Goal: Task Accomplishment & Management: Use online tool/utility

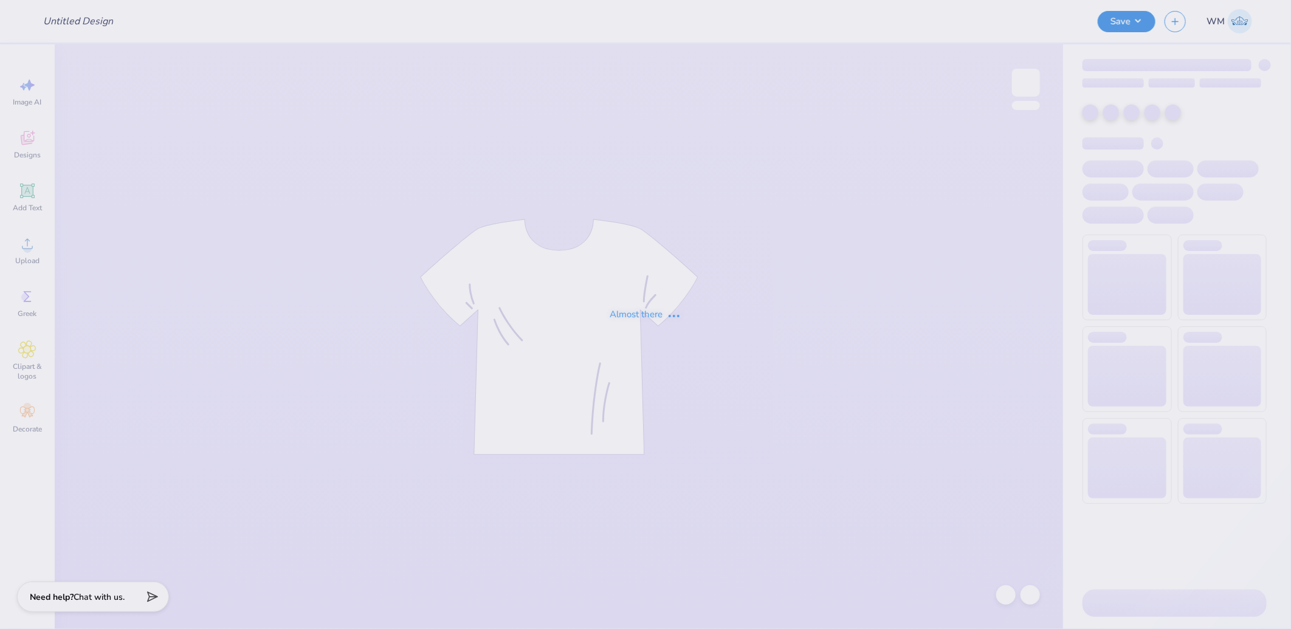
type input "UD AXID x DELTS Deltas Run on Dunkin Shirts 2025"
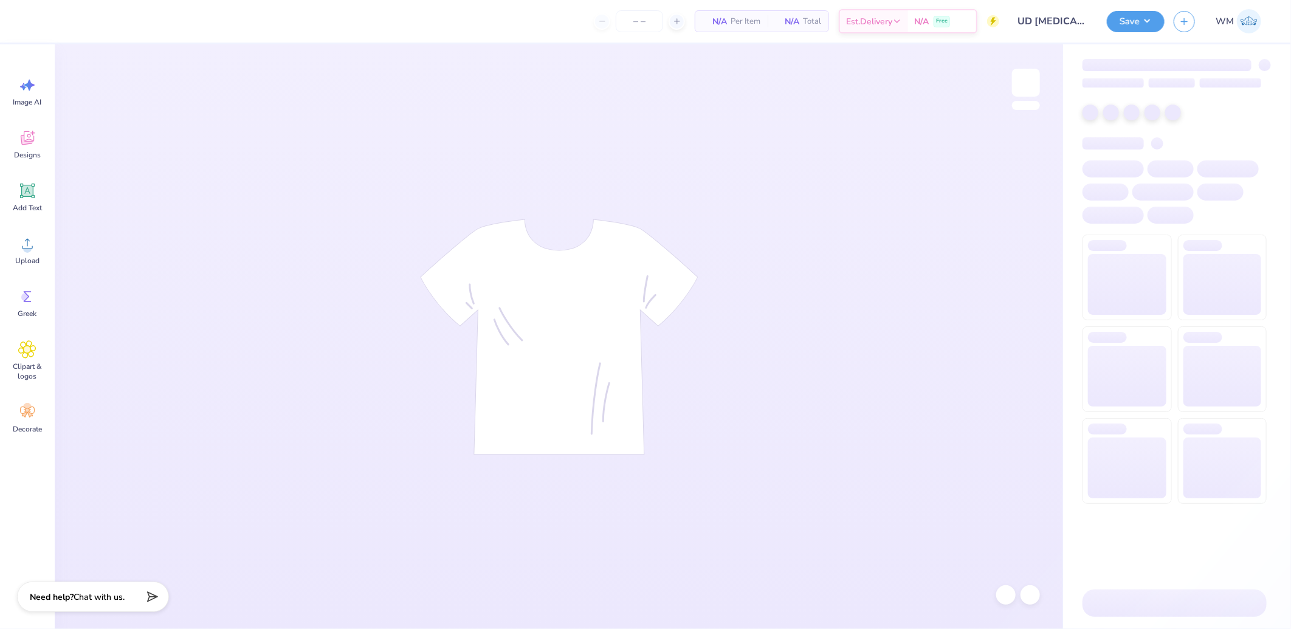
type input "36"
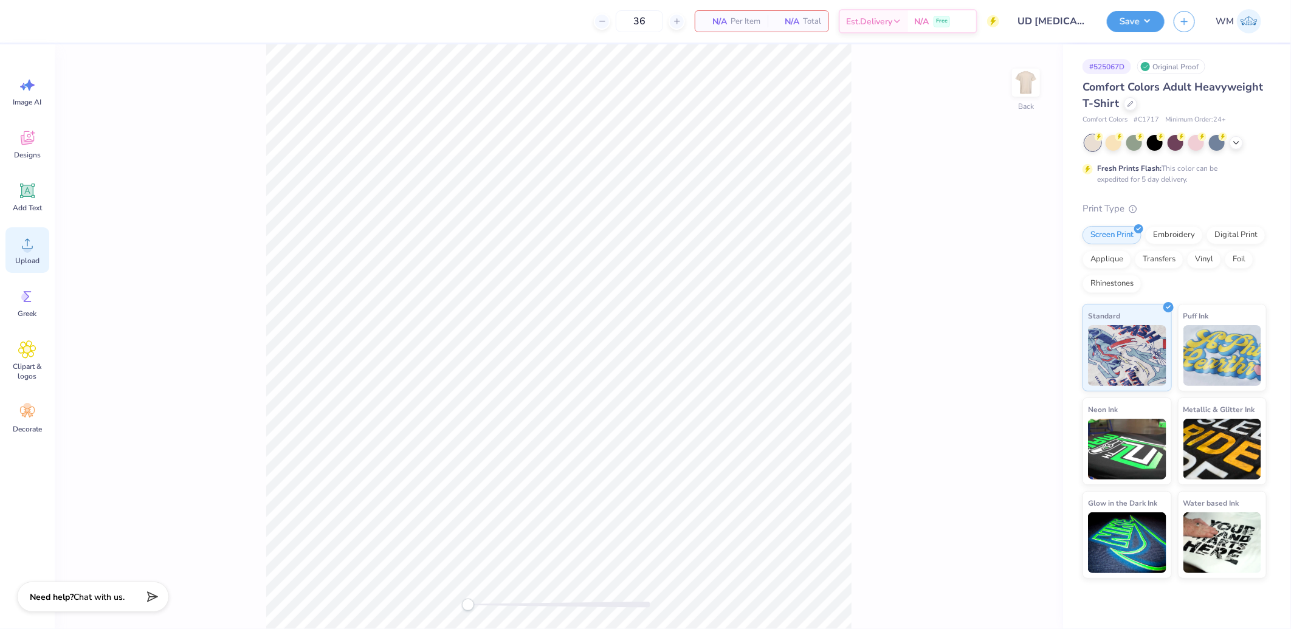
click at [25, 244] on icon at bounding box center [27, 244] width 18 height 18
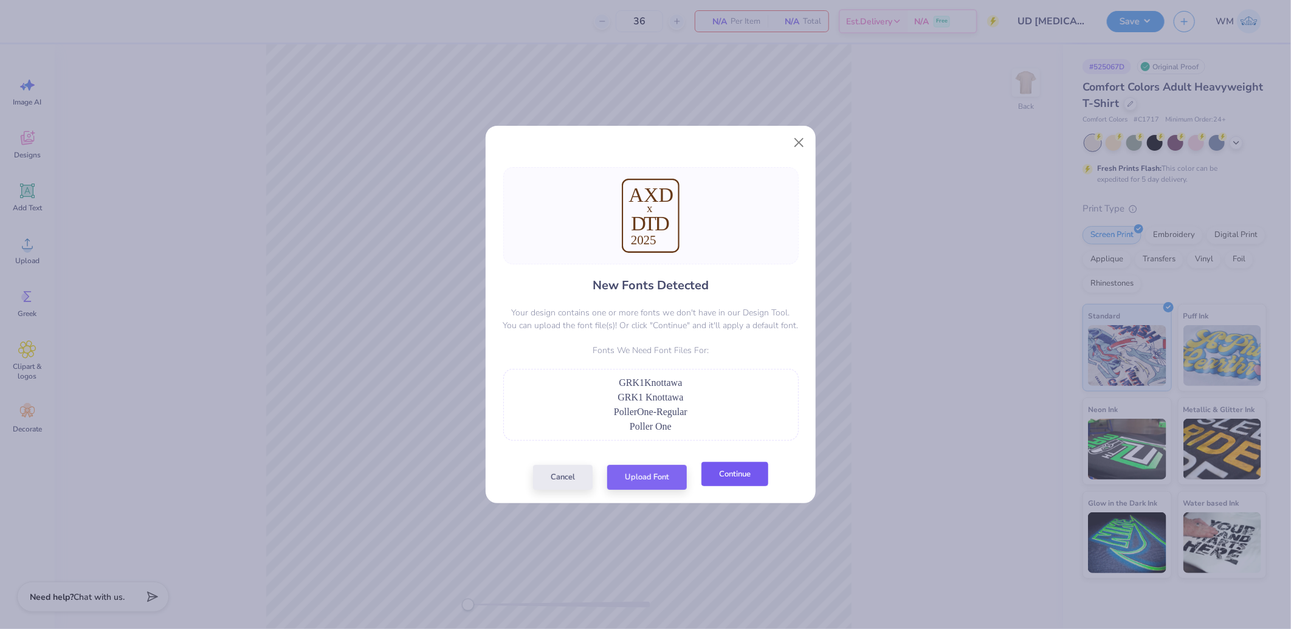
click at [763, 477] on button "Continue" at bounding box center [734, 474] width 67 height 25
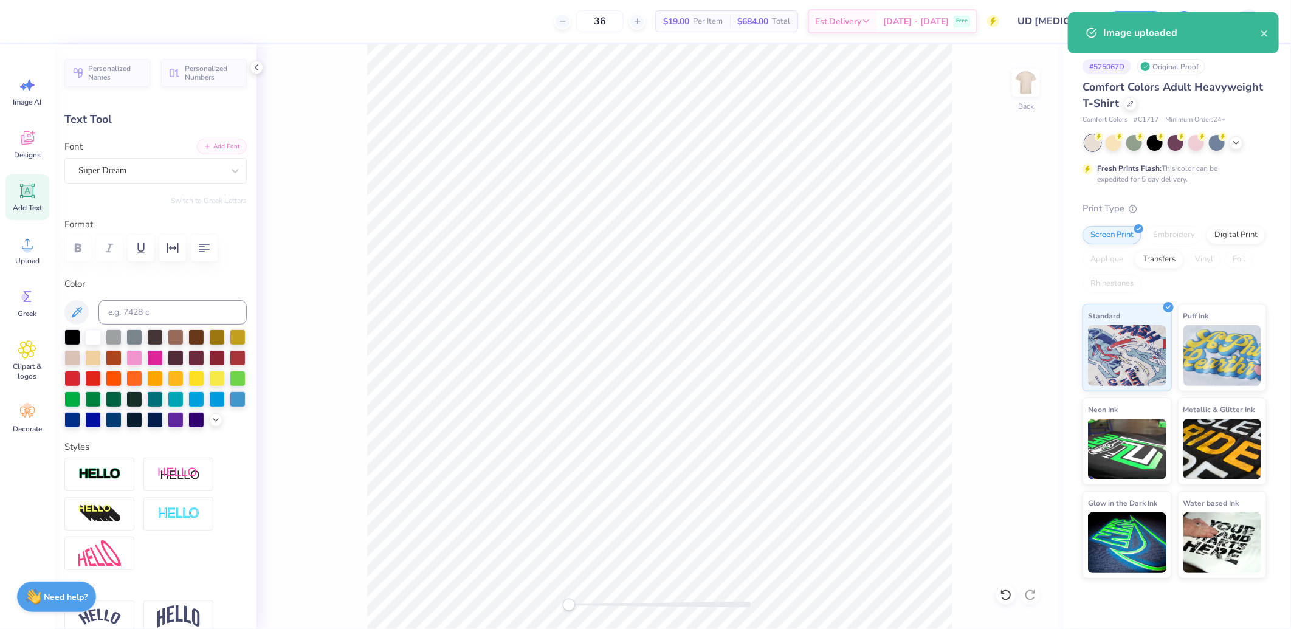
click at [217, 145] on button "Add Font" at bounding box center [222, 147] width 50 height 16
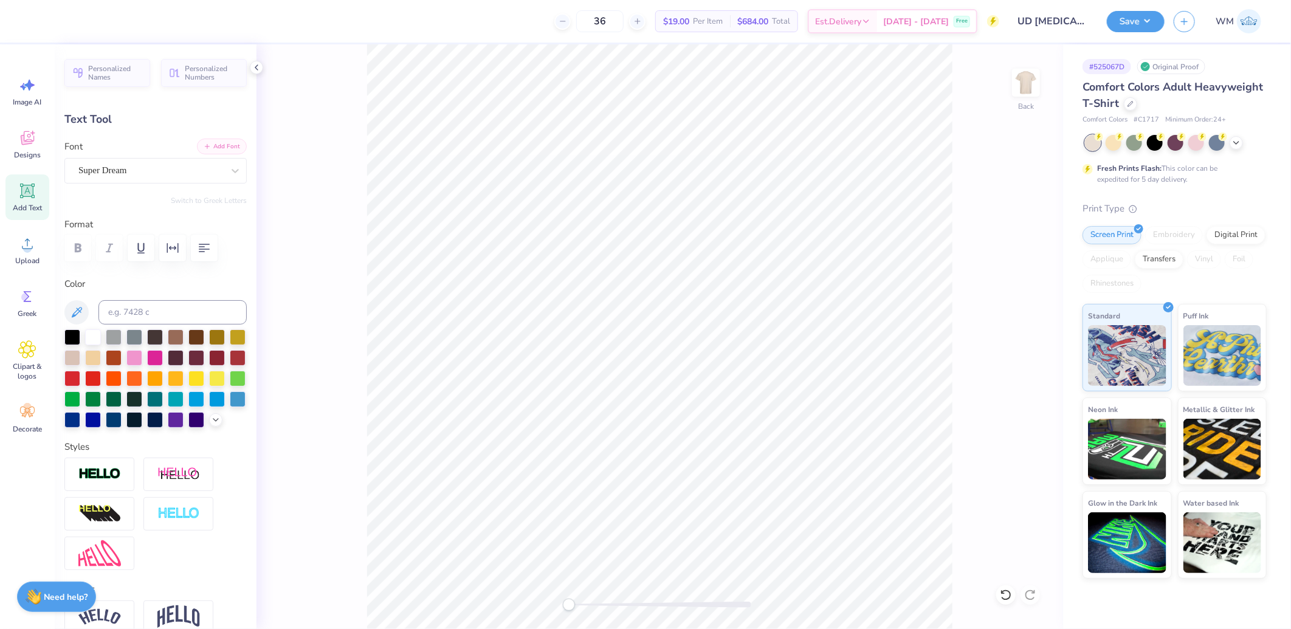
click at [210, 149] on button "Add Font" at bounding box center [222, 147] width 50 height 16
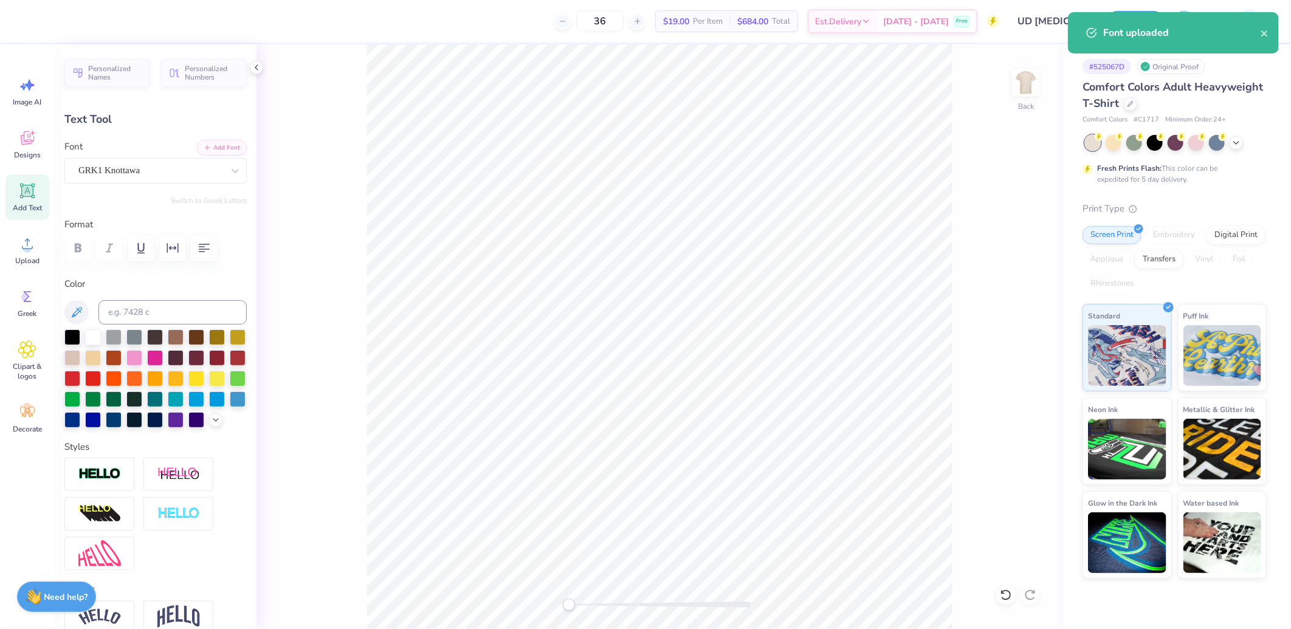
type input "1.40"
type input "1.57"
type input "10.15"
click at [216, 152] on button "Add Font" at bounding box center [222, 147] width 50 height 16
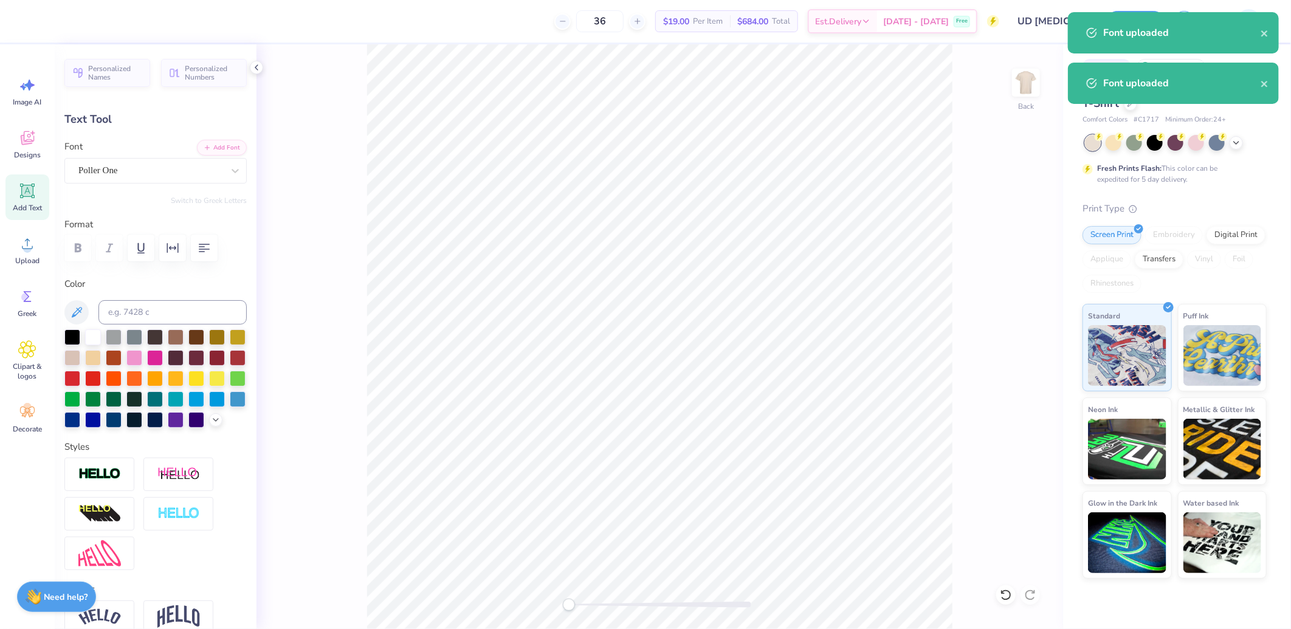
type input "9.15"
type input "3.49"
type input "12.55"
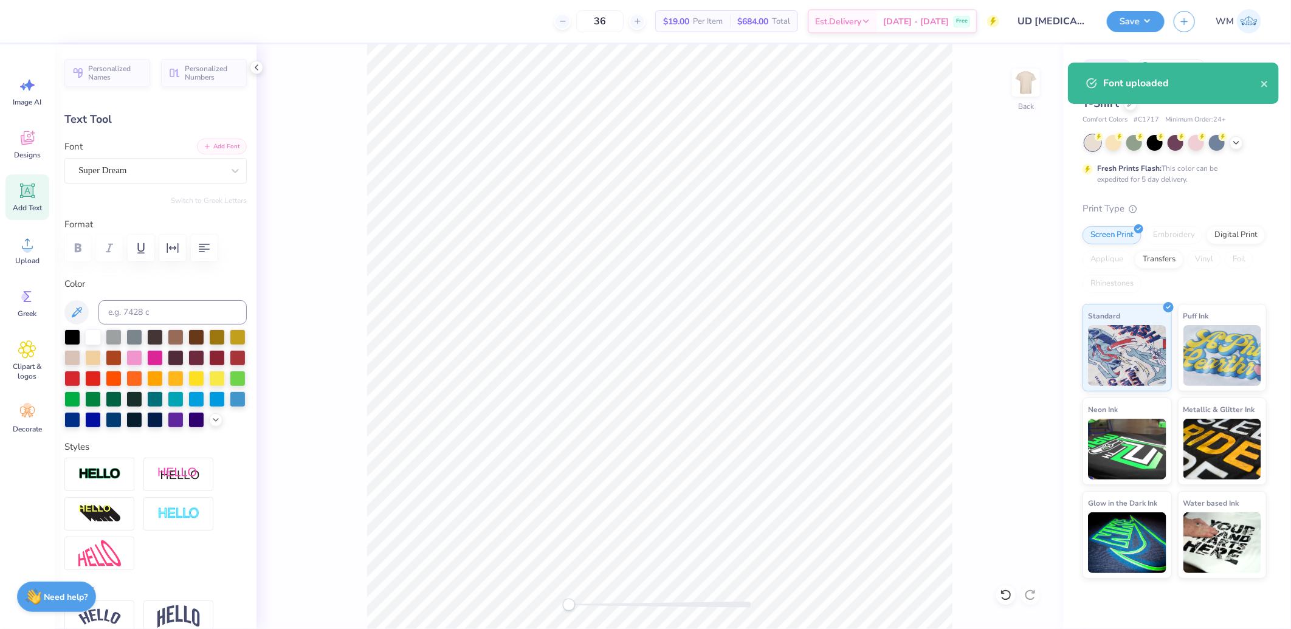
click at [215, 151] on button "Add Font" at bounding box center [222, 147] width 50 height 16
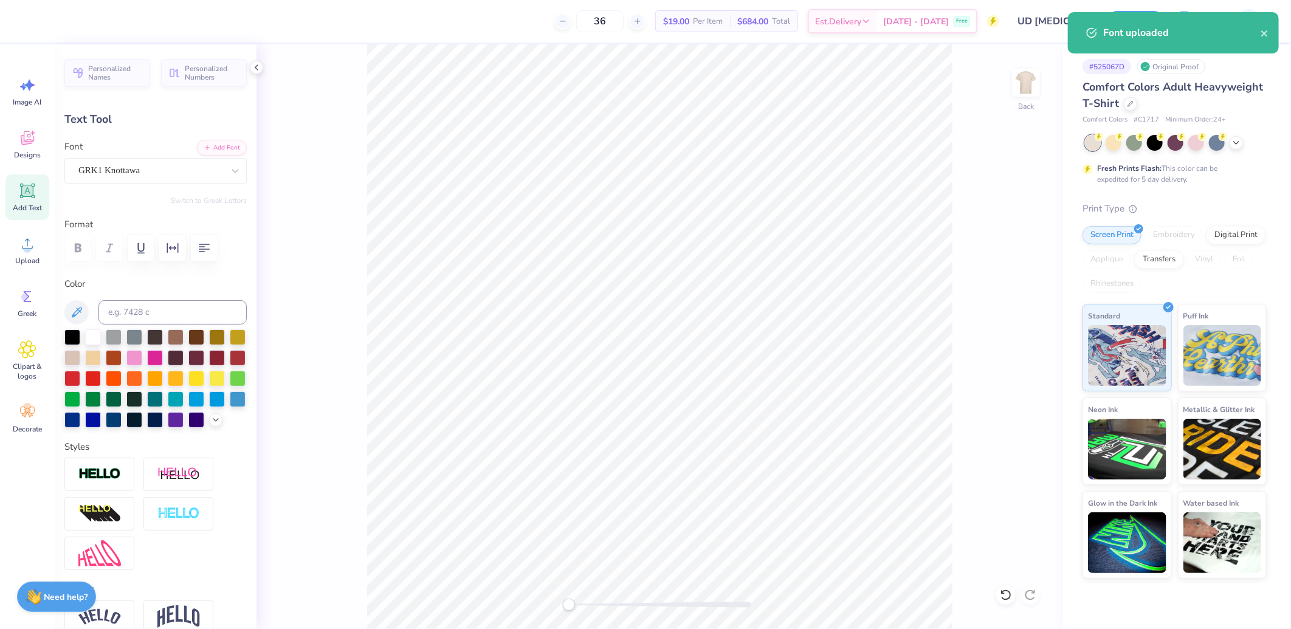
type input "7.33"
type input "2.14"
type input "17.23"
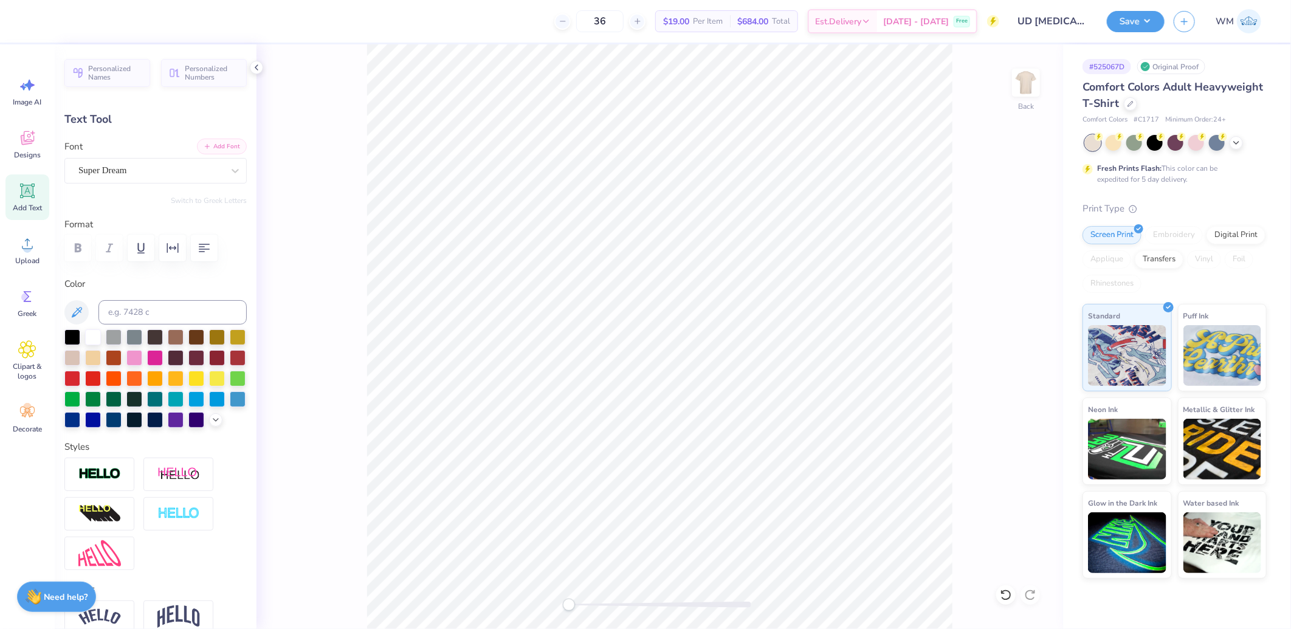
click at [221, 147] on button "Add Font" at bounding box center [222, 147] width 50 height 16
type input "9.29"
type input "2.29"
type input "17.38"
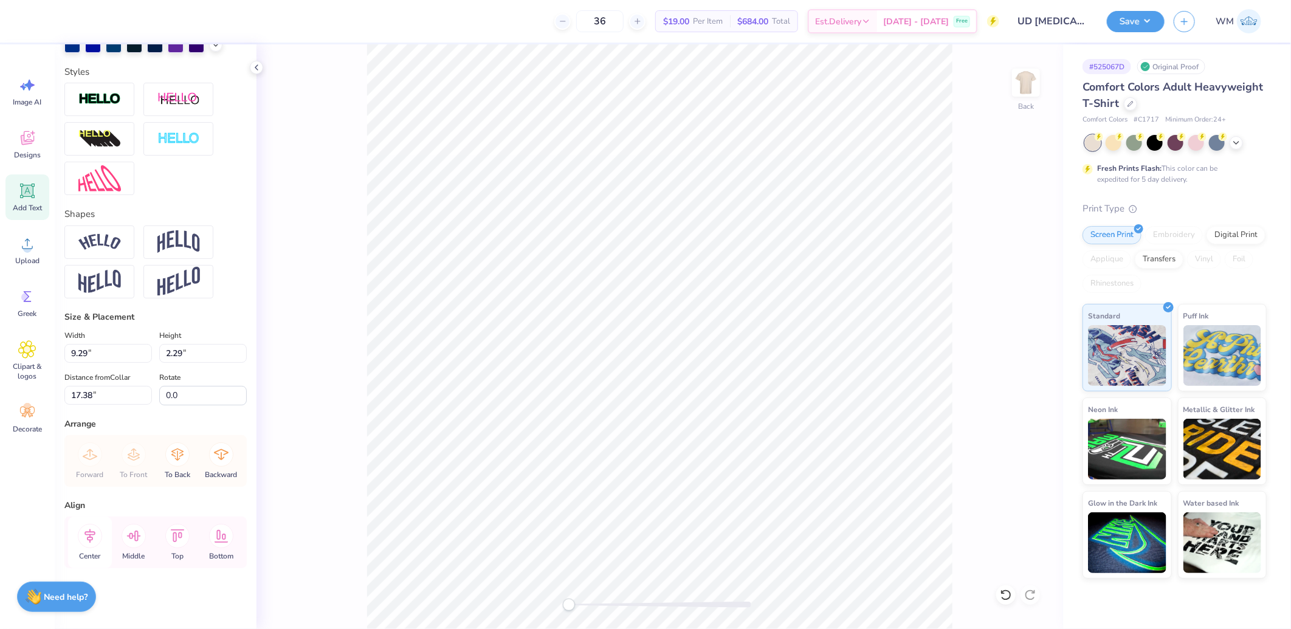
click at [90, 534] on icon at bounding box center [90, 536] width 24 height 24
type input "3.82"
type input "12.72"
click at [86, 537] on icon at bounding box center [90, 536] width 24 height 24
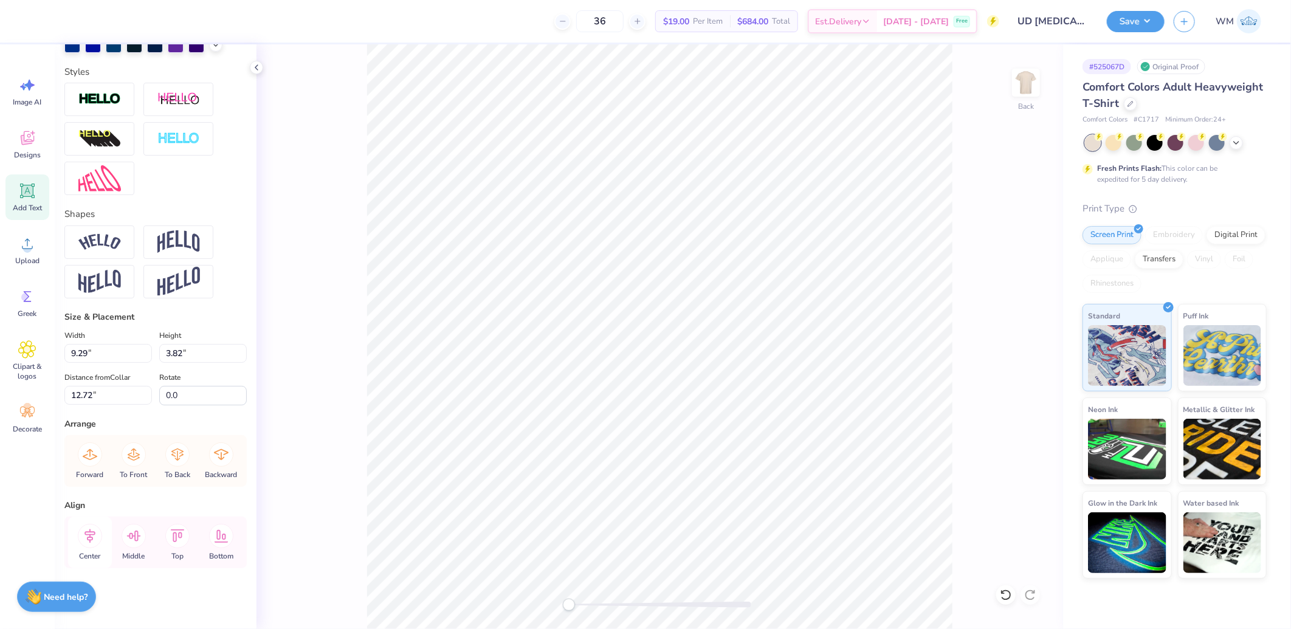
click at [86, 537] on icon at bounding box center [90, 536] width 24 height 24
type input "1.85"
type input "1.35"
type input "10.25"
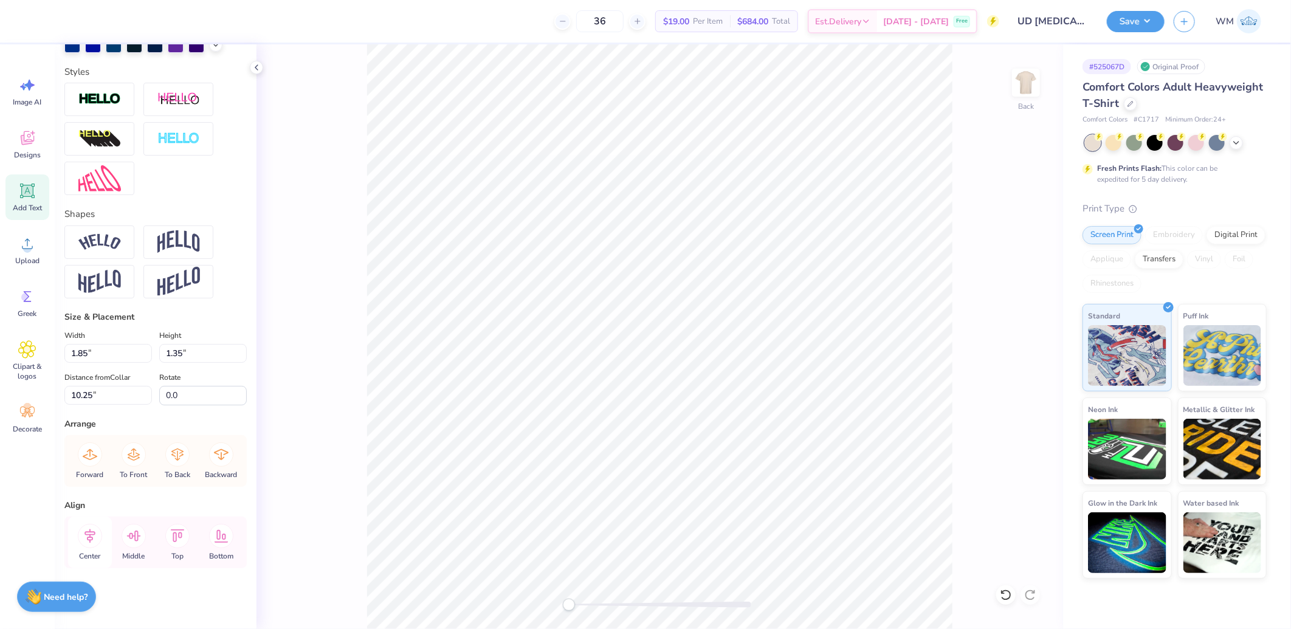
click at [90, 537] on icon at bounding box center [89, 536] width 11 height 14
click at [91, 537] on icon at bounding box center [90, 536] width 24 height 24
type input "10.44"
type input "3.82"
type input "5.86"
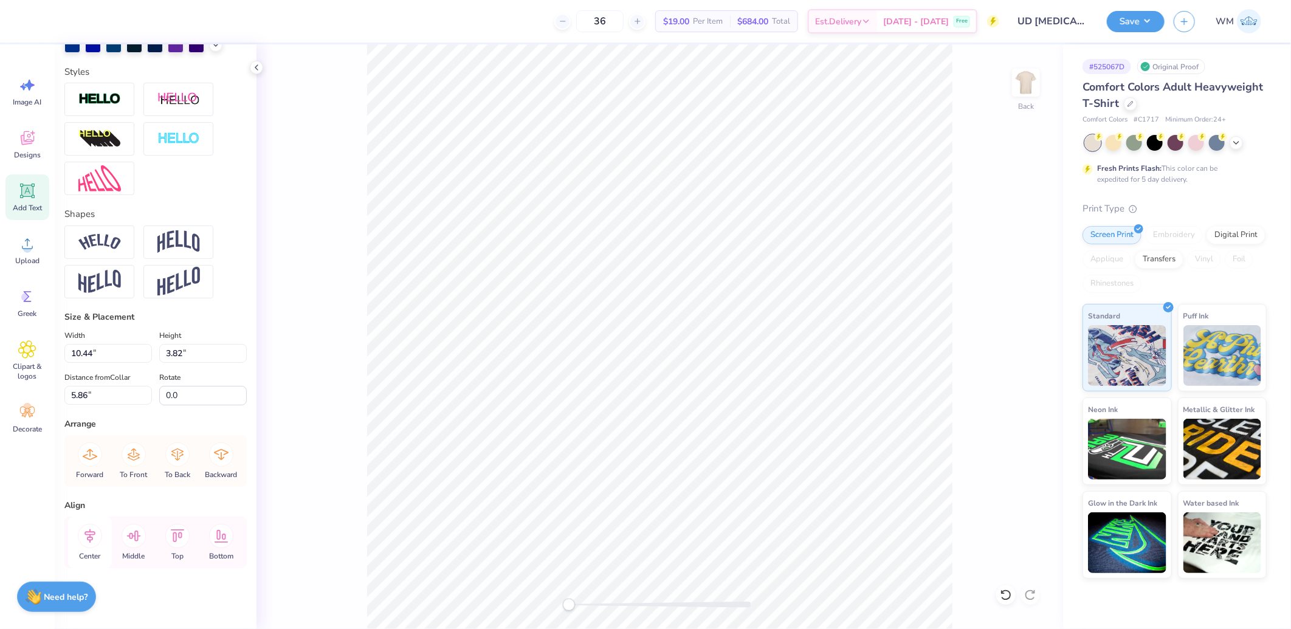
click at [95, 536] on icon at bounding box center [90, 536] width 24 height 24
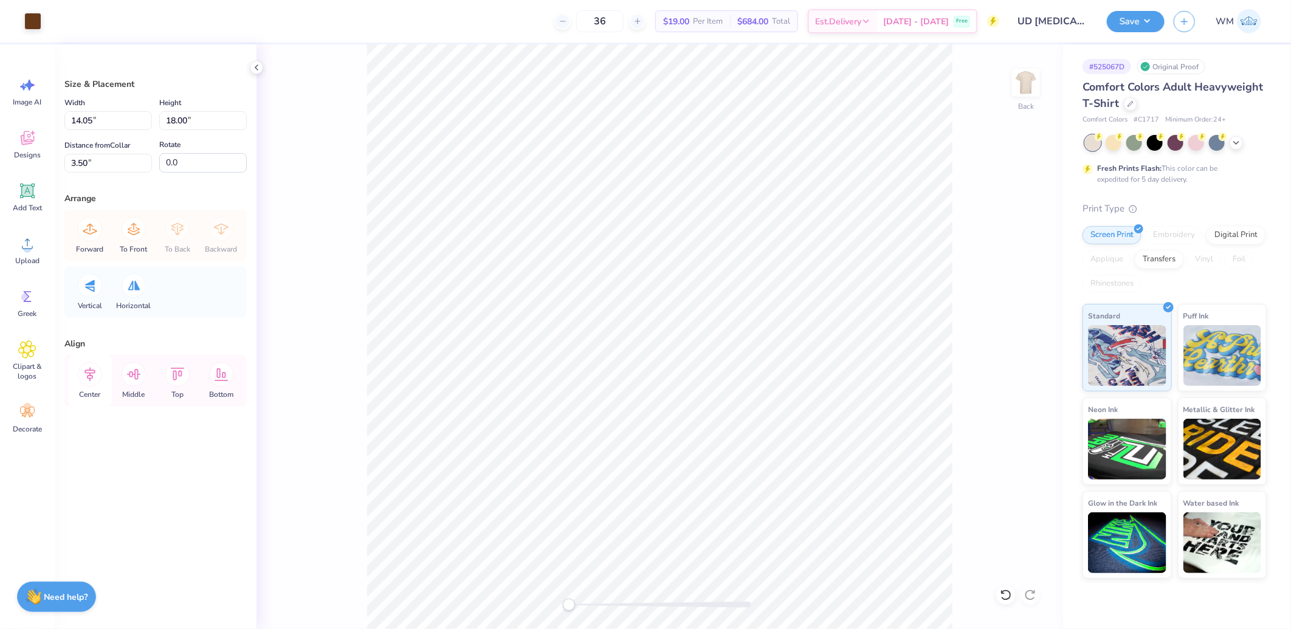
click at [89, 372] on icon at bounding box center [90, 374] width 24 height 24
type input "13.57"
type input "17.39"
type input "4.31"
click at [92, 373] on icon at bounding box center [89, 375] width 11 height 14
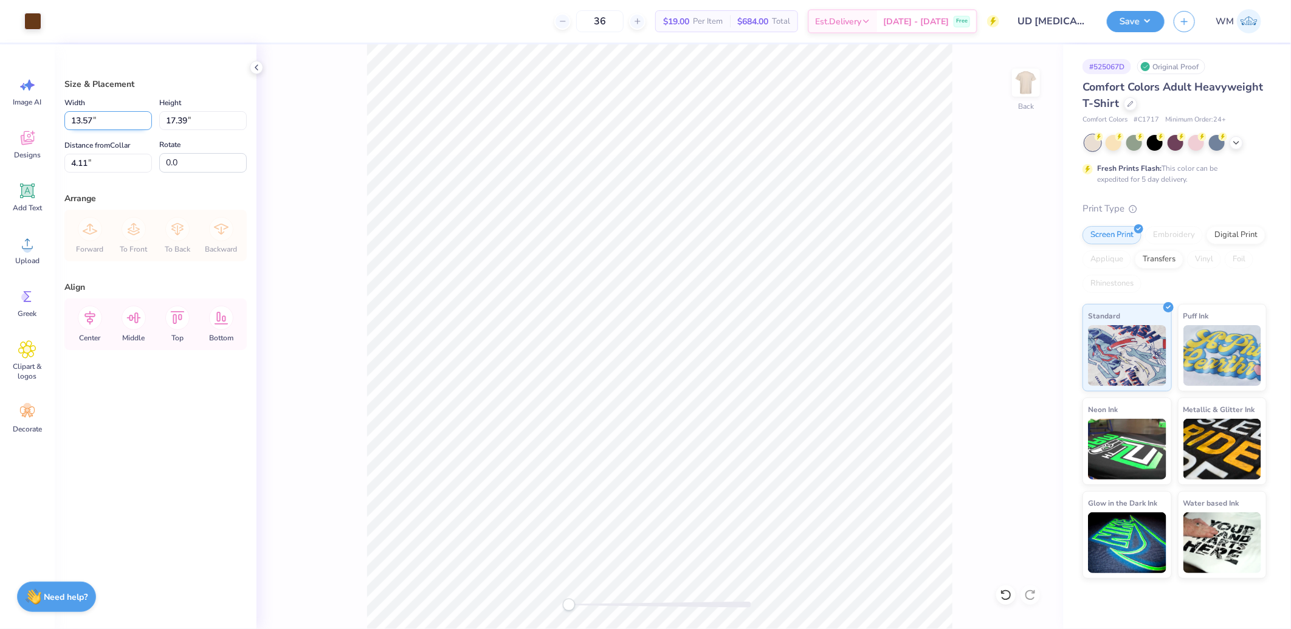
click at [97, 126] on input "13.57" at bounding box center [108, 120] width 88 height 19
drag, startPoint x: 90, startPoint y: 116, endPoint x: 0, endPoint y: 125, distance: 90.4
click at [0, 125] on html "Art colors 36 $19.00 Per Item $684.00 Total Est. Delivery Oct 8 - 11 Free Desig…" at bounding box center [645, 314] width 1291 height 629
type input "3.00"
type input "3.84"
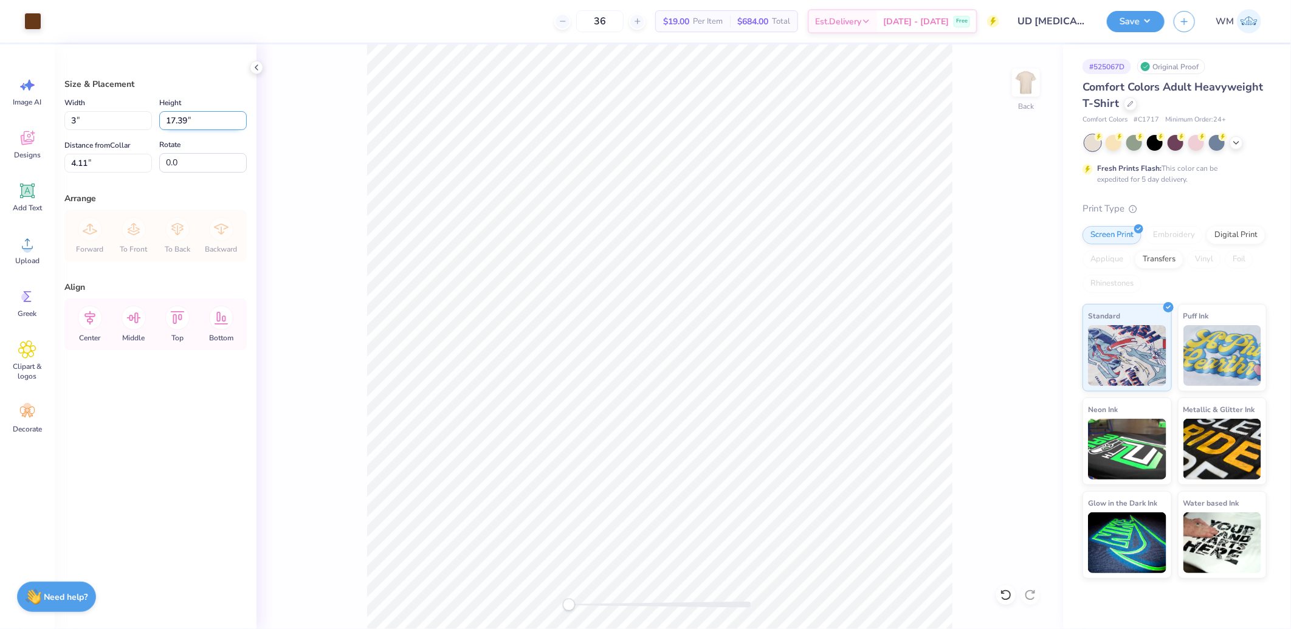
type input "10.88"
drag, startPoint x: 204, startPoint y: 119, endPoint x: 52, endPoint y: 136, distance: 152.4
click at [55, 133] on div "Size & Placement Width 3.00 3.00 " Height 3.84 3.84 " Distance from Collar 10.8…" at bounding box center [156, 336] width 202 height 585
type input "2.5"
type input "1.95"
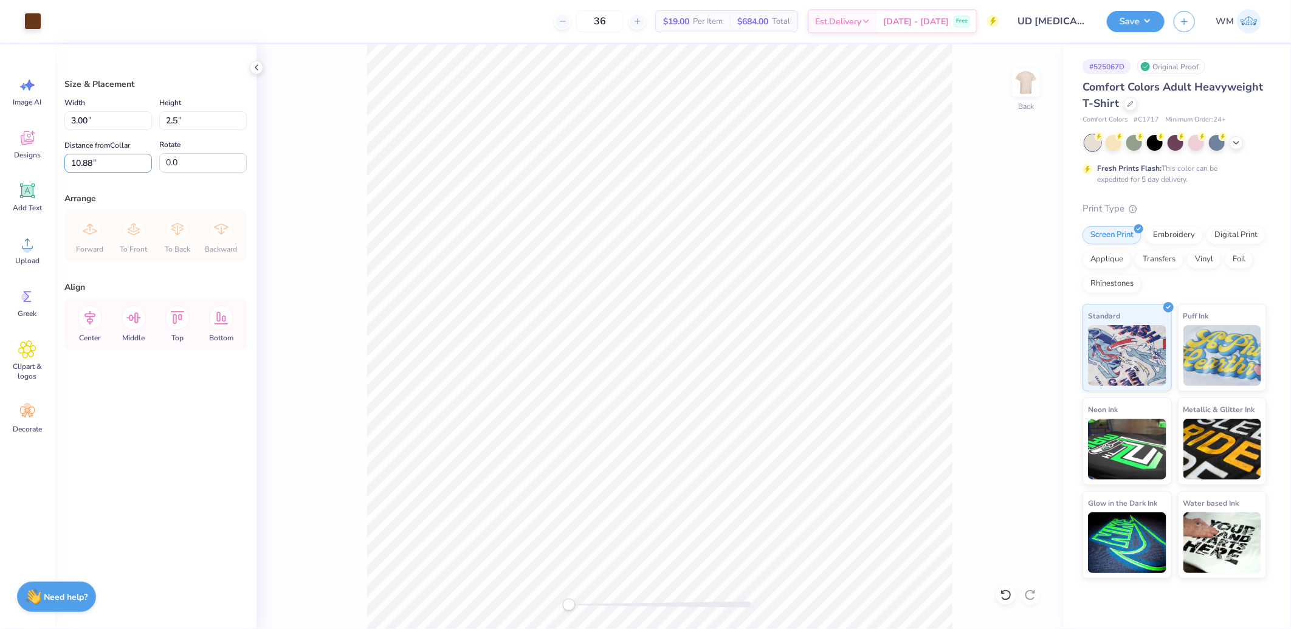
type input "2.50"
type input "11.55"
click at [177, 120] on input "2.50" at bounding box center [203, 120] width 88 height 19
type input "3.5"
type input "2.73"
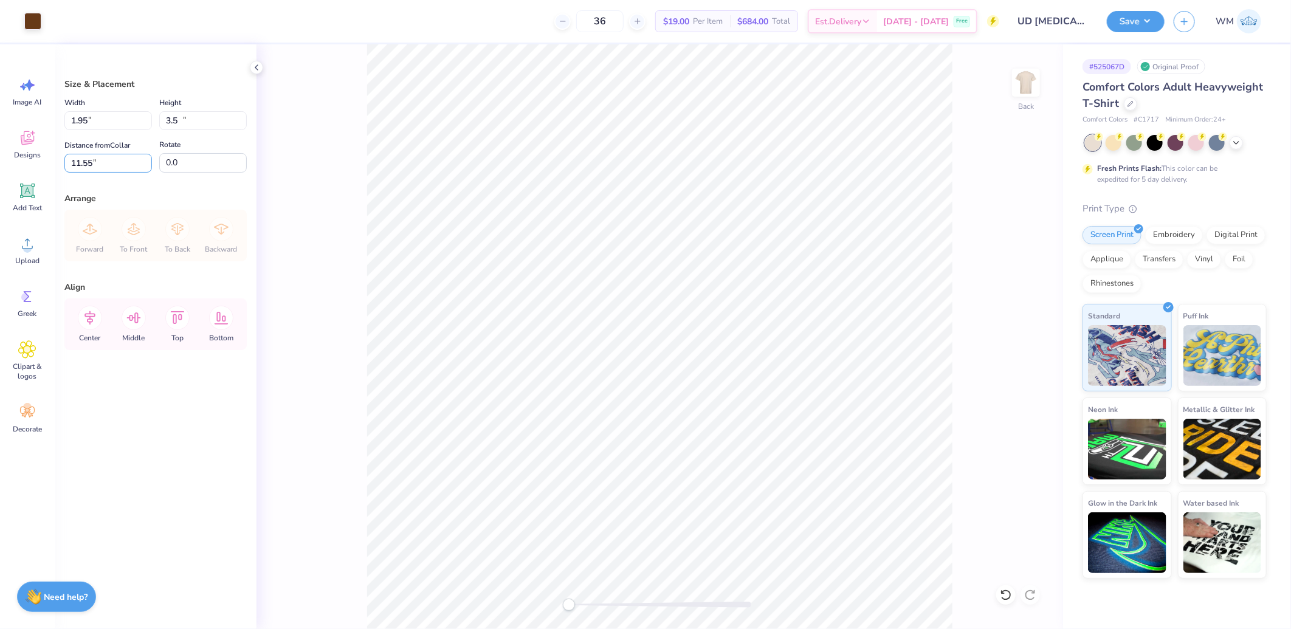
type input "3.50"
type input "3.00"
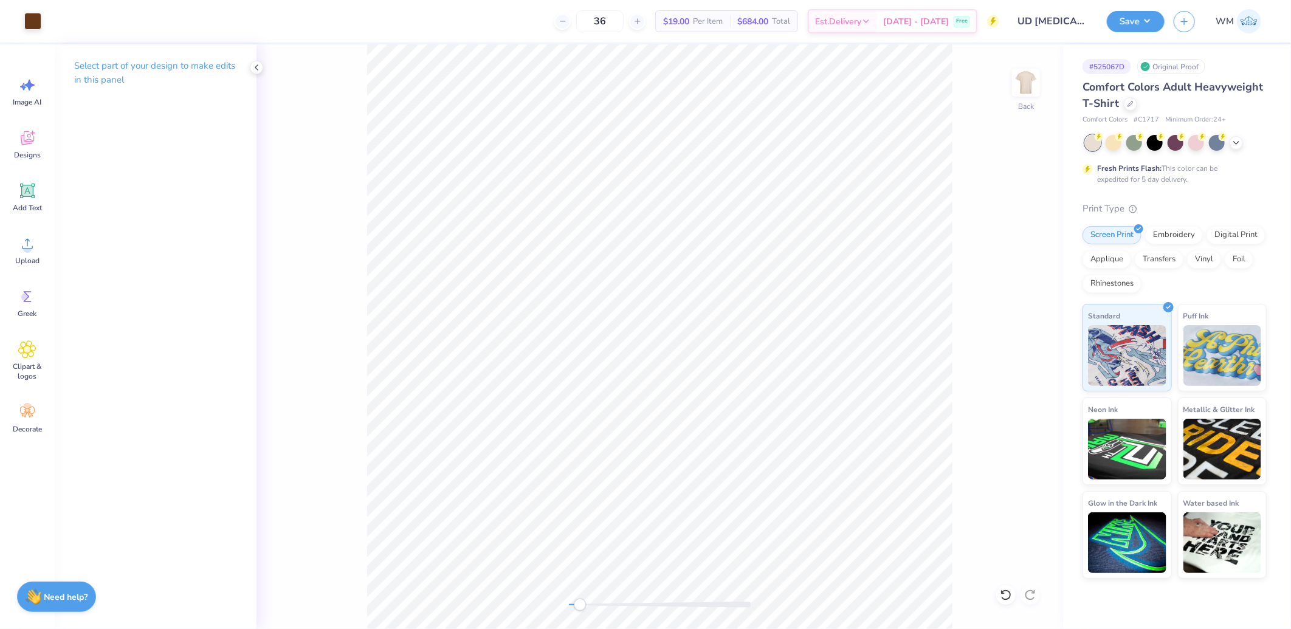
drag, startPoint x: 572, startPoint y: 604, endPoint x: 599, endPoint y: 600, distance: 27.6
click at [586, 600] on div "Accessibility label" at bounding box center [580, 605] width 12 height 12
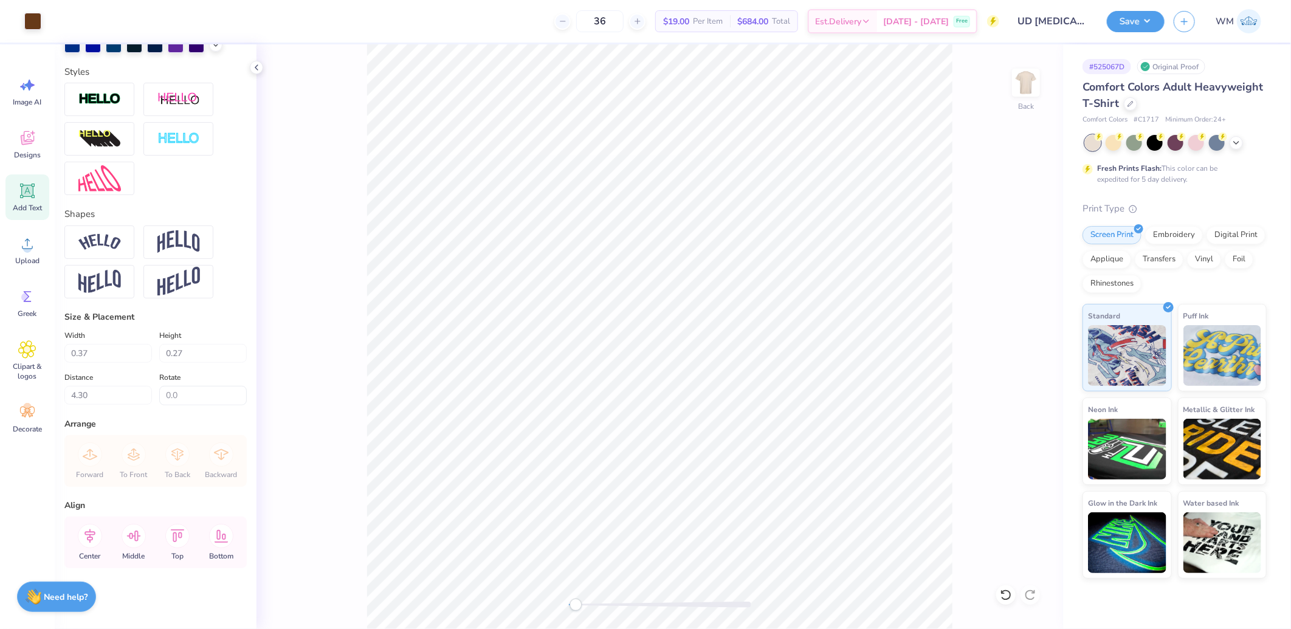
click at [557, 603] on div "Back" at bounding box center [660, 336] width 807 height 585
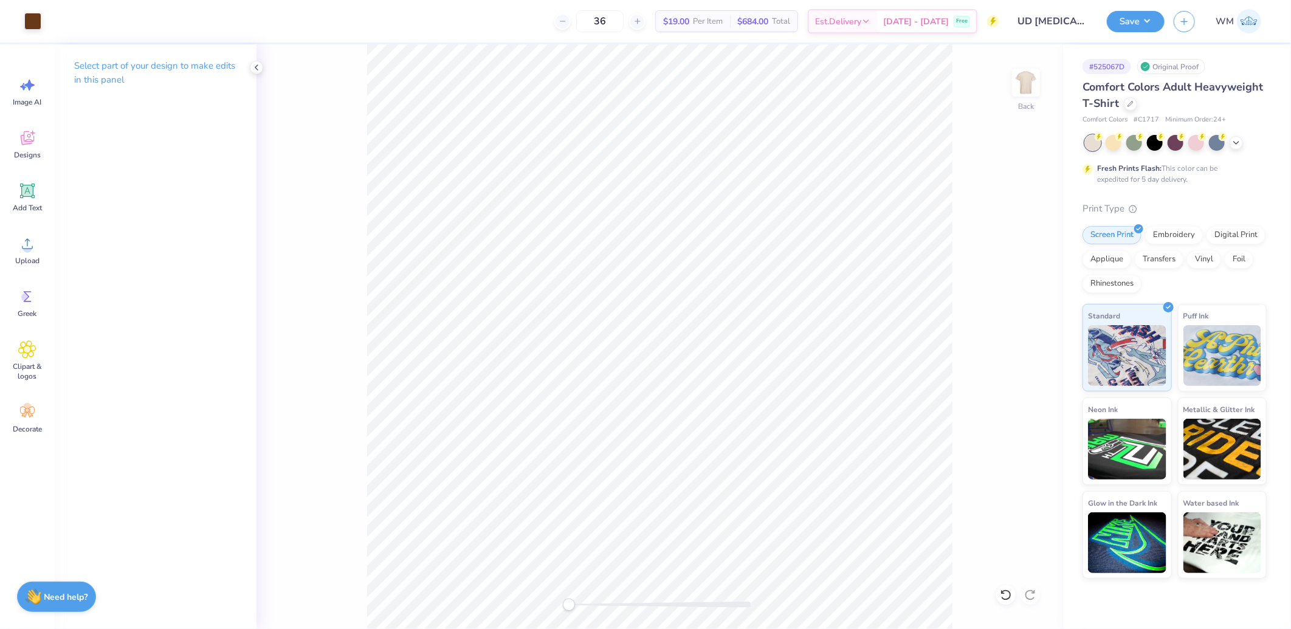
drag, startPoint x: 1025, startPoint y: 86, endPoint x: 215, endPoint y: 81, distance: 810.9
click at [1025, 86] on img at bounding box center [1026, 83] width 24 height 24
click at [29, 259] on span "Upload" at bounding box center [27, 261] width 24 height 10
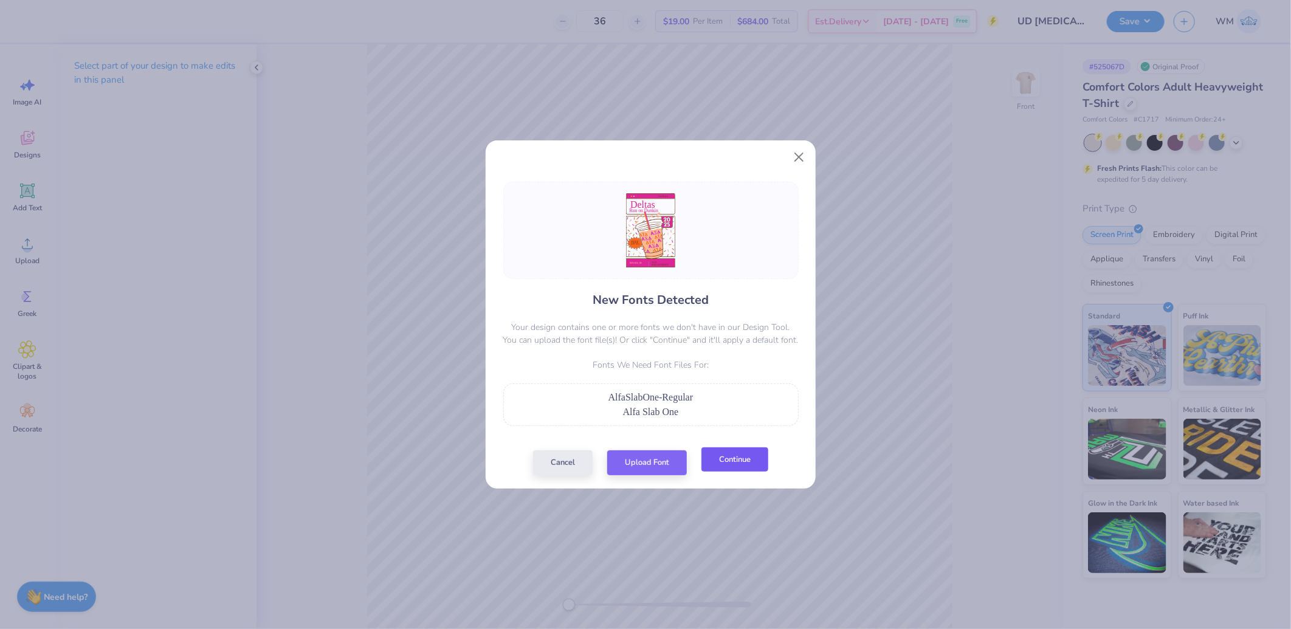
click at [746, 453] on button "Continue" at bounding box center [734, 459] width 67 height 25
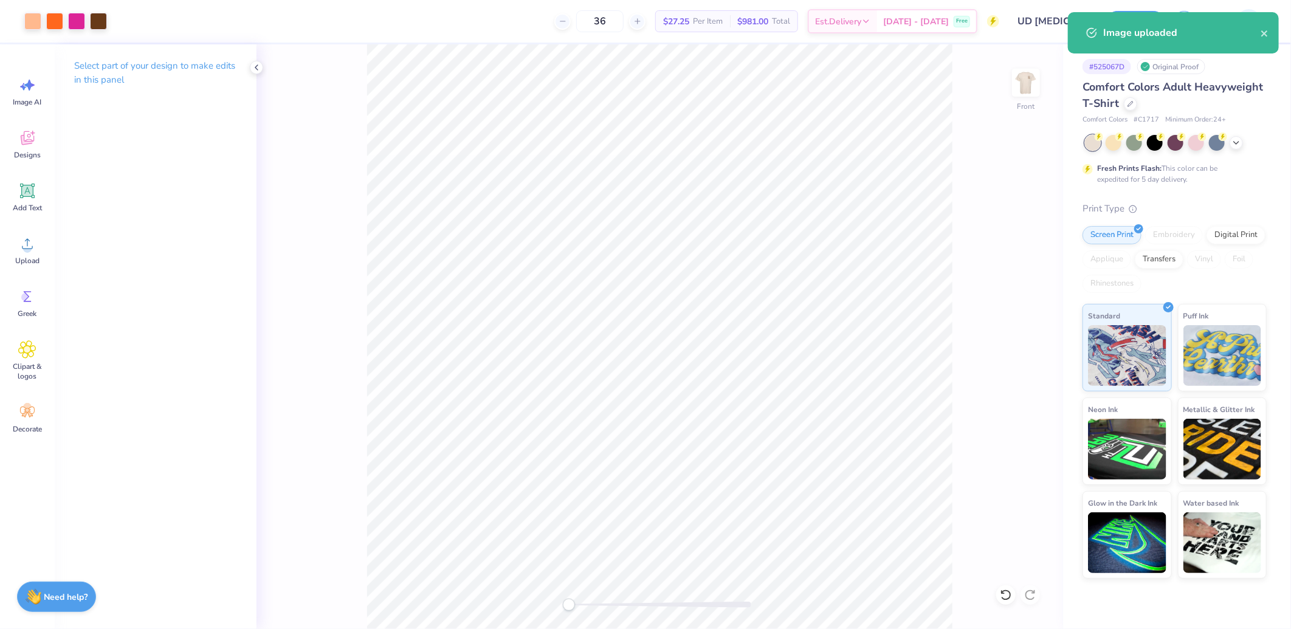
click at [571, 606] on div "Accessibility label" at bounding box center [569, 605] width 12 height 12
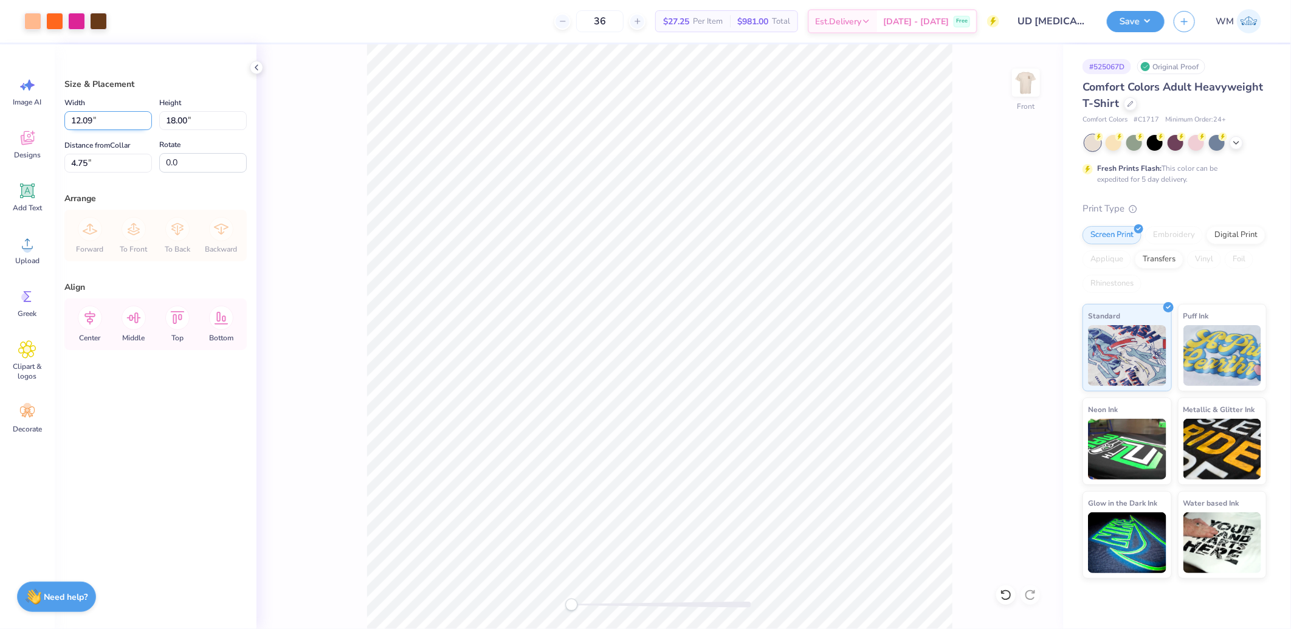
click at [101, 122] on input "12.09" at bounding box center [108, 120] width 88 height 19
type input "12.09"
click at [109, 160] on input "4.75" at bounding box center [108, 163] width 88 height 19
type input "3.00"
click at [198, 123] on input "18.00" at bounding box center [203, 120] width 88 height 19
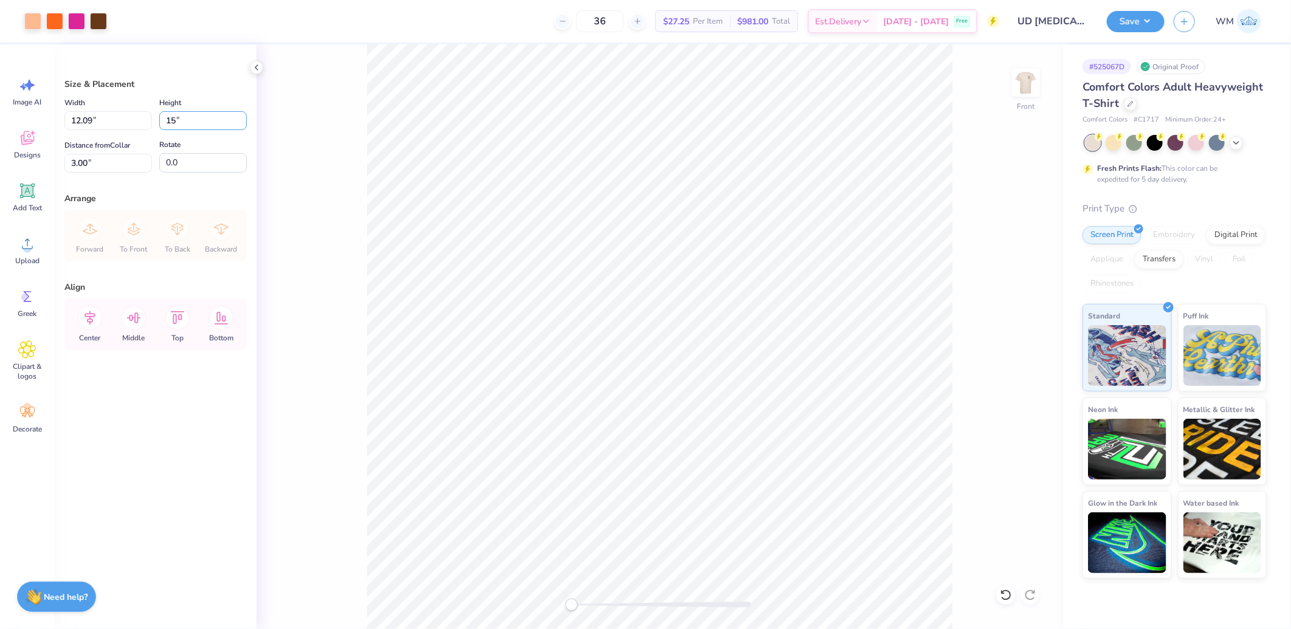
type input "15"
type input "10.07"
type input "15.00"
click at [114, 163] on input "4.50" at bounding box center [108, 163] width 88 height 19
type input "3.00"
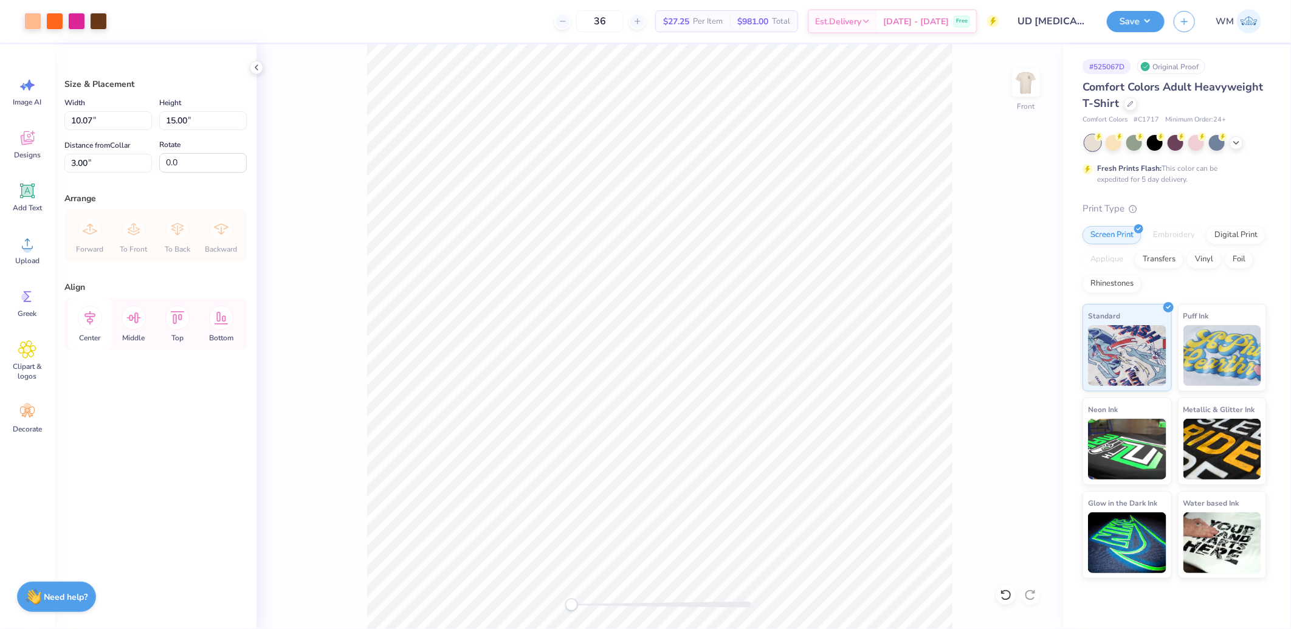
click at [86, 318] on icon at bounding box center [90, 318] width 24 height 24
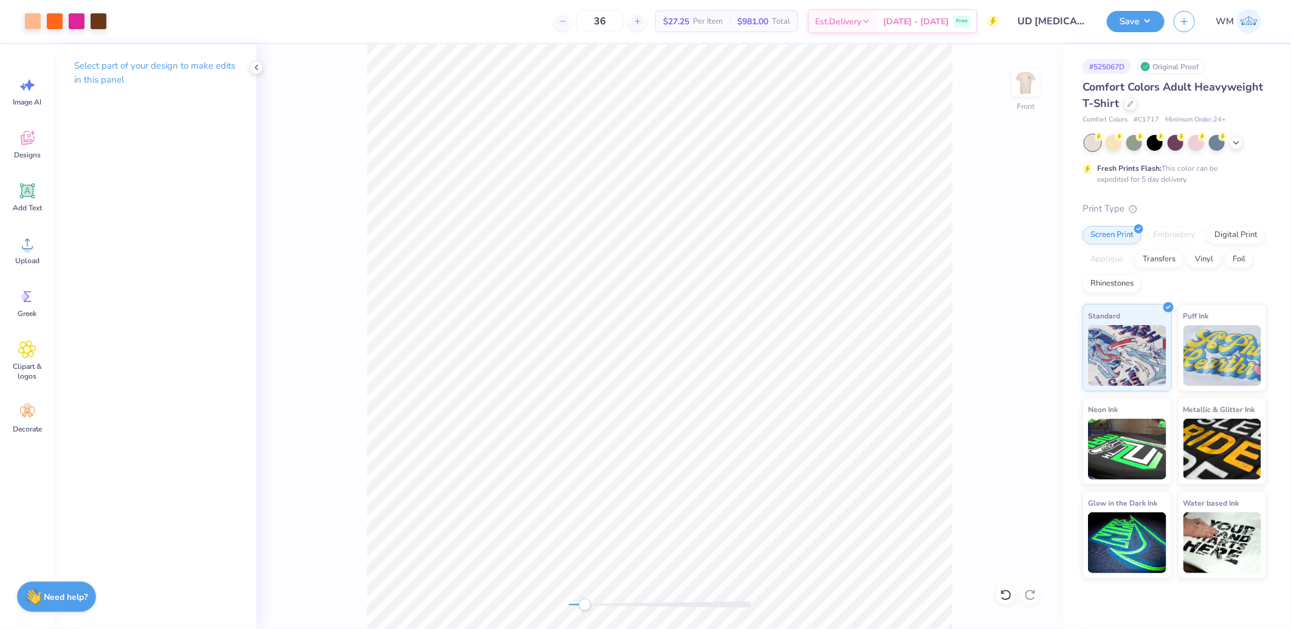
drag, startPoint x: 570, startPoint y: 608, endPoint x: 587, endPoint y: 608, distance: 17.6
click at [587, 608] on div "Accessibility label" at bounding box center [585, 605] width 12 height 12
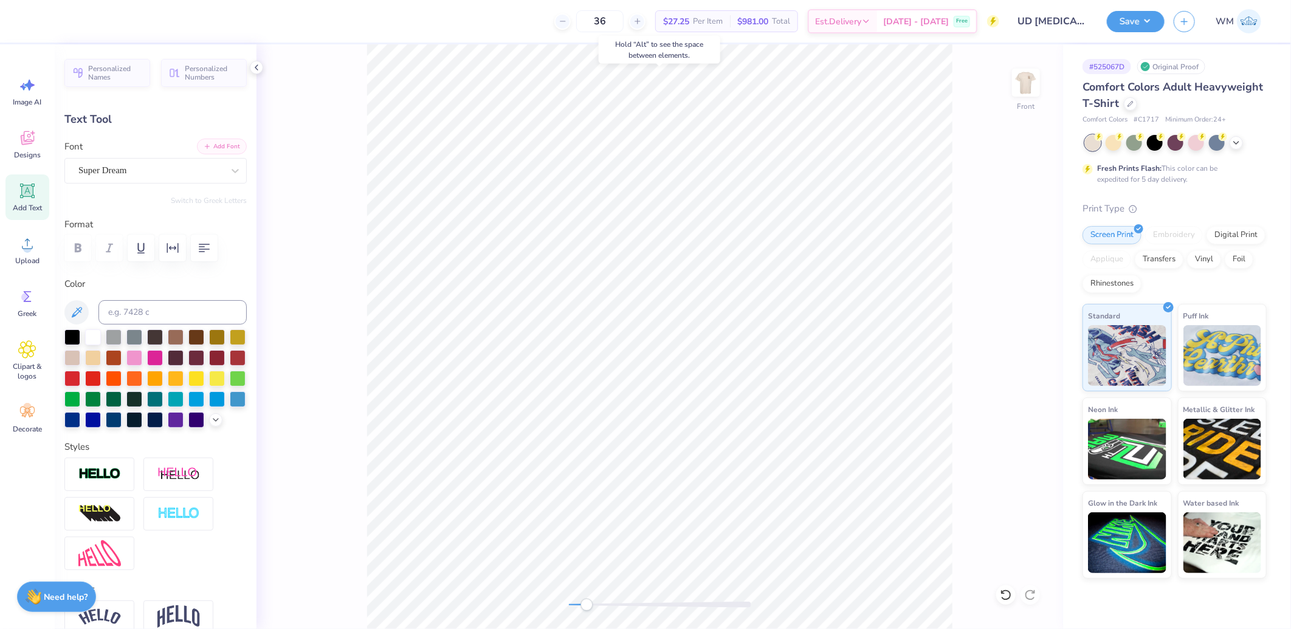
click at [213, 144] on button "Add Font" at bounding box center [222, 147] width 50 height 16
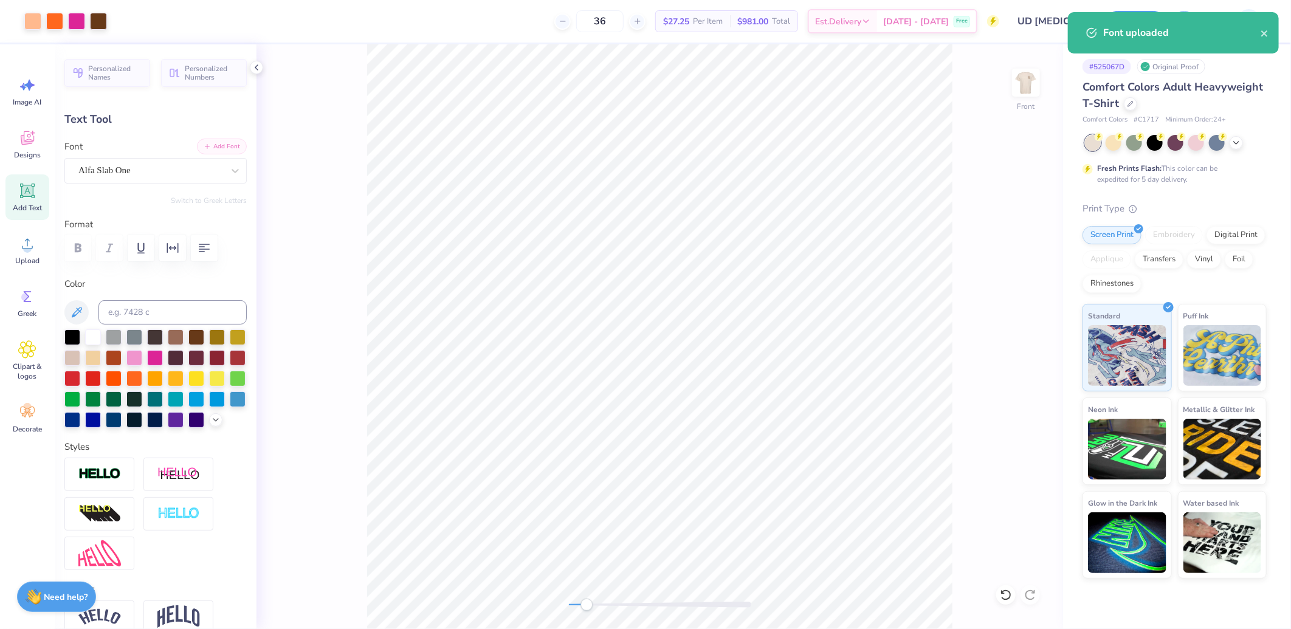
type input "2.79"
type input "0.32"
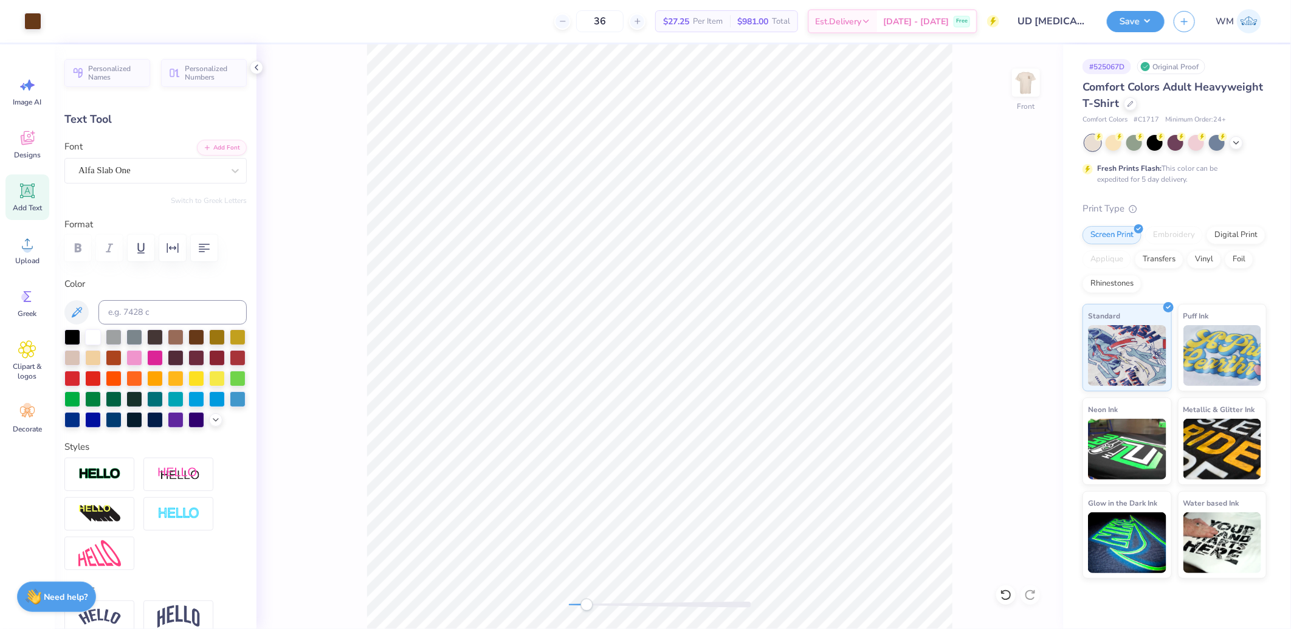
type input "3.45"
click at [126, 313] on input at bounding box center [172, 312] width 148 height 24
type input "1555"
click at [976, 256] on div "Front" at bounding box center [660, 336] width 807 height 585
type input "3.14"
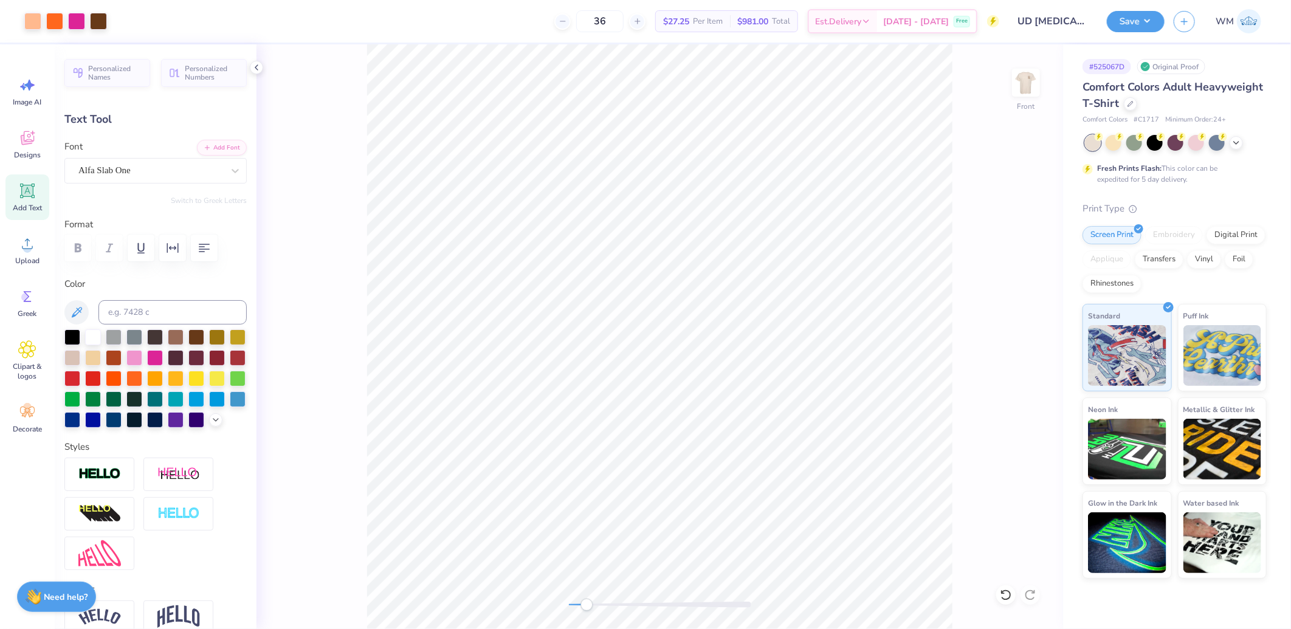
type input "0.87"
type input "16.78"
type input "2.29"
type input "0.38"
type input "17.02"
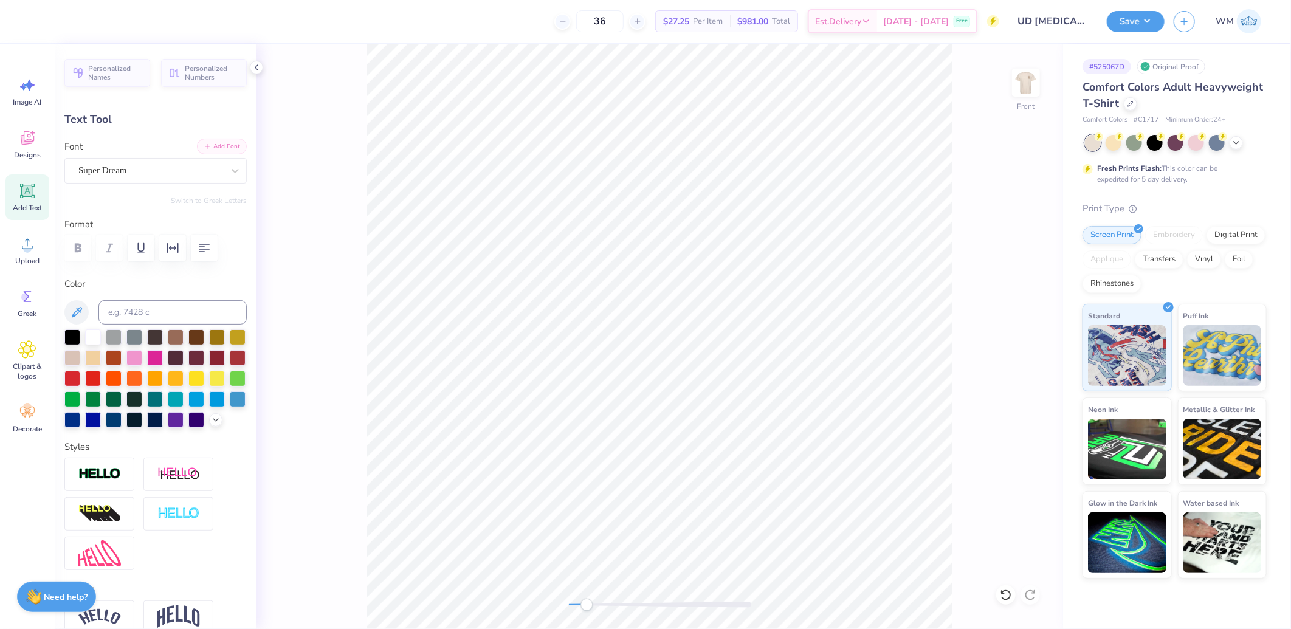
click at [212, 140] on button "Add Font" at bounding box center [222, 147] width 50 height 16
type input "3.14"
type input "0.87"
type input "16.78"
click at [212, 149] on button "Add Font" at bounding box center [222, 147] width 50 height 16
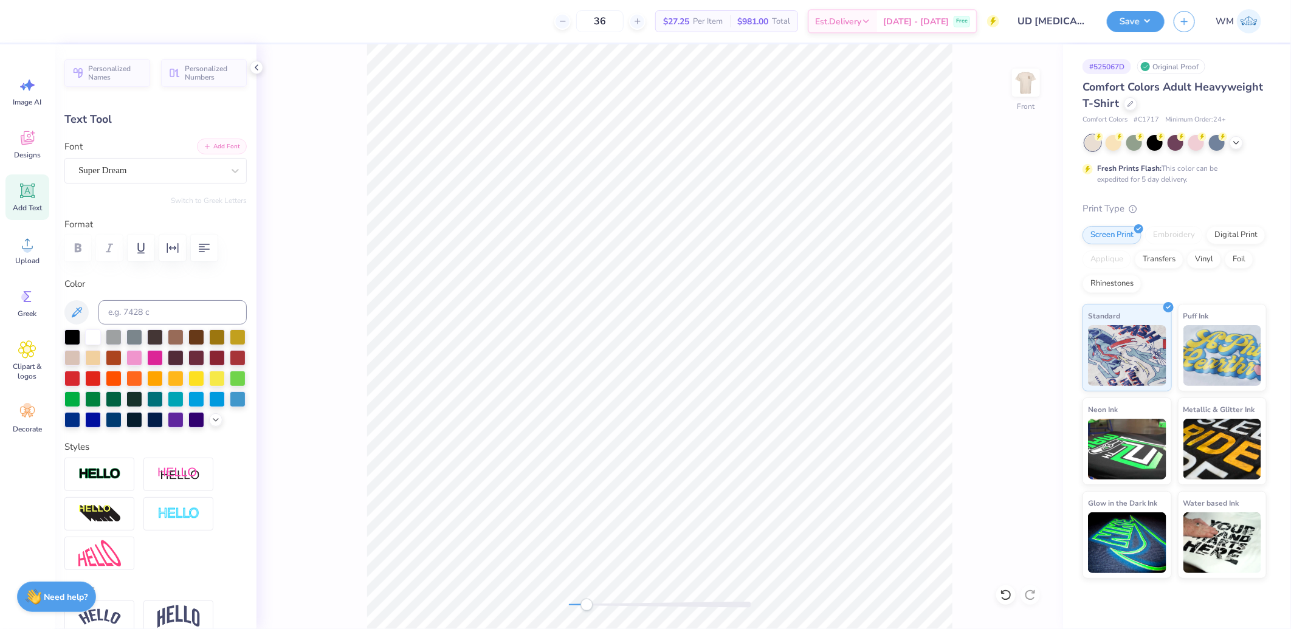
type input "5.92"
type input "1.42"
type input "4.51"
click at [204, 143] on button "Add Font" at bounding box center [222, 147] width 50 height 16
type input "6.32"
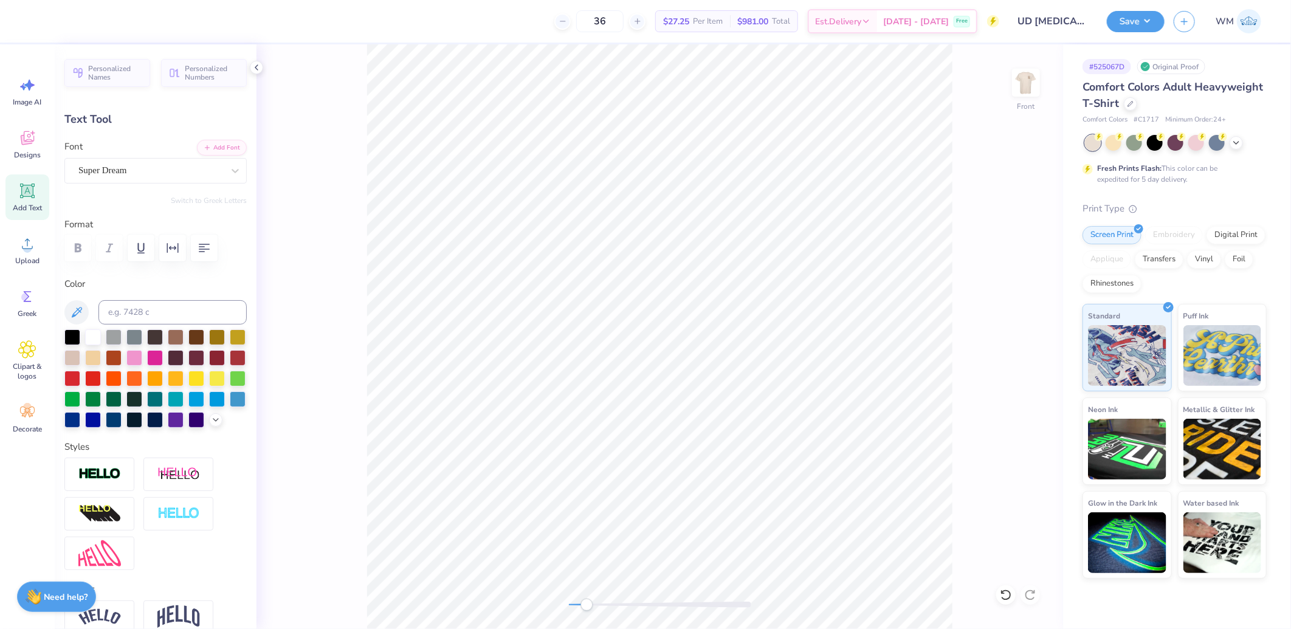
type input "0.69"
type input "6.20"
click at [216, 143] on button "Add Font" at bounding box center [222, 147] width 50 height 16
type input "6.76"
type input "1.55"
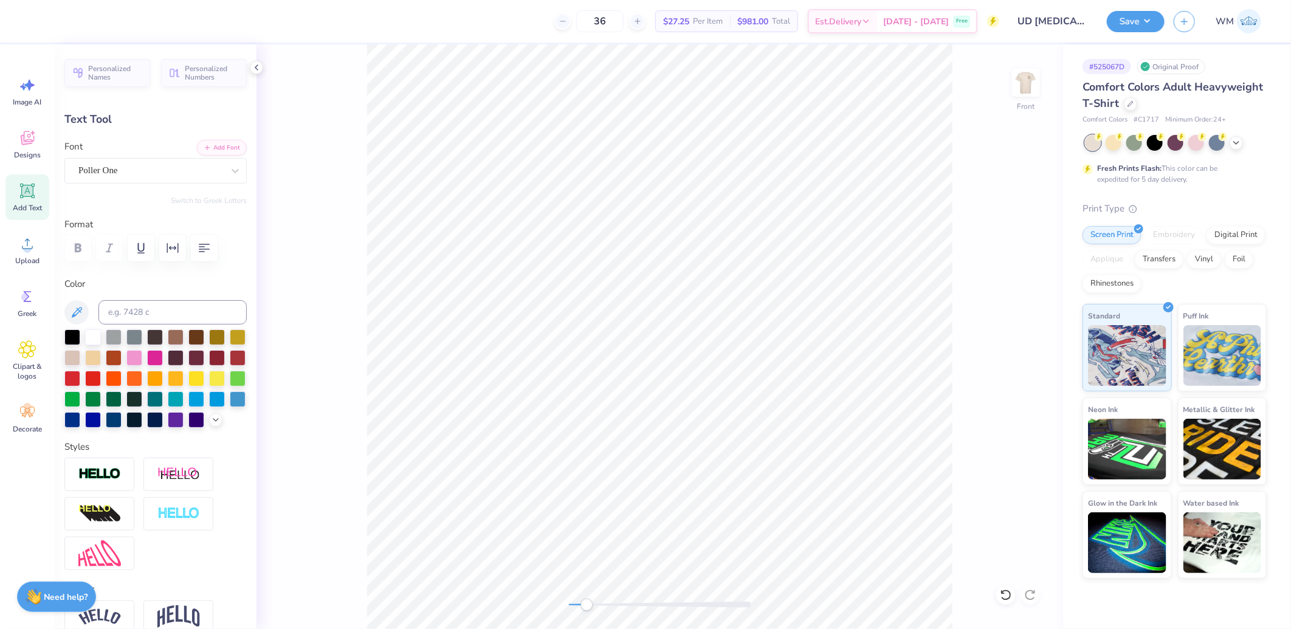
type input "4.58"
click at [204, 139] on div "Personalized Names Personalized Numbers Text Tool Add Font Font GRK1 Knottawa S…" at bounding box center [156, 336] width 202 height 585
click at [202, 146] on button "Add Font" at bounding box center [222, 147] width 50 height 16
type input "1.41"
type input "0.47"
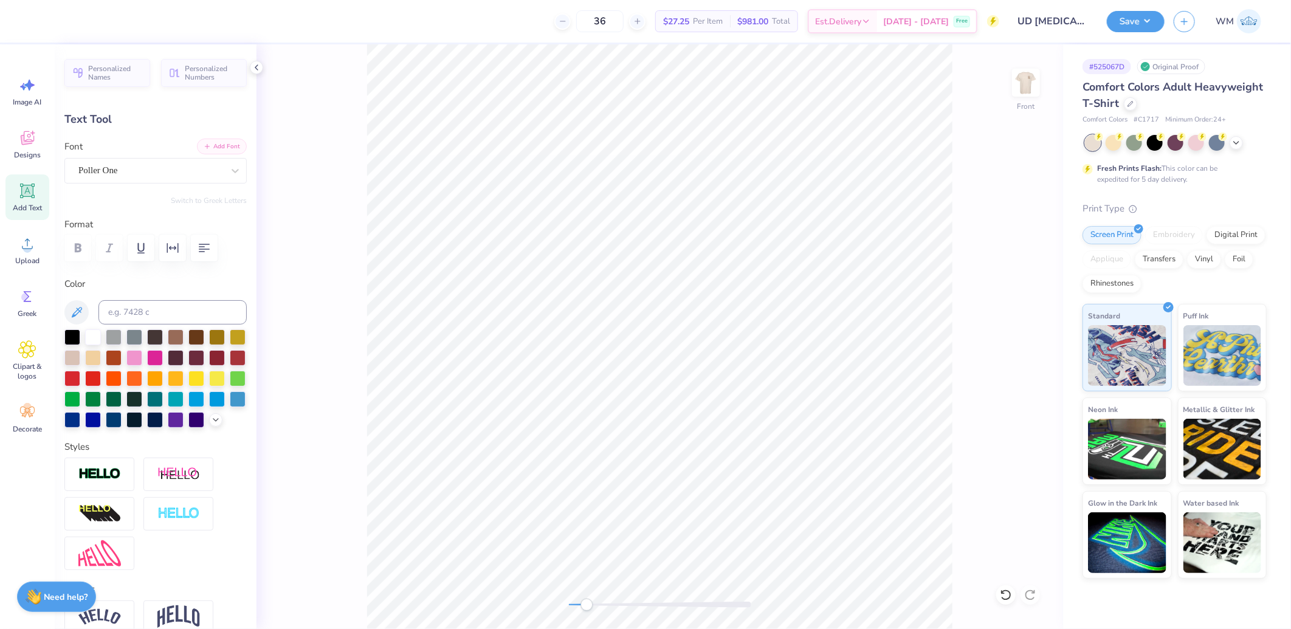
type input "12.60"
click at [227, 148] on button "Add Font" at bounding box center [222, 147] width 50 height 16
type input "1.35"
type input "0.33"
type input "13.14"
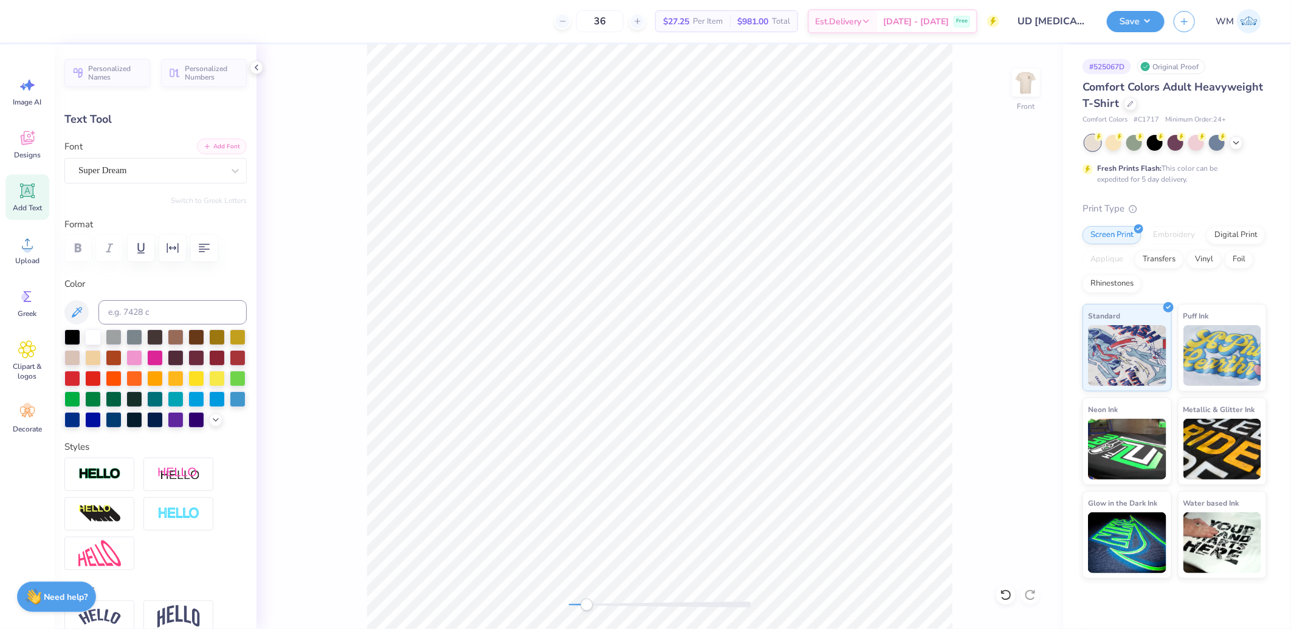
click at [226, 147] on button "Add Font" at bounding box center [222, 147] width 50 height 16
type input "2.98"
type input "0.39"
type input "17.02"
click at [168, 251] on icon "button" at bounding box center [172, 248] width 15 height 15
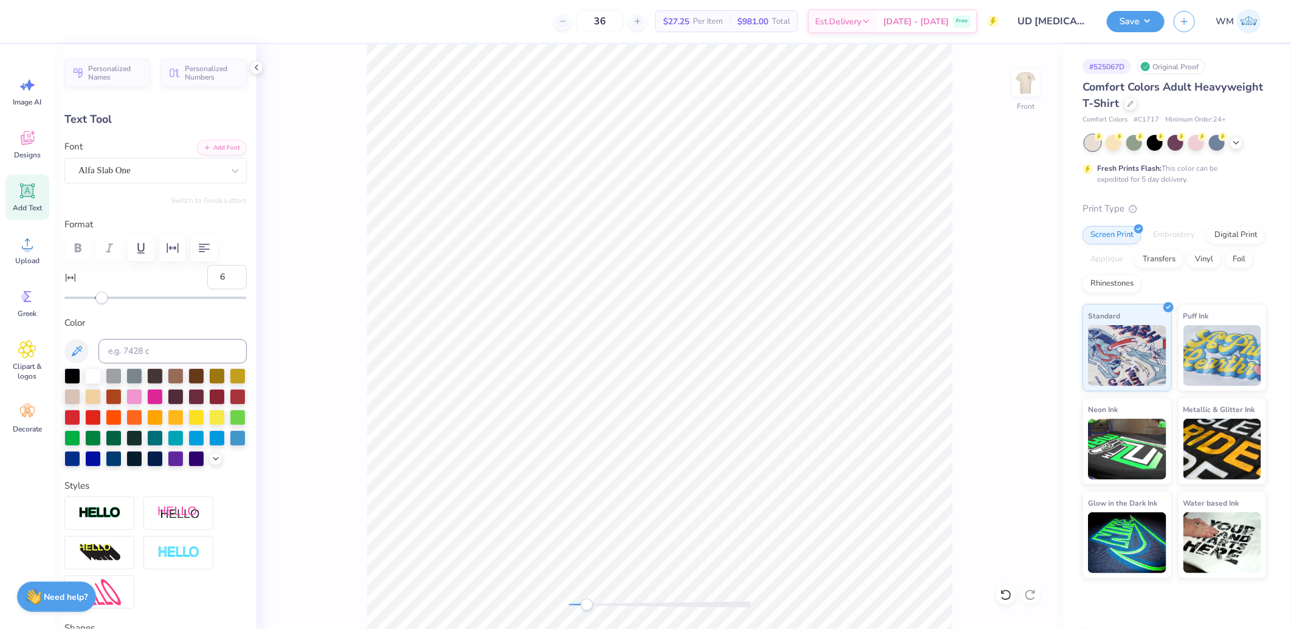
type input "7"
drag, startPoint x: 95, startPoint y: 298, endPoint x: 103, endPoint y: 299, distance: 8.0
click at [103, 299] on div "Accessibility label" at bounding box center [101, 298] width 12 height 12
type input "11"
click at [109, 298] on div "Accessibility label" at bounding box center [109, 298] width 12 height 12
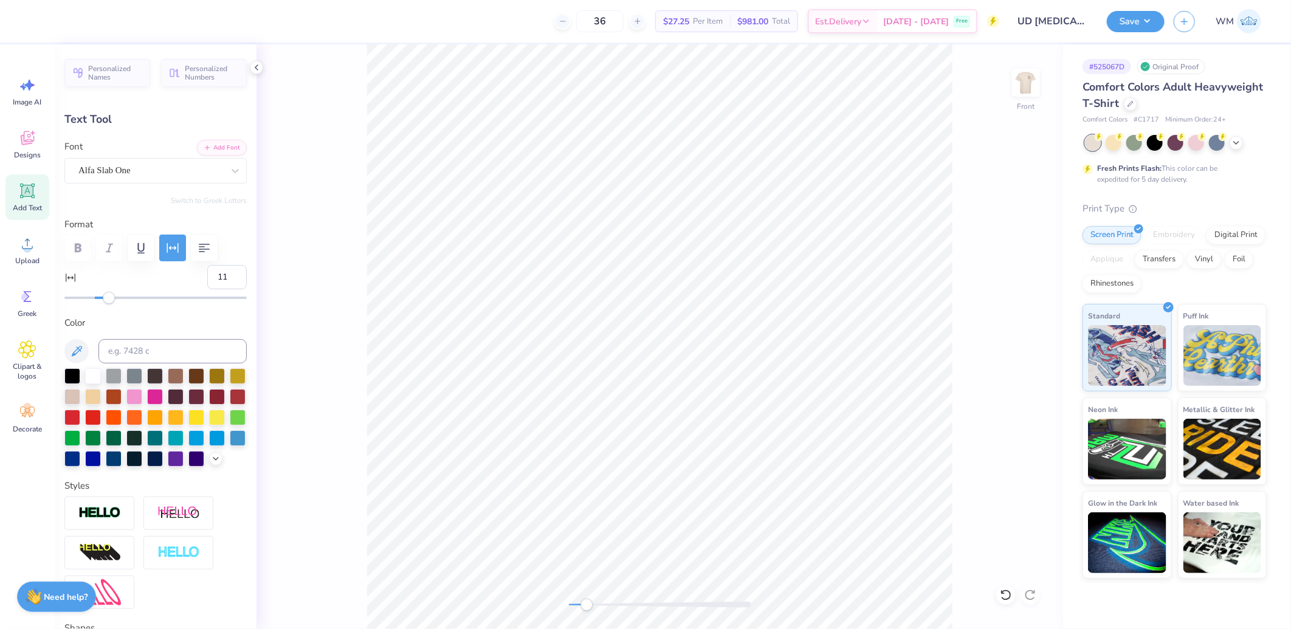
type input "2.79"
type input "0.32"
type input "3.45"
type input "5"
click at [101, 300] on div "Accessibility label" at bounding box center [100, 298] width 12 height 12
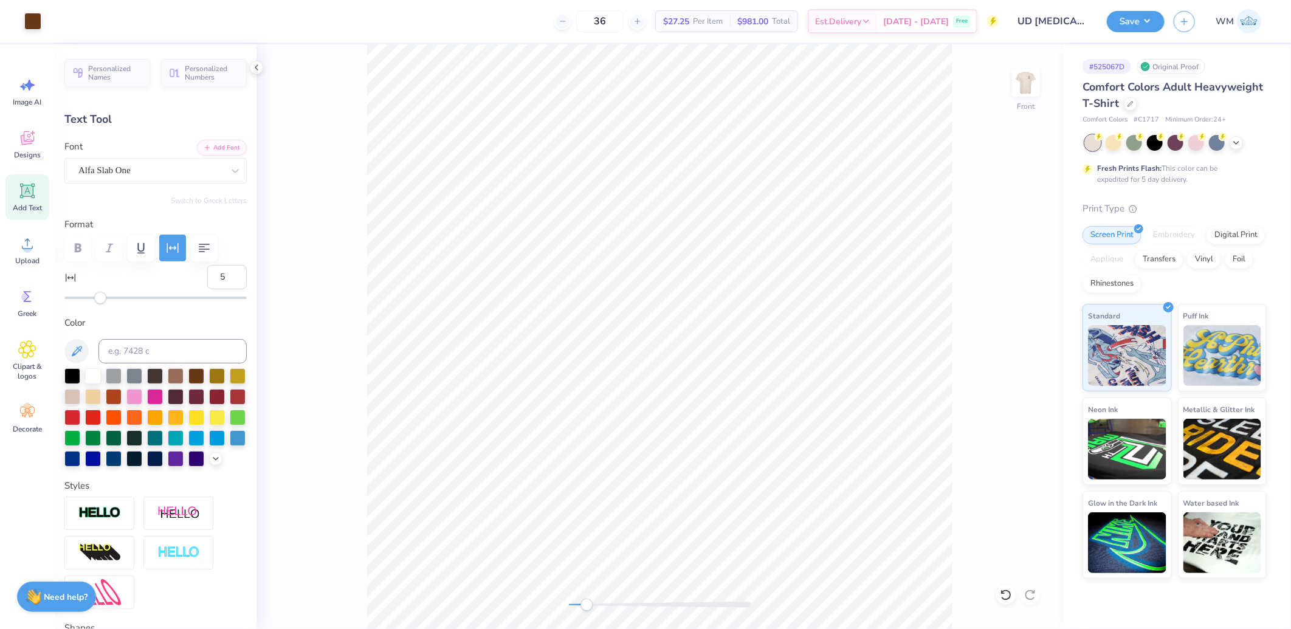
type input "4.06"
type input "0.89"
type input "16.80"
type input "0"
click at [199, 248] on icon "button" at bounding box center [204, 248] width 15 height 15
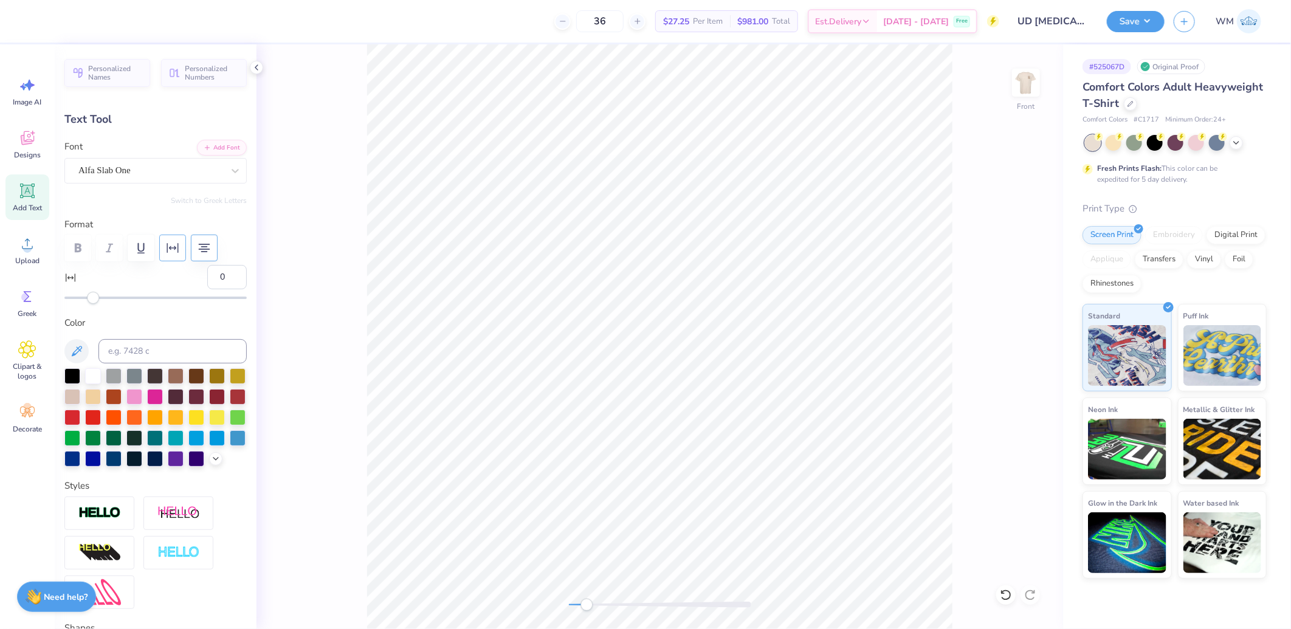
click at [171, 250] on icon "button" at bounding box center [173, 248] width 12 height 10
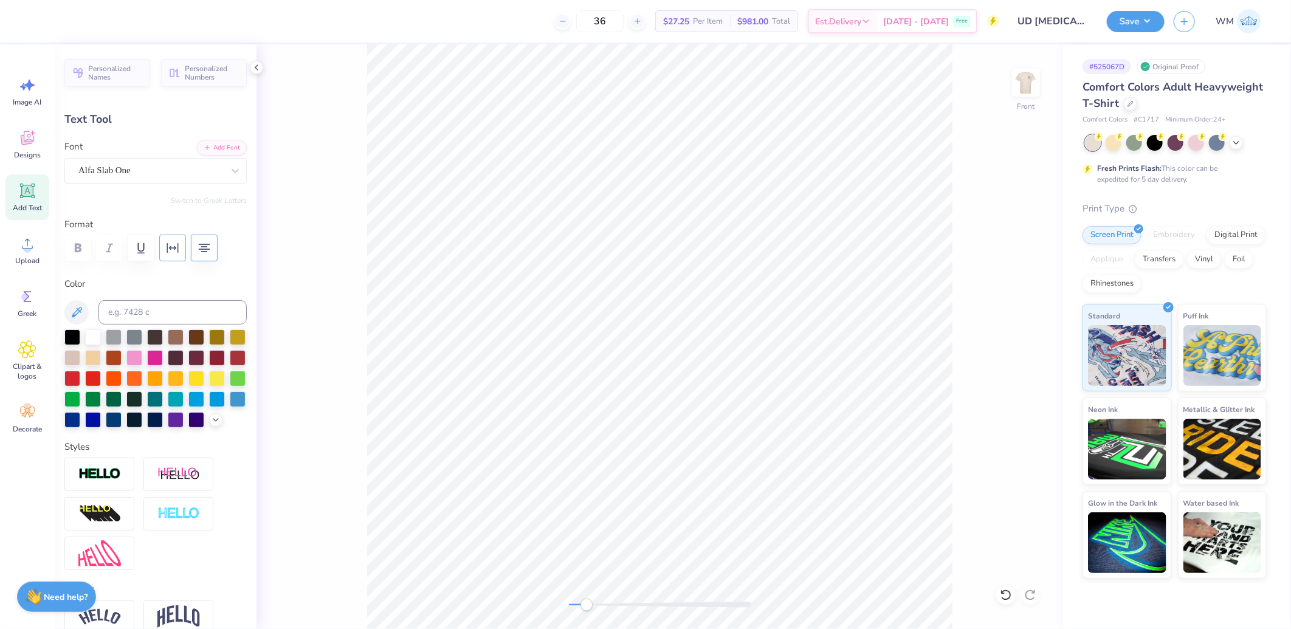
click at [163, 252] on button "button" at bounding box center [172, 248] width 27 height 27
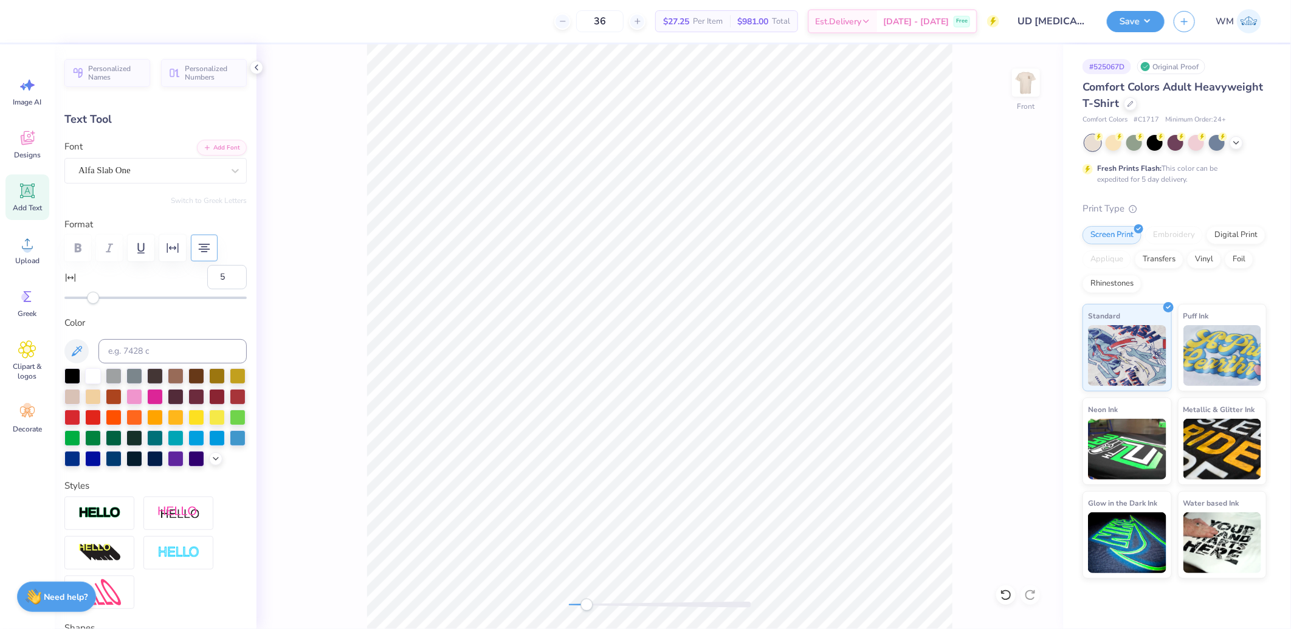
type input "6"
drag, startPoint x: 94, startPoint y: 300, endPoint x: 102, endPoint y: 300, distance: 8.5
click at [102, 300] on div "Accessibility label" at bounding box center [101, 298] width 12 height 12
type input "4.35"
type input "16.60"
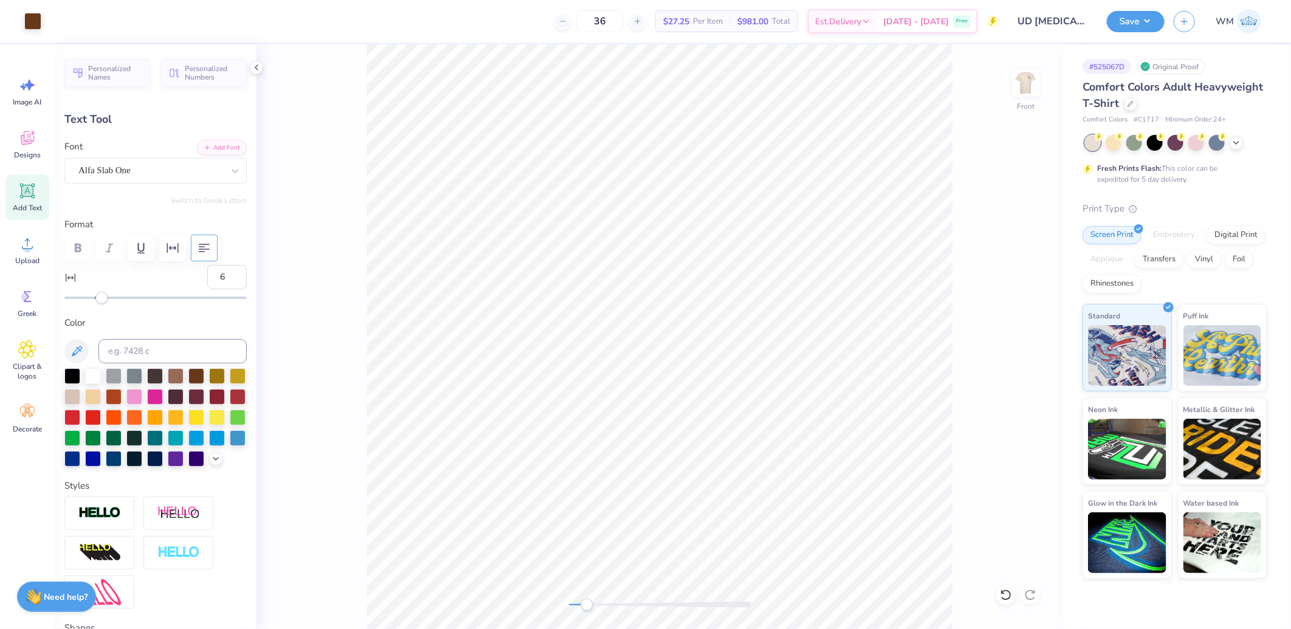
type input "1.75"
type input "0.48"
type input "12.65"
type input "0"
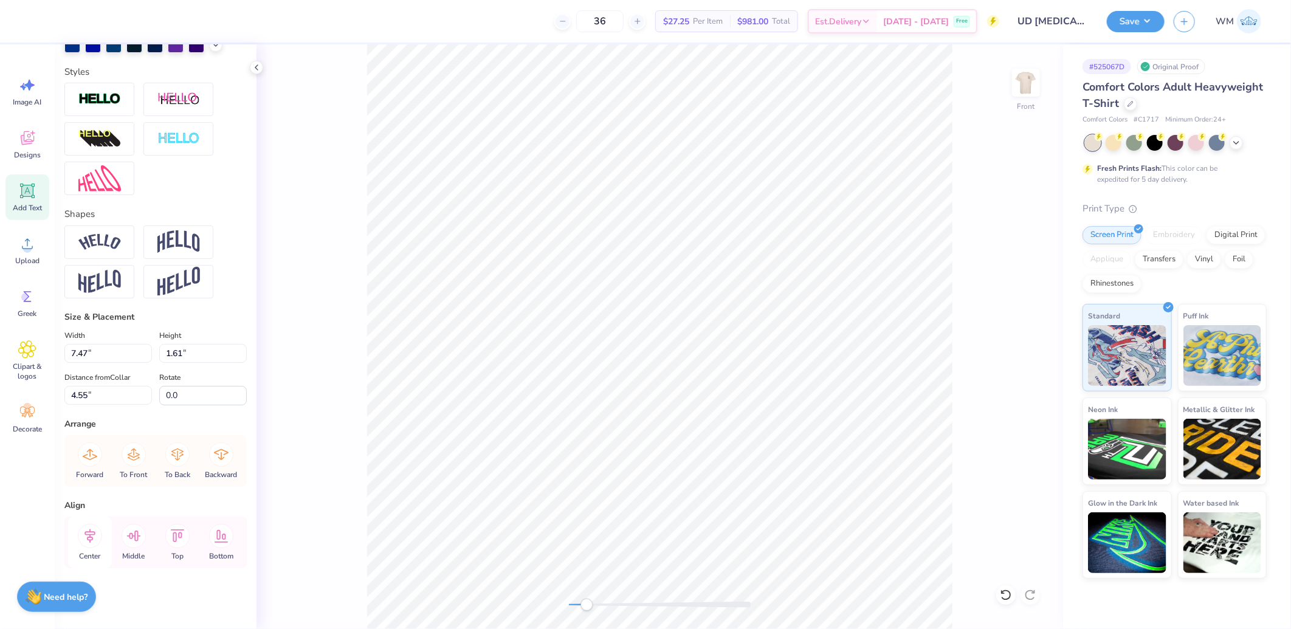
click at [88, 532] on icon at bounding box center [89, 536] width 11 height 14
type input "8.46"
type input "0.78"
type input "6.22"
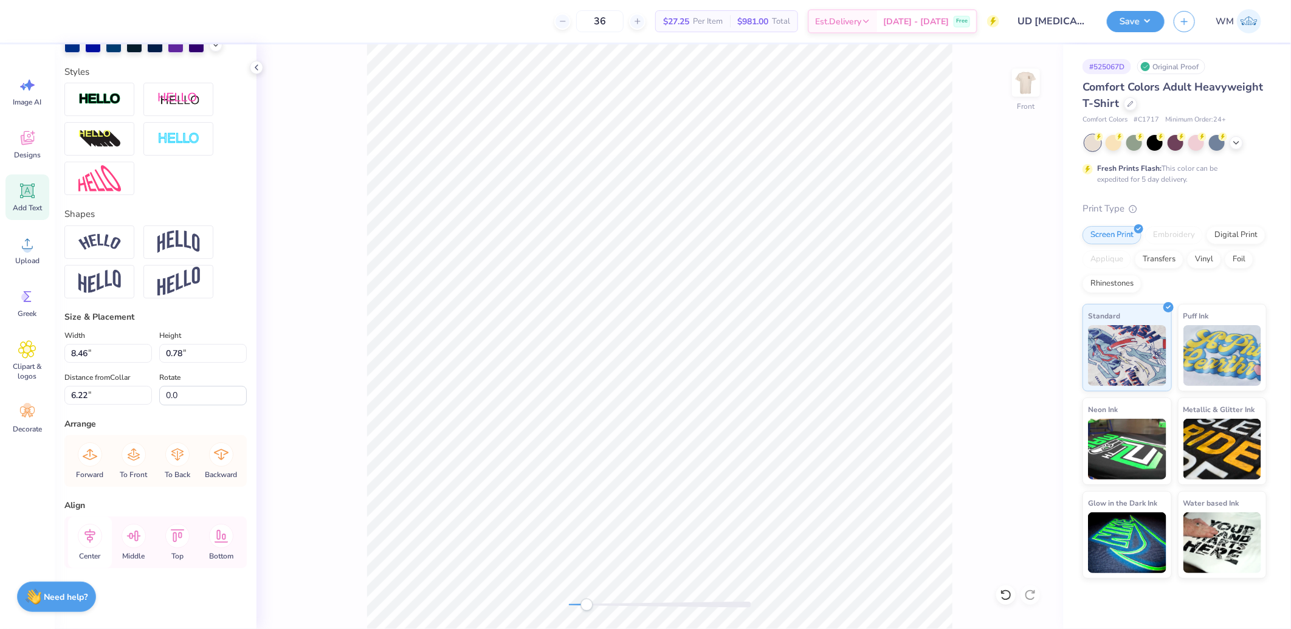
click at [93, 531] on icon at bounding box center [90, 536] width 24 height 24
click at [92, 531] on icon at bounding box center [90, 536] width 24 height 24
type input "7.47"
type input "1.61"
type input "4.55"
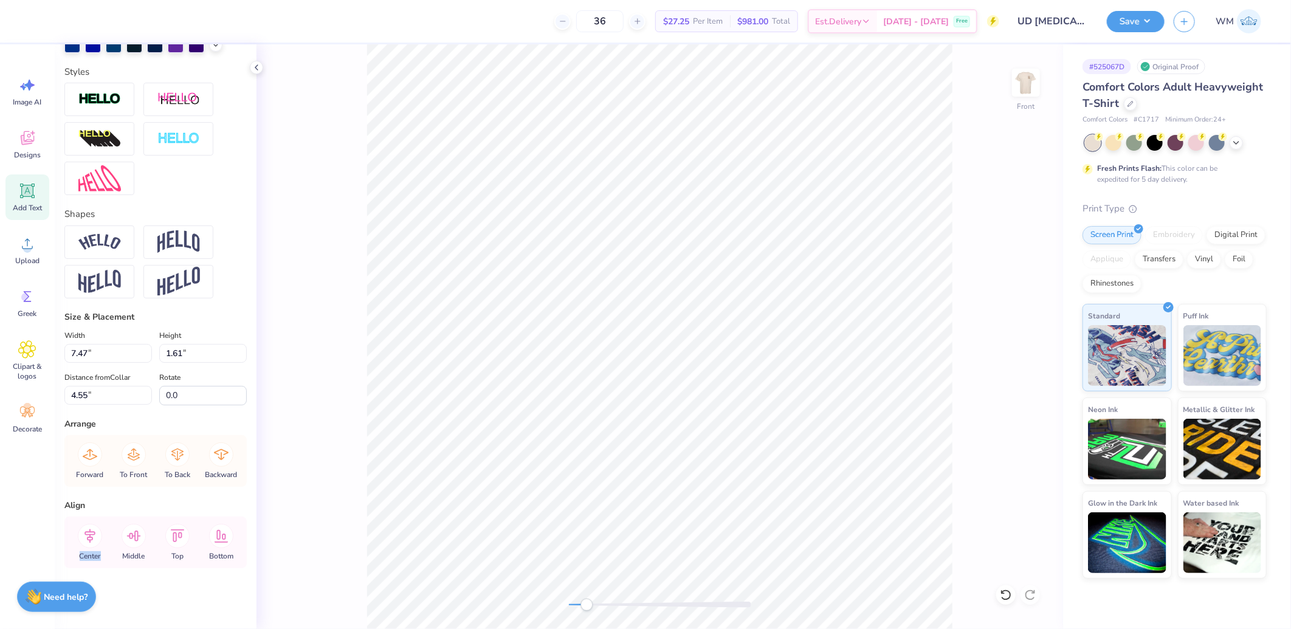
type input "8.46"
type input "0.78"
type input "6.22"
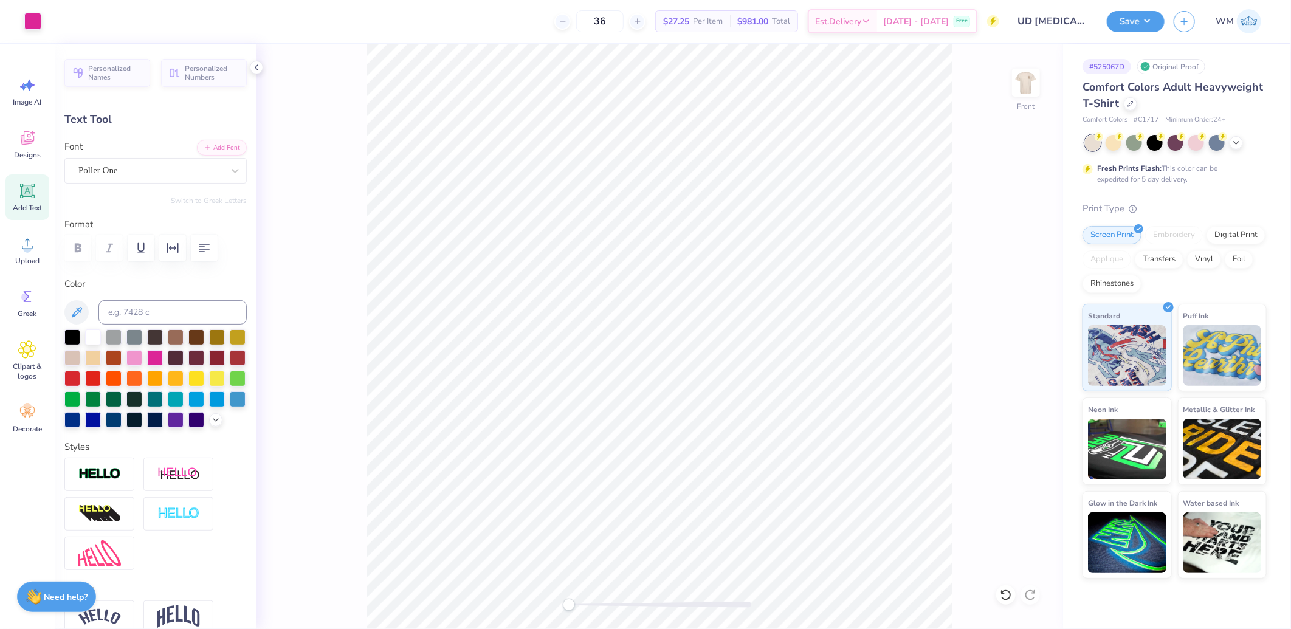
type input "7.47"
type input "1.61"
type input "4.35"
click at [98, 481] on img at bounding box center [99, 474] width 43 height 14
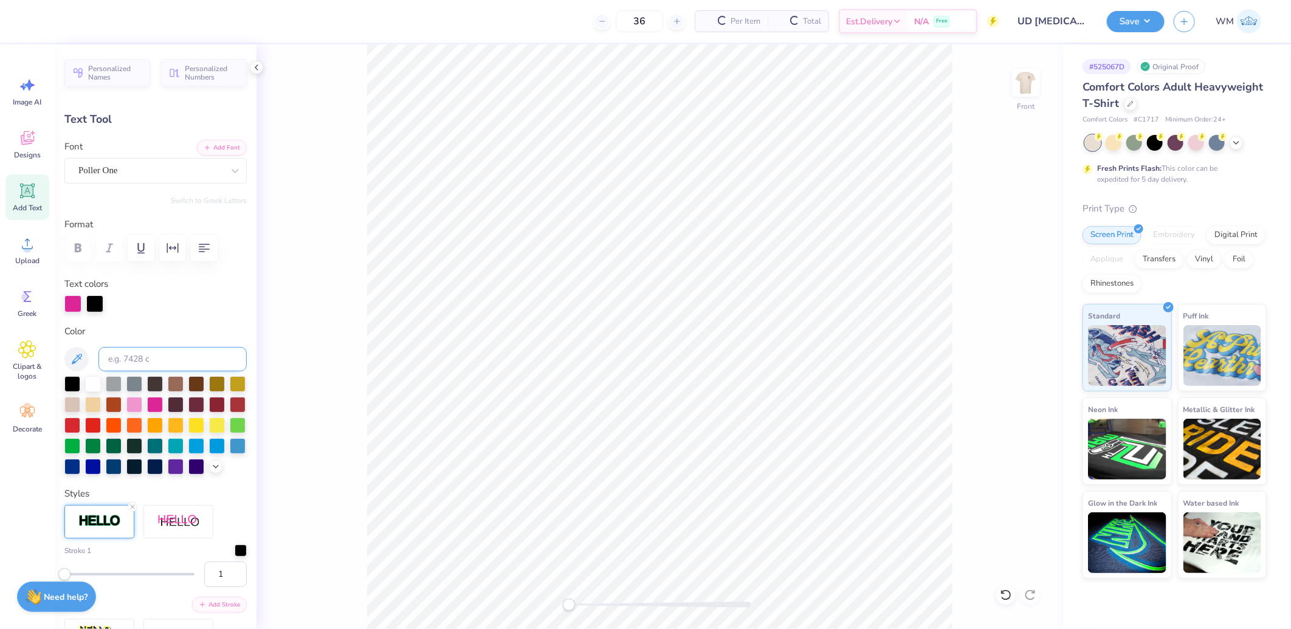
drag, startPoint x: 88, startPoint y: 308, endPoint x: 114, endPoint y: 351, distance: 50.5
click at [88, 307] on div at bounding box center [94, 303] width 17 height 17
click at [137, 360] on input at bounding box center [172, 359] width 148 height 24
type input "1545"
click at [92, 304] on div at bounding box center [94, 302] width 17 height 17
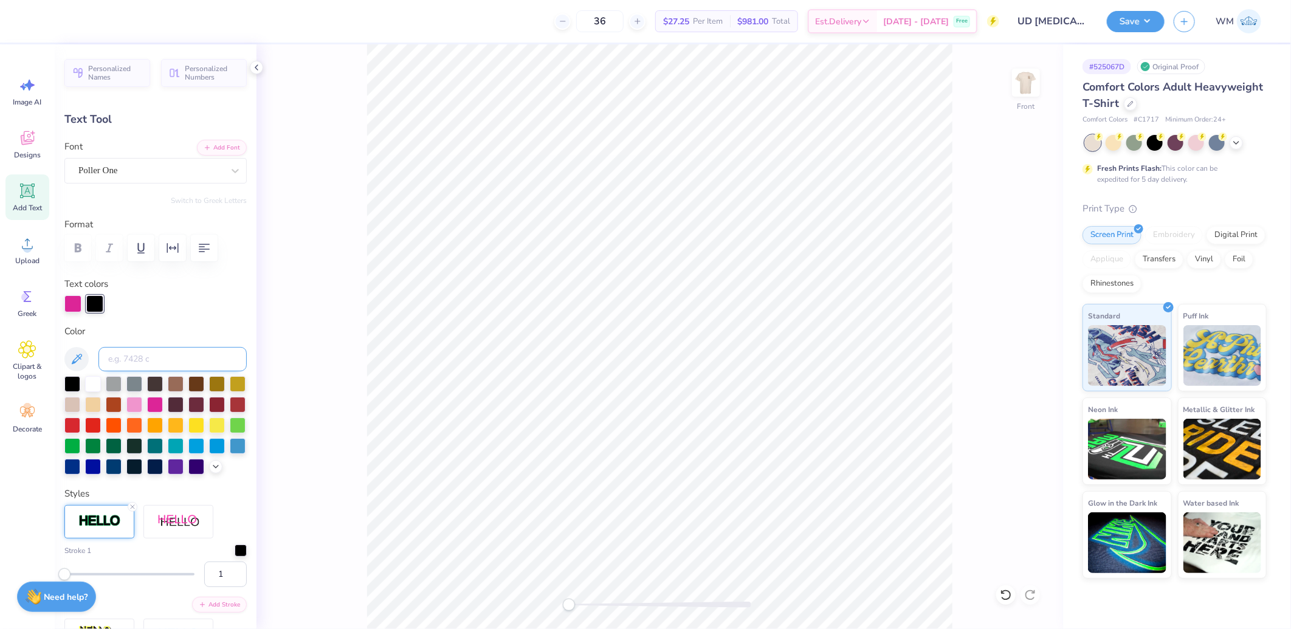
click at [143, 362] on input at bounding box center [172, 359] width 148 height 24
type input "1545"
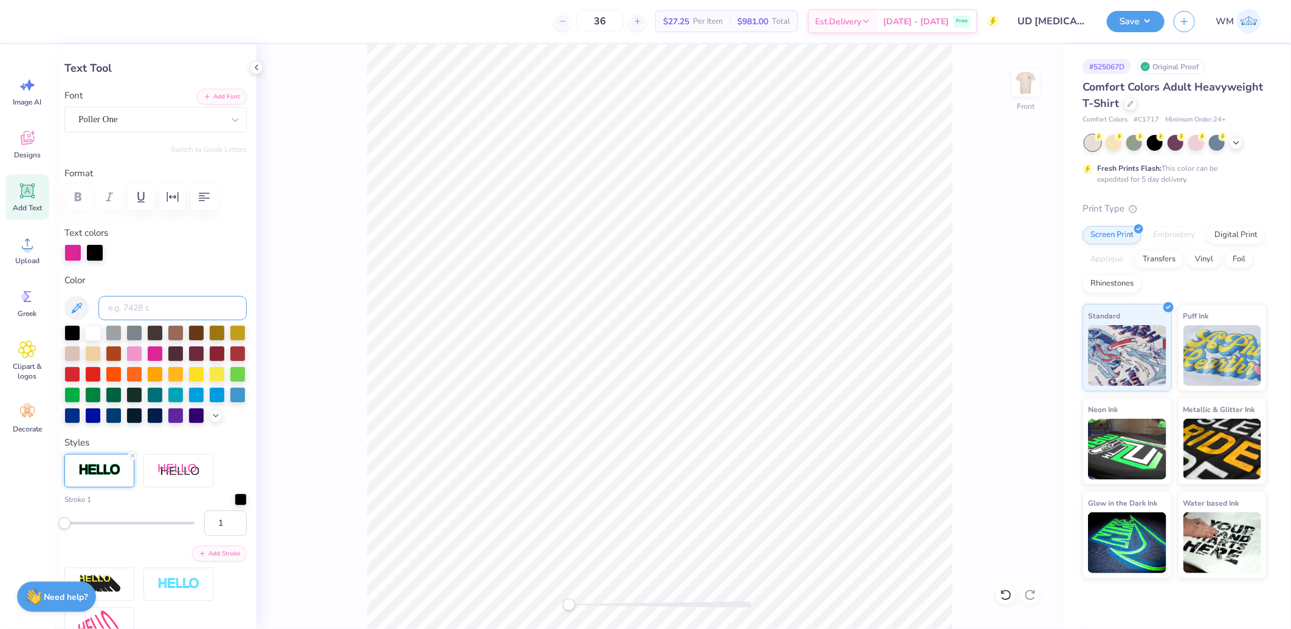
scroll to position [52, 0]
click at [235, 504] on div at bounding box center [241, 498] width 12 height 12
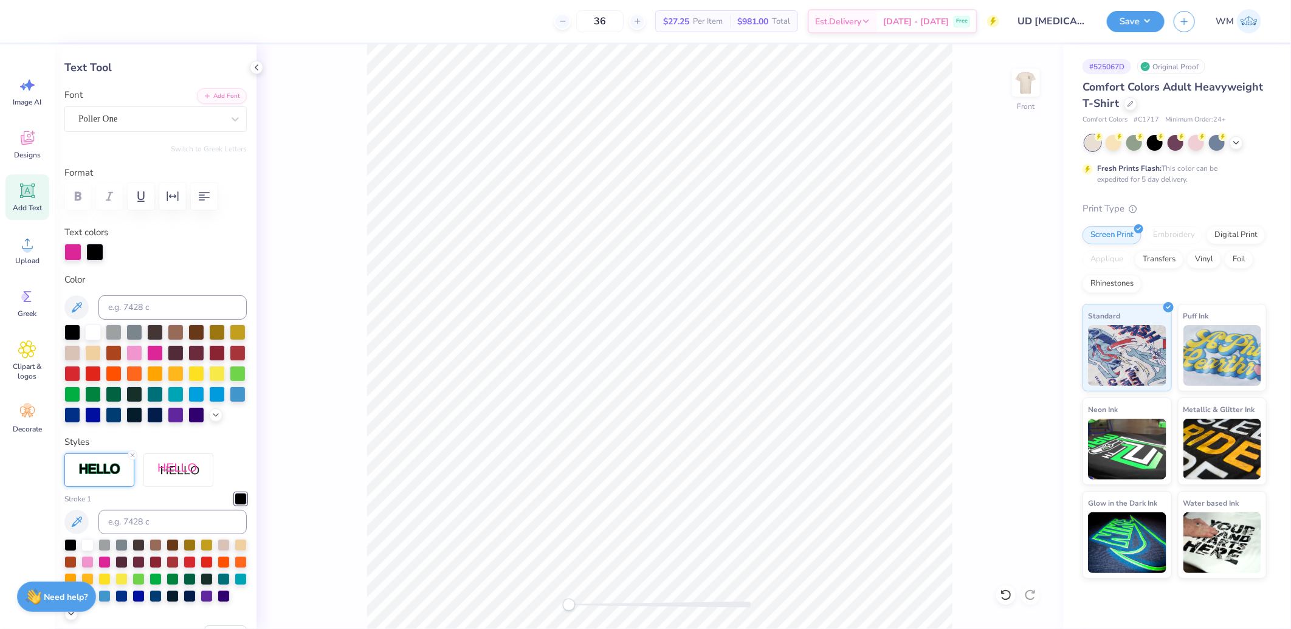
scroll to position [390, 0]
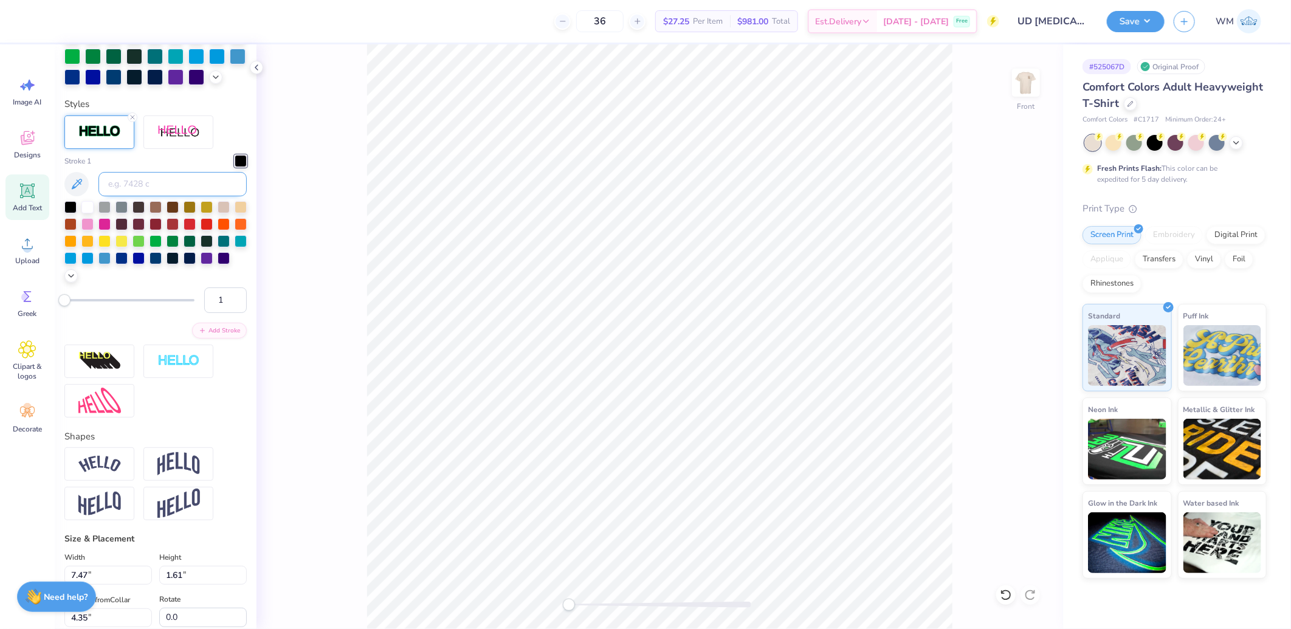
click at [154, 196] on input at bounding box center [172, 184] width 148 height 24
type input "1545"
drag, startPoint x: 568, startPoint y: 606, endPoint x: 604, endPoint y: 599, distance: 37.2
click at [579, 599] on div "Accessibility label" at bounding box center [573, 605] width 12 height 12
type input "7.49"
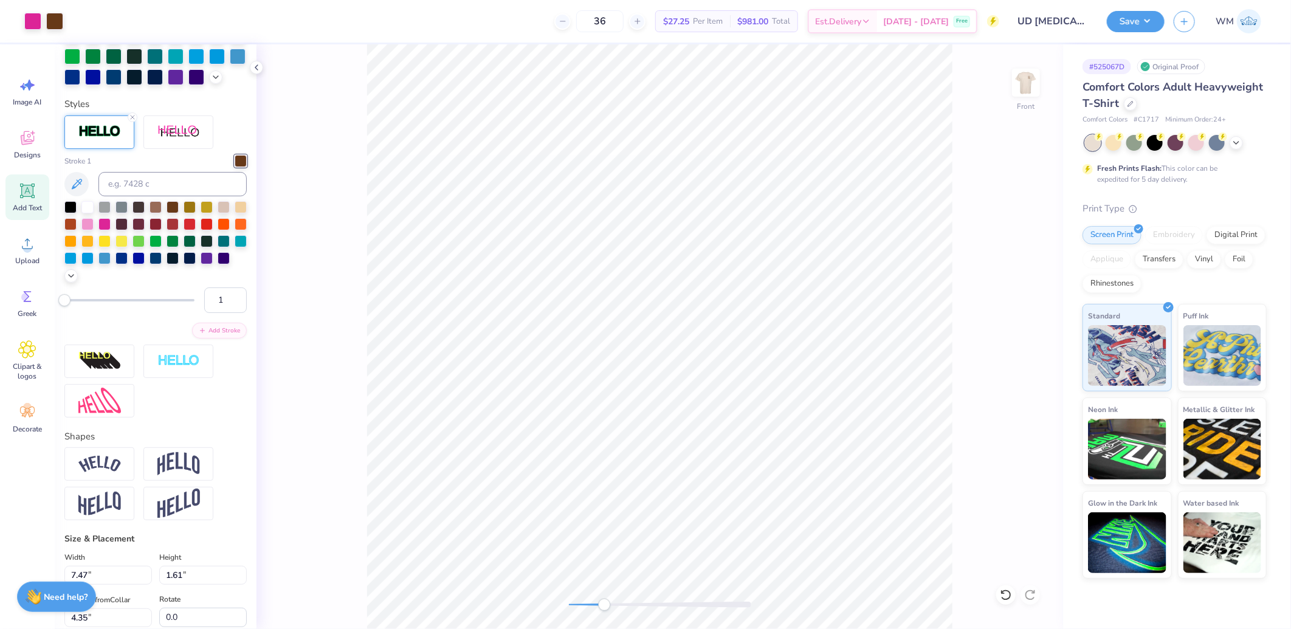
type input "1.63"
type input "4.34"
click at [225, 313] on input "2" at bounding box center [225, 301] width 43 height 26
type input "3"
click at [225, 313] on input "3" at bounding box center [225, 301] width 43 height 26
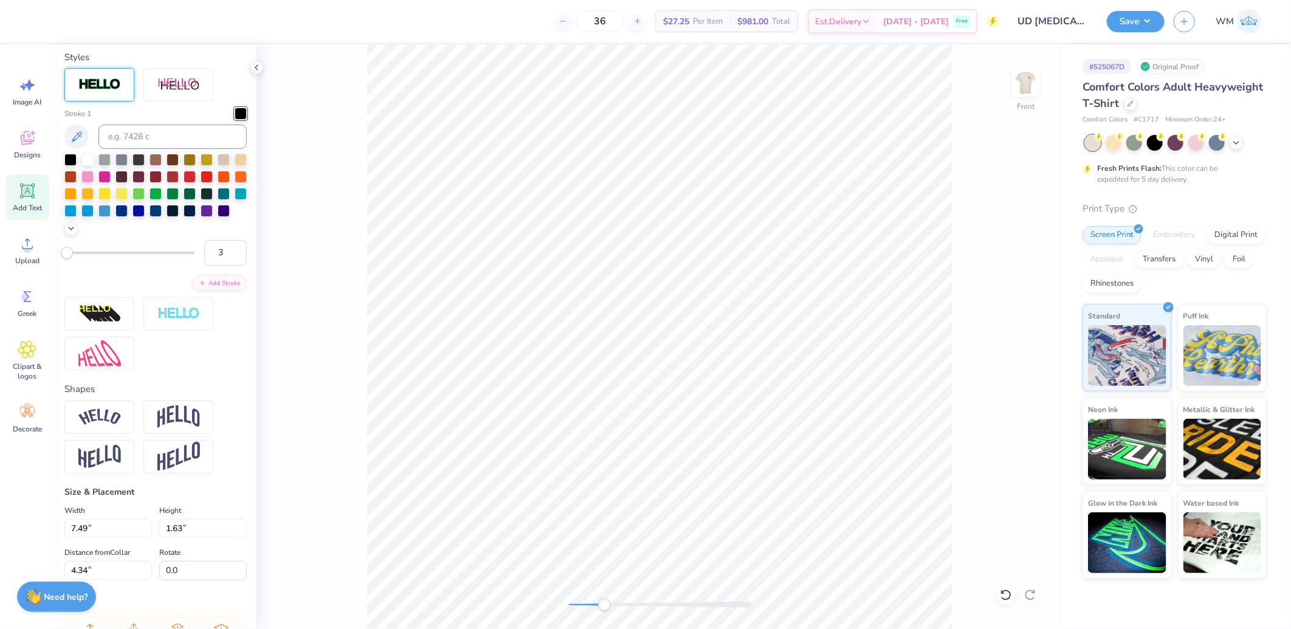
type input "8.46"
type input "0.78"
type input "6.12"
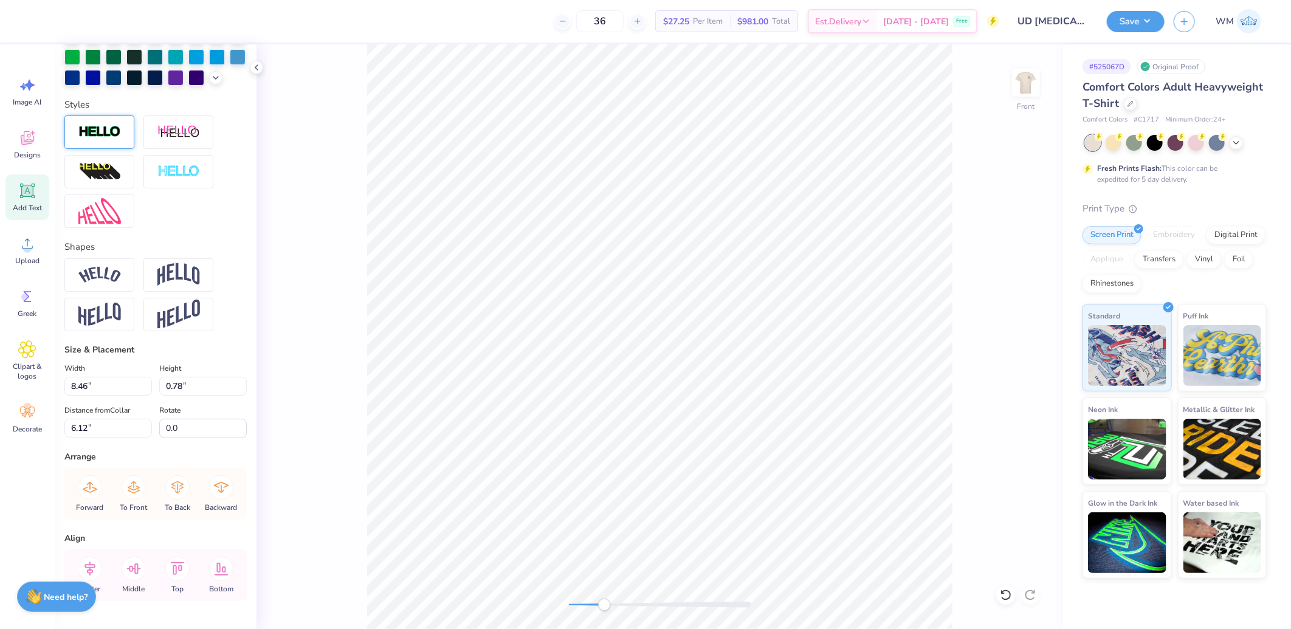
click at [98, 139] on img at bounding box center [99, 132] width 43 height 14
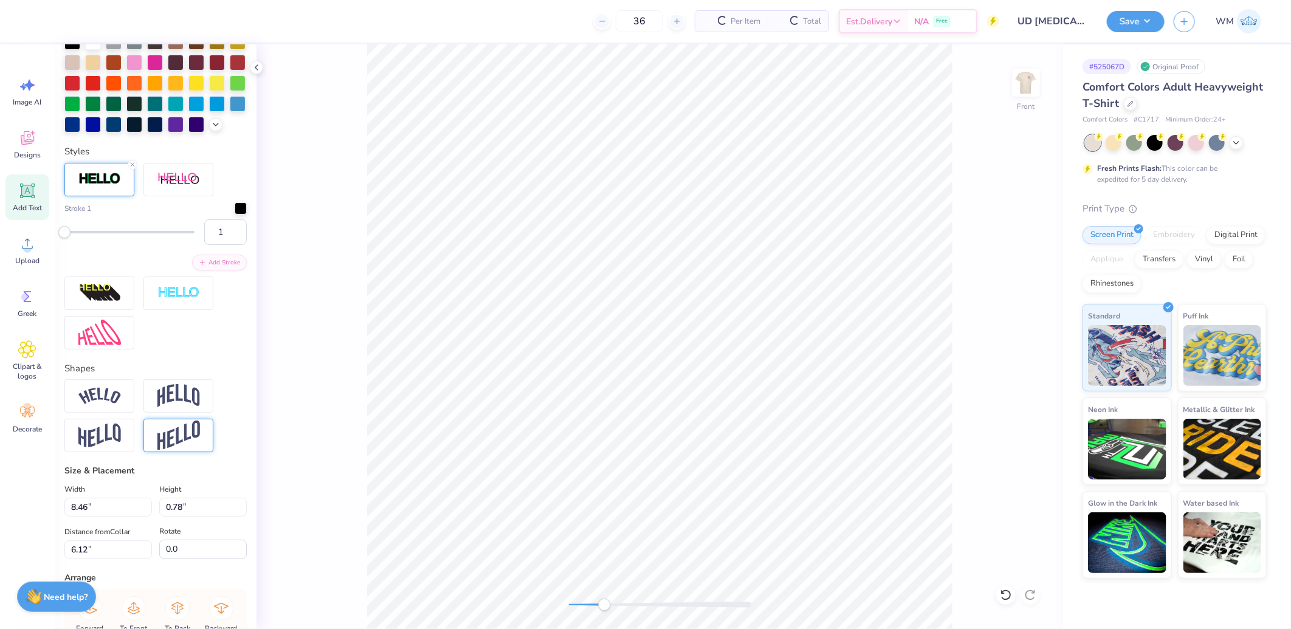
scroll to position [390, 0]
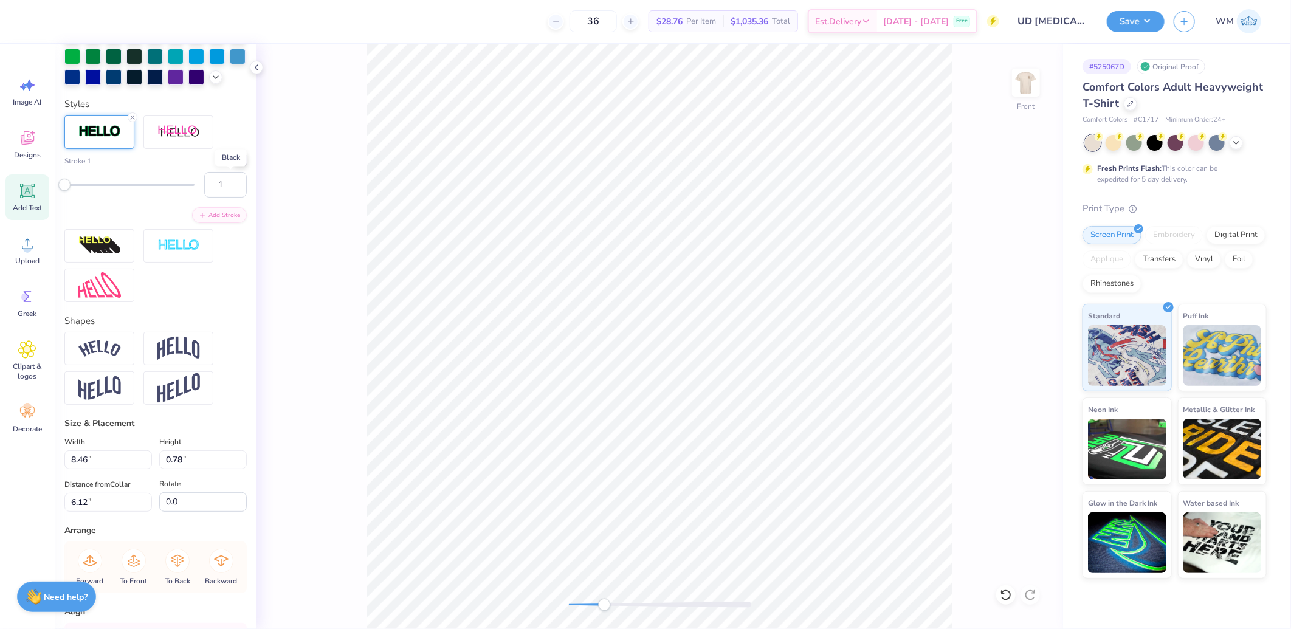
click at [235, 166] on div at bounding box center [241, 160] width 12 height 12
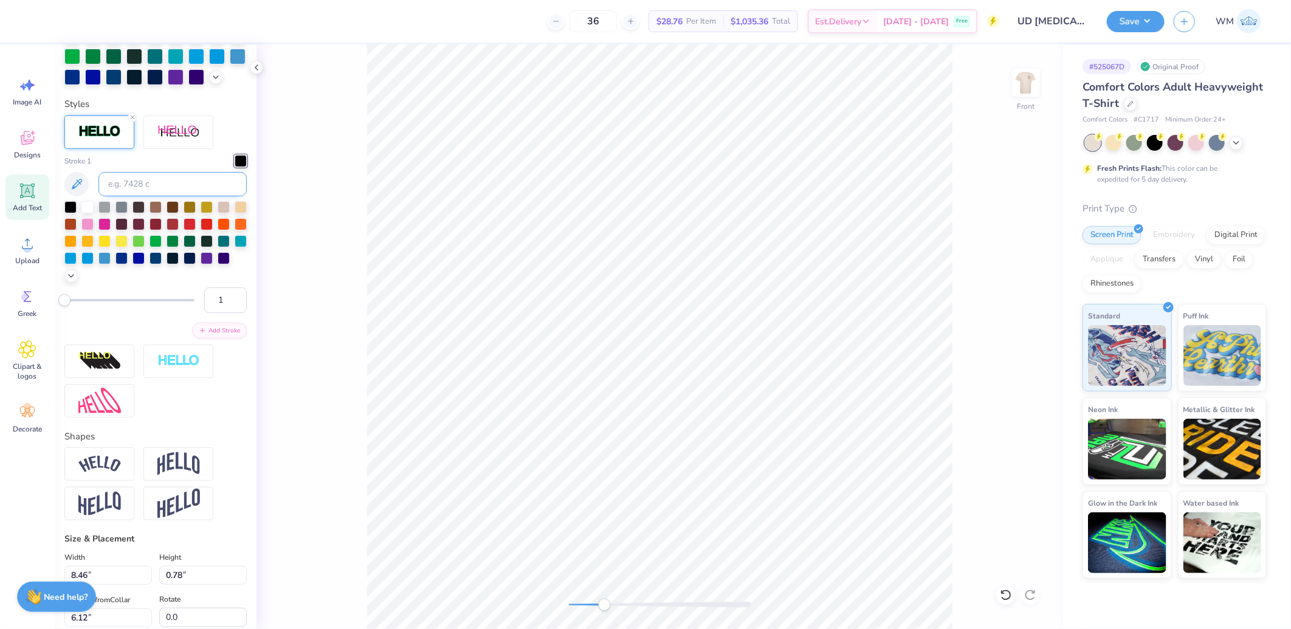
click at [159, 196] on input at bounding box center [172, 184] width 148 height 24
type input "1545"
click at [225, 313] on input "2" at bounding box center [225, 301] width 43 height 26
type input "3"
click at [225, 313] on input "3" at bounding box center [225, 301] width 43 height 26
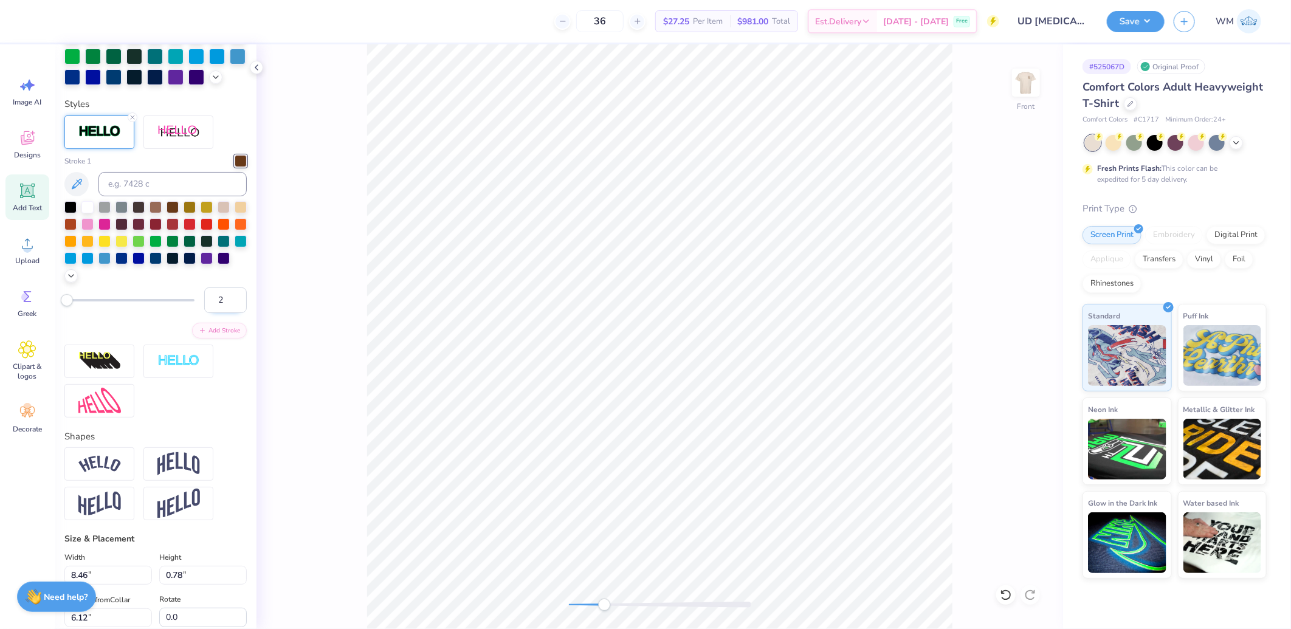
type input "2"
click at [227, 313] on input "2" at bounding box center [225, 301] width 43 height 26
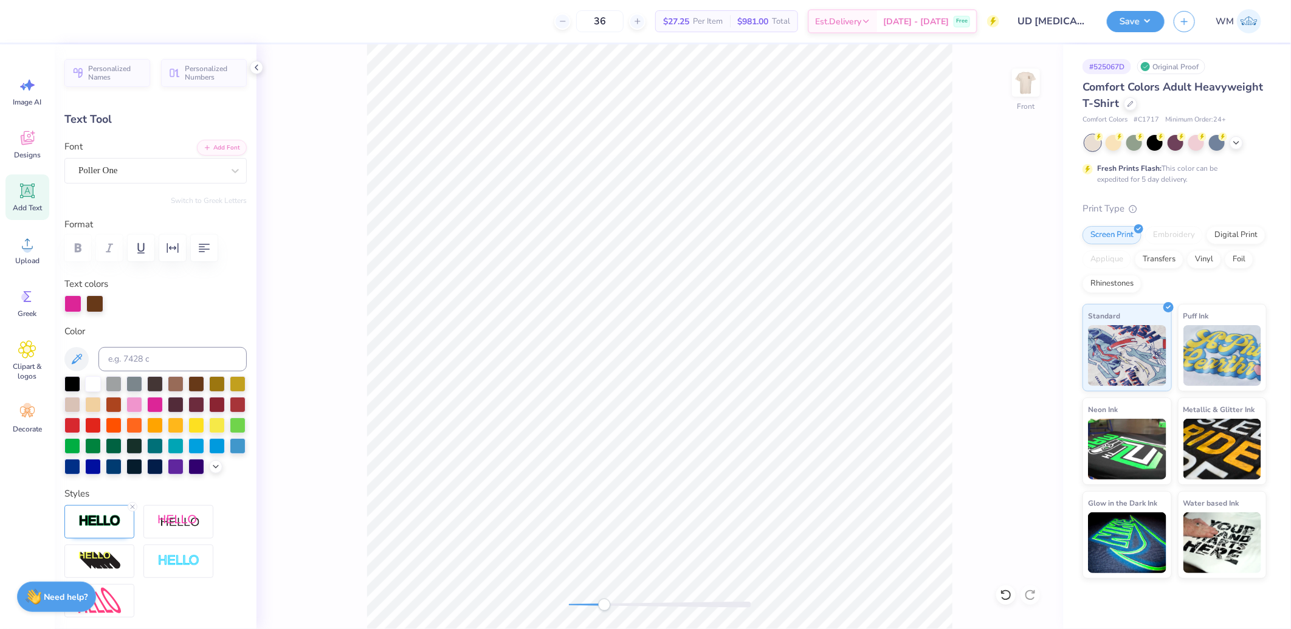
scroll to position [442, 0]
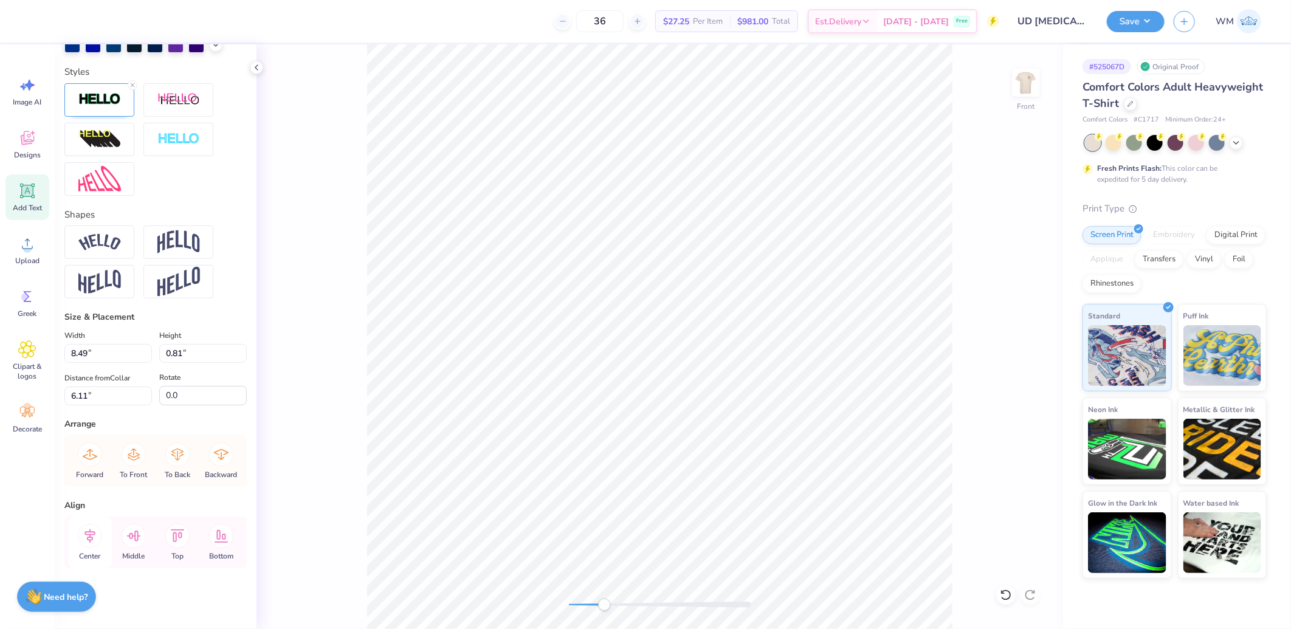
click at [89, 539] on icon at bounding box center [90, 536] width 24 height 24
type input "7.52"
type input "1.66"
type input "4.33"
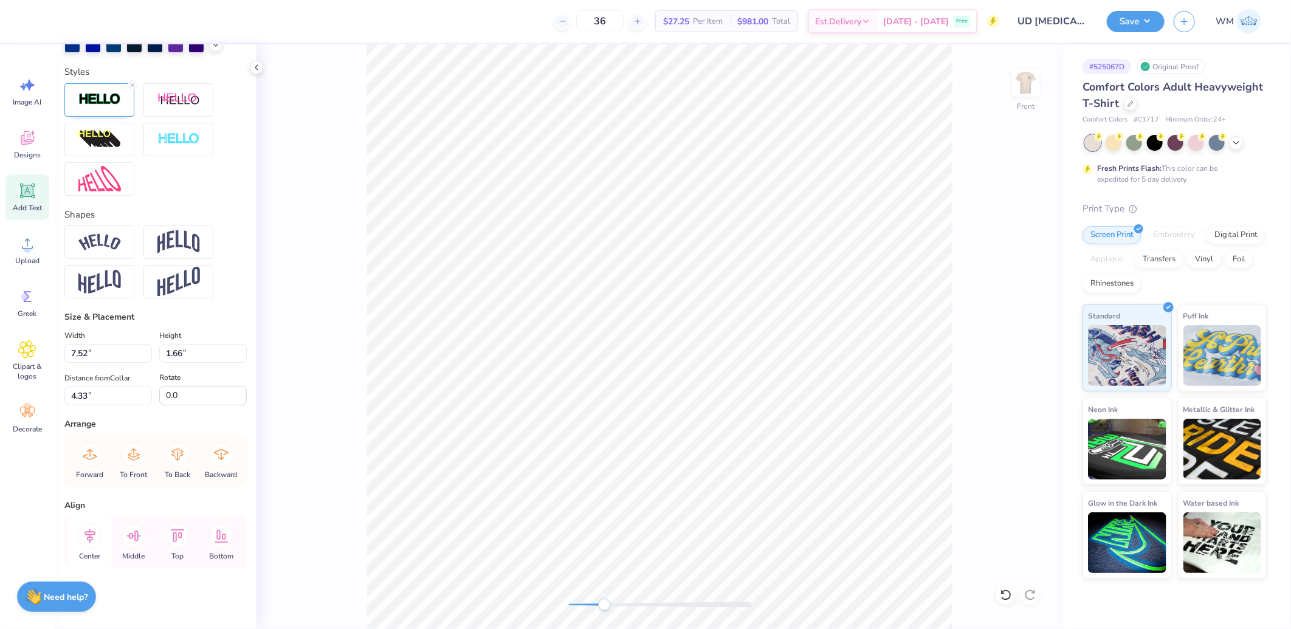
click at [93, 534] on icon at bounding box center [90, 536] width 24 height 24
click at [94, 534] on icon at bounding box center [90, 536] width 24 height 24
type input "8.49"
type input "0.81"
type input "6.11"
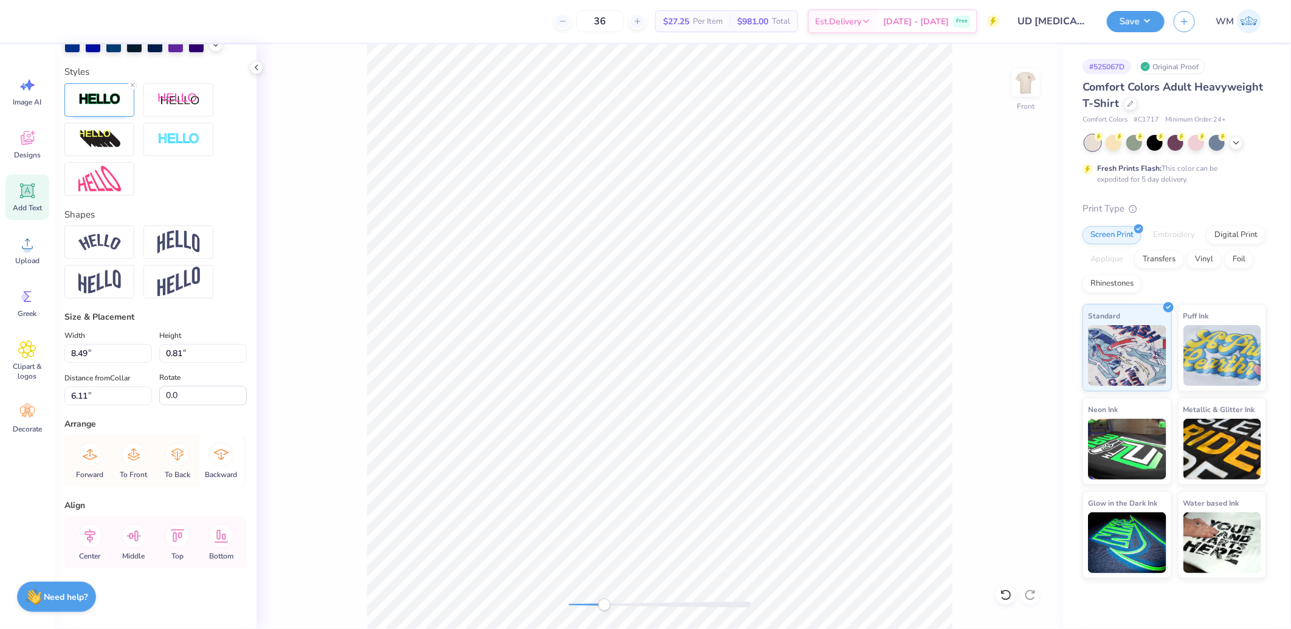
click at [214, 454] on icon at bounding box center [221, 454] width 15 height 11
click at [175, 460] on icon at bounding box center [177, 455] width 24 height 24
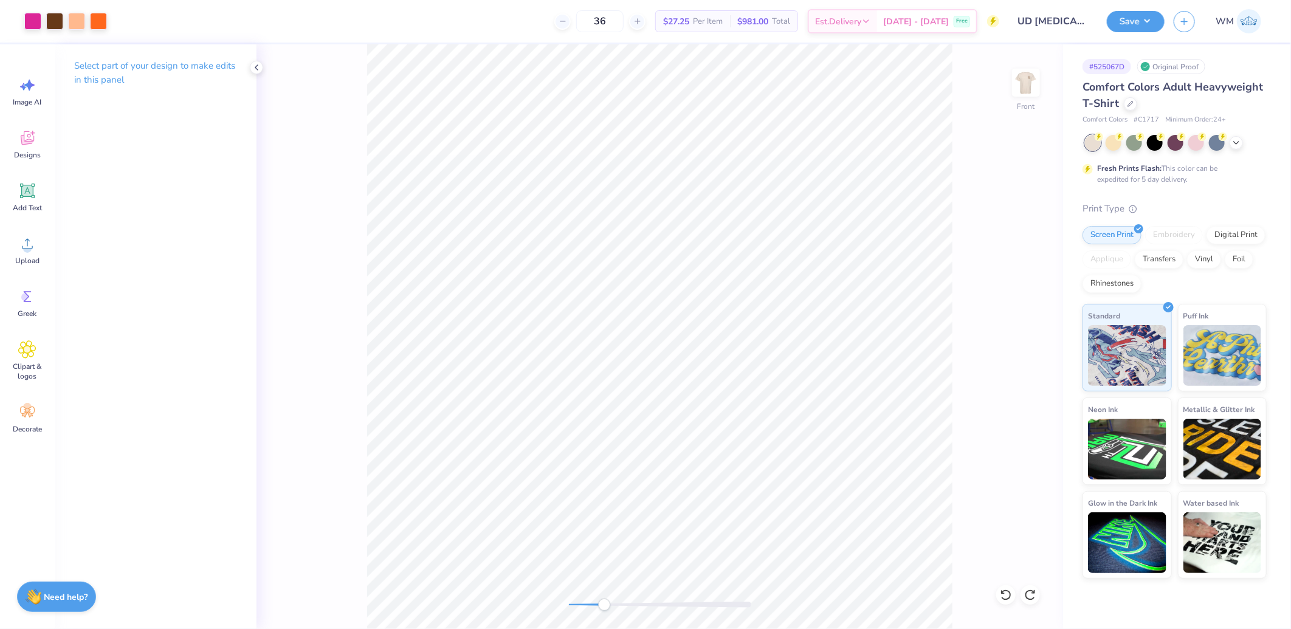
click at [345, 450] on div "Front" at bounding box center [660, 336] width 807 height 585
click at [543, 605] on div "Front" at bounding box center [660, 336] width 807 height 585
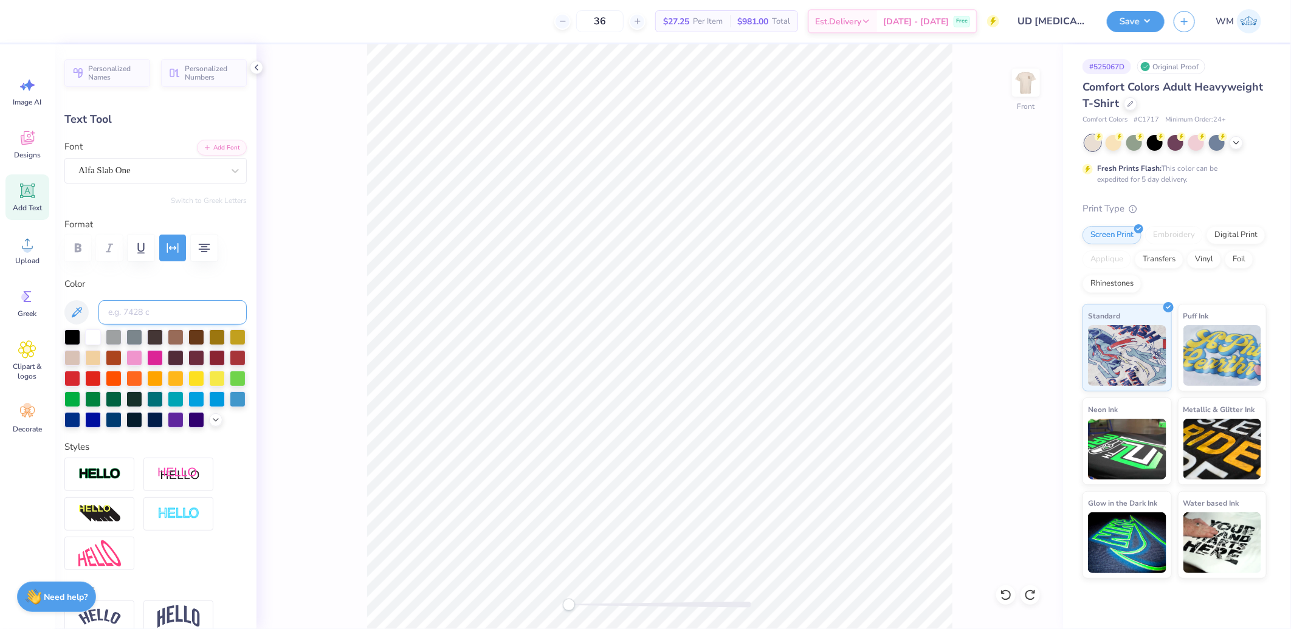
click at [145, 308] on input at bounding box center [172, 312] width 148 height 24
type input "1555"
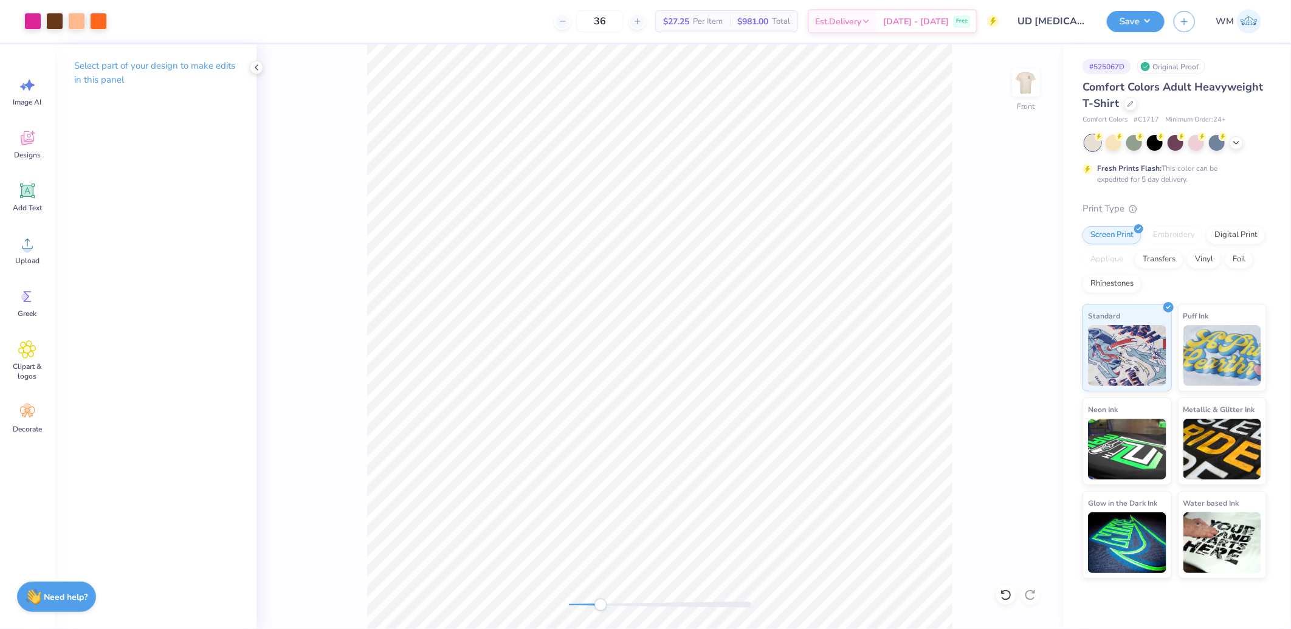
drag, startPoint x: 572, startPoint y: 605, endPoint x: 601, endPoint y: 602, distance: 28.7
click at [601, 602] on div "Accessibility label" at bounding box center [600, 605] width 12 height 12
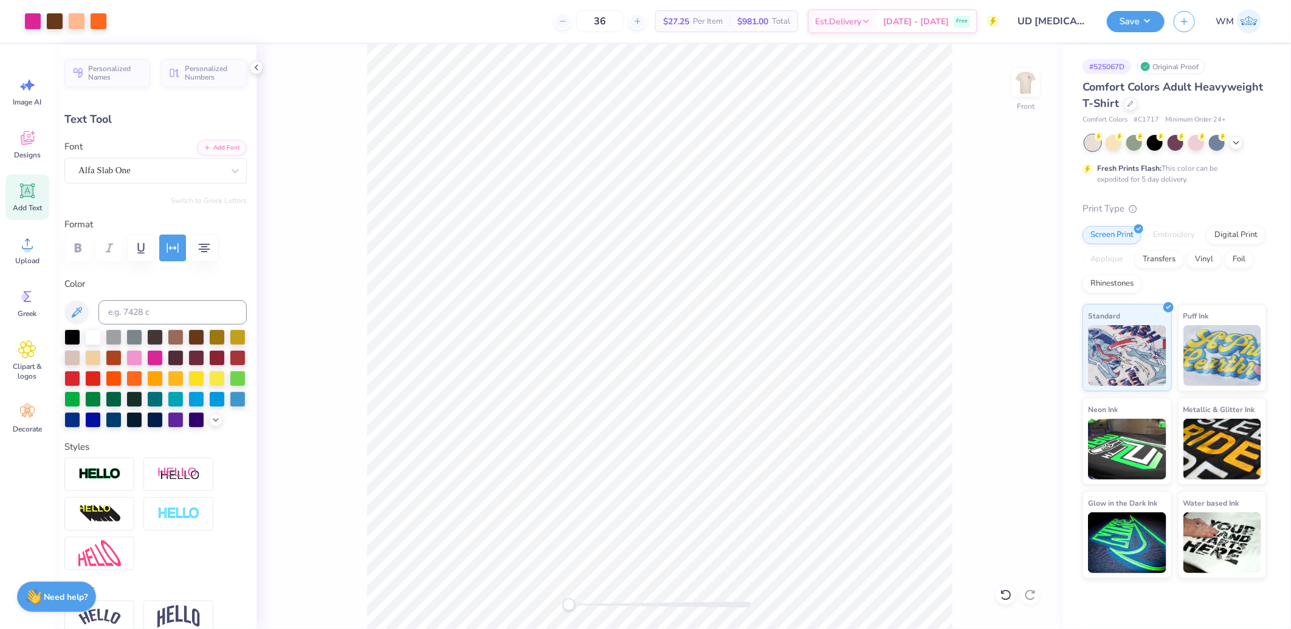
click at [537, 601] on div "Front" at bounding box center [660, 336] width 807 height 585
click at [1150, 26] on button "Save" at bounding box center [1136, 19] width 58 height 21
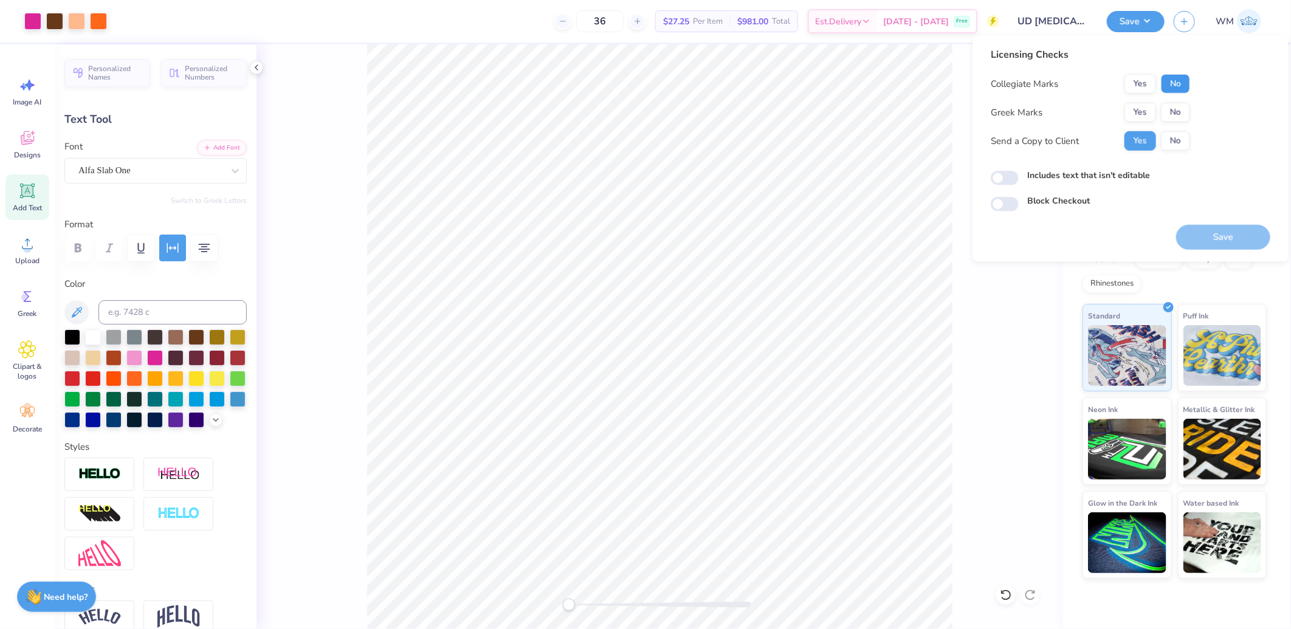
click at [1177, 82] on button "No" at bounding box center [1175, 83] width 29 height 19
click at [1151, 108] on button "Yes" at bounding box center [1141, 112] width 32 height 19
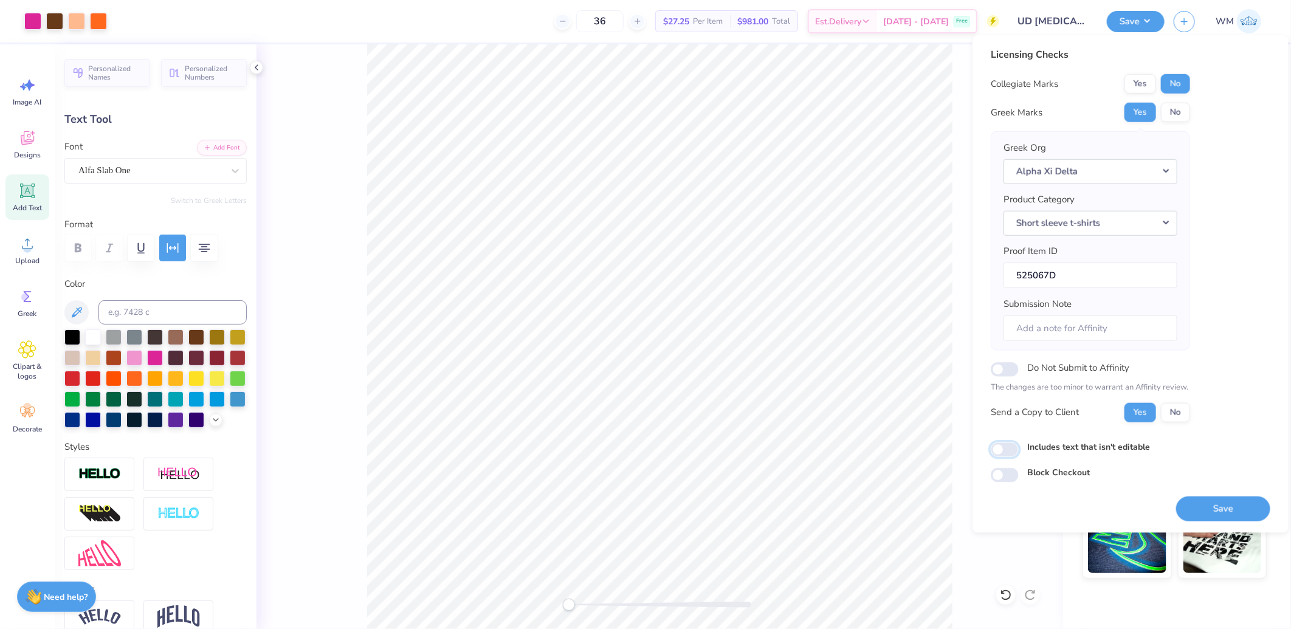
click at [1009, 449] on input "Includes text that isn't editable" at bounding box center [1005, 450] width 28 height 15
checkbox input "true"
click at [1226, 506] on button "Save" at bounding box center [1223, 508] width 94 height 25
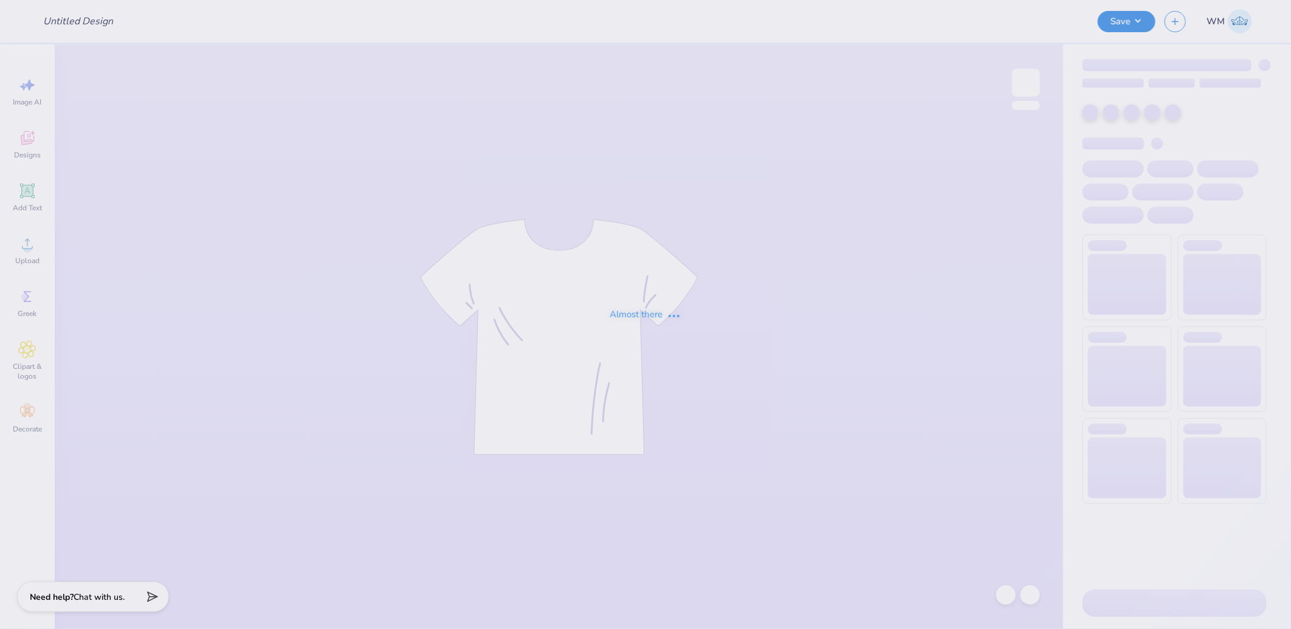
type input "Virginia Tech : Ava Caroline Regehr"
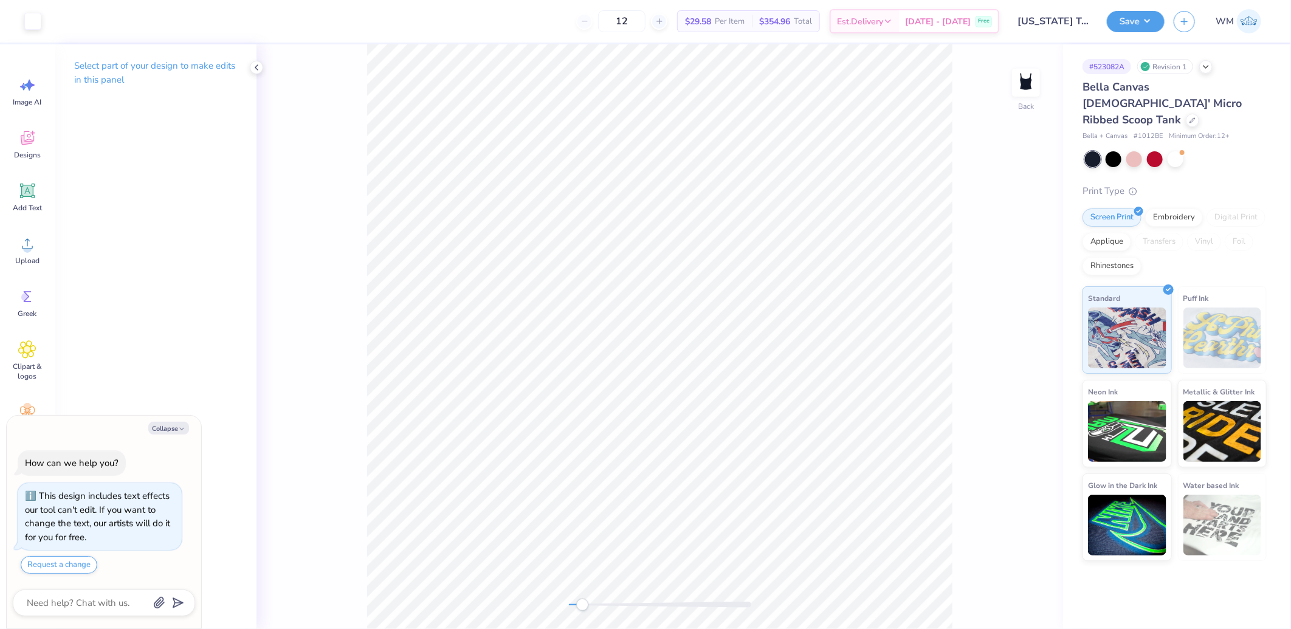
drag, startPoint x: 569, startPoint y: 607, endPoint x: 585, endPoint y: 608, distance: 16.5
click at [585, 608] on div "Accessibility label" at bounding box center [582, 605] width 12 height 12
type textarea "x"
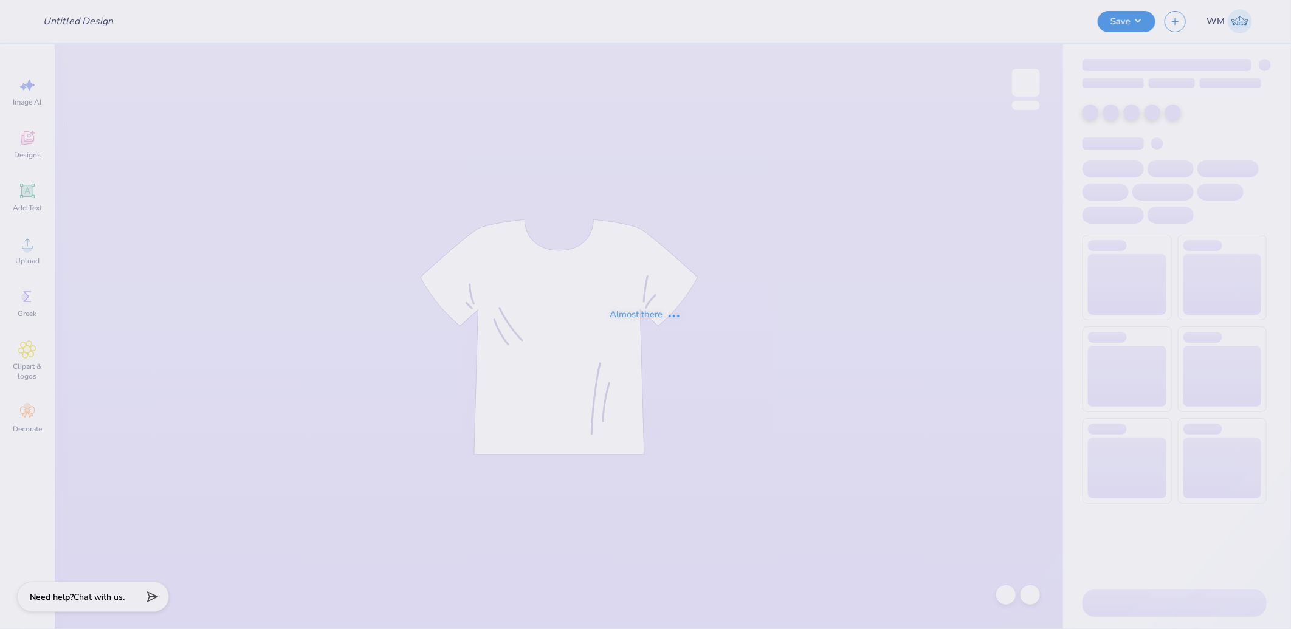
type input "[US_STATE] Tech : [PERSON_NAME]"
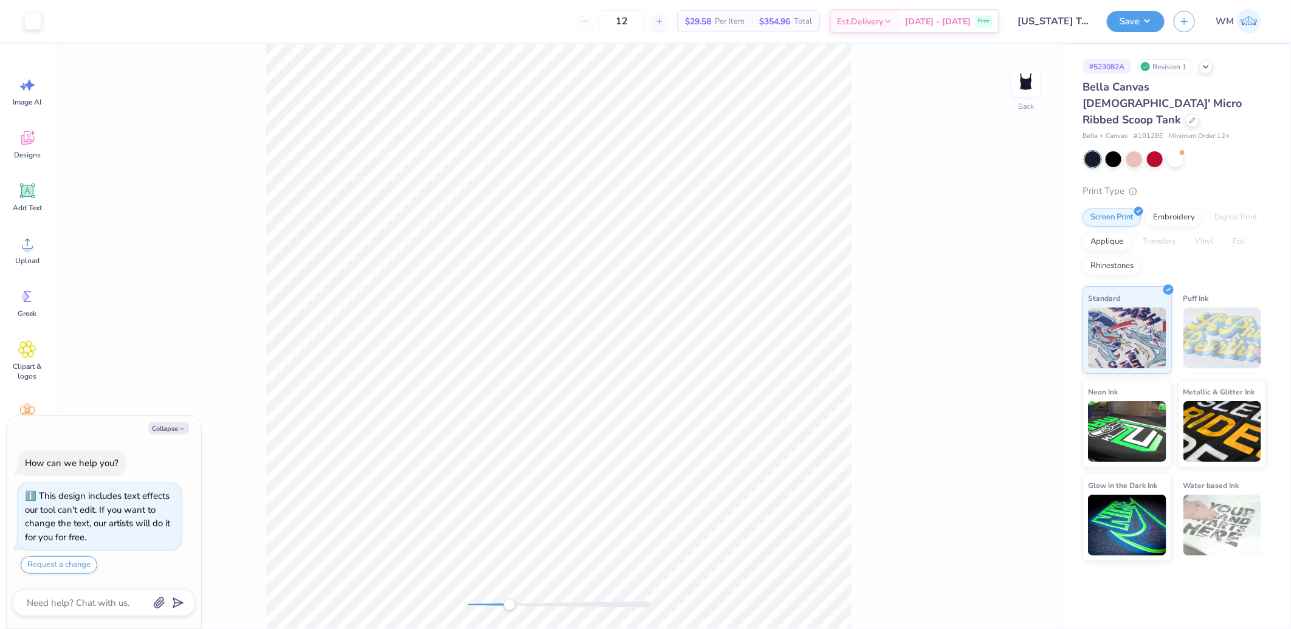
click at [509, 598] on div "Back" at bounding box center [559, 336] width 1008 height 585
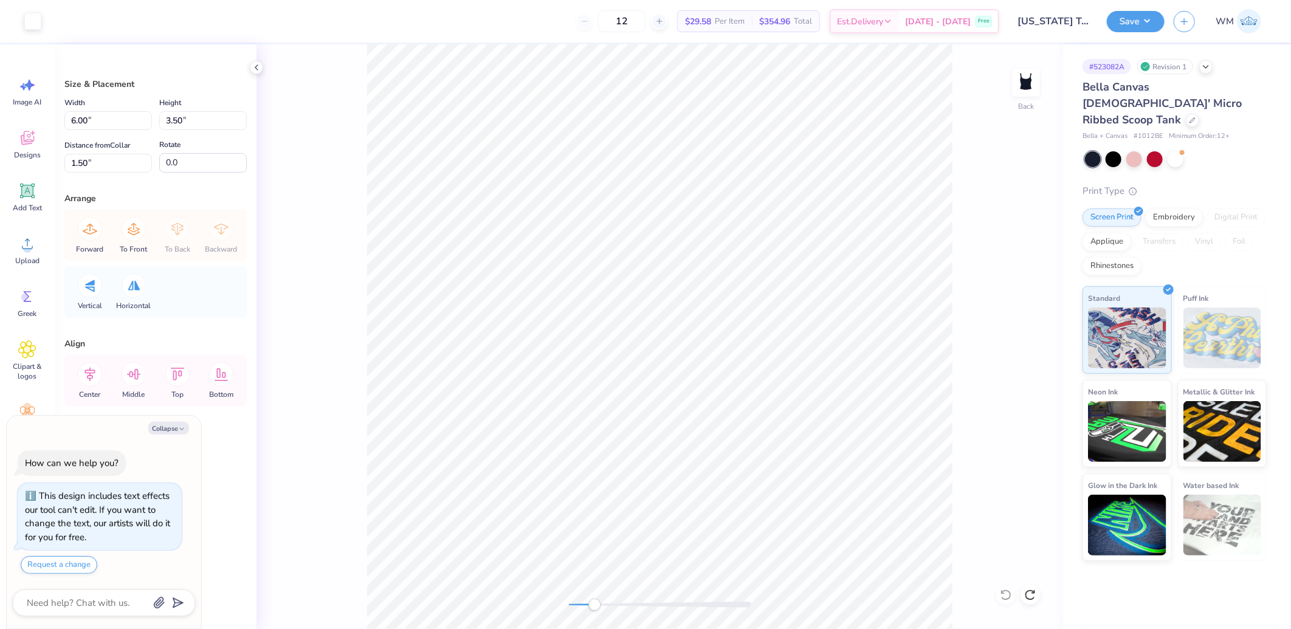
drag, startPoint x: 571, startPoint y: 605, endPoint x: 594, endPoint y: 605, distance: 23.1
click at [594, 605] on div "Accessibility label" at bounding box center [594, 605] width 12 height 12
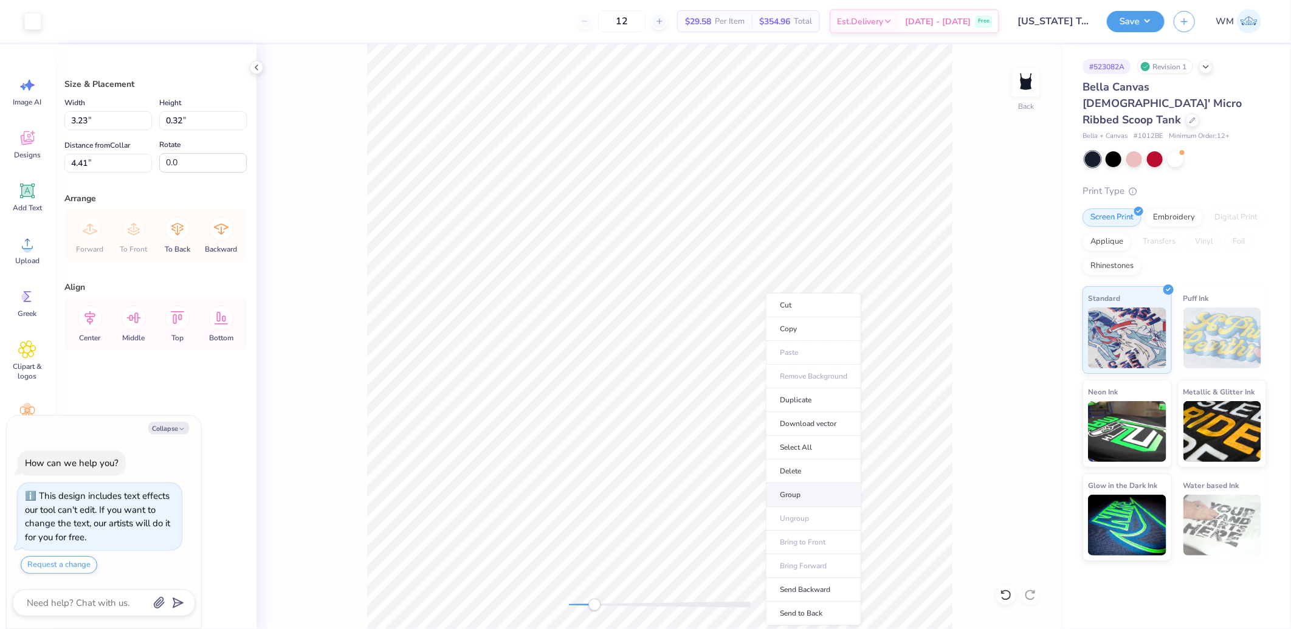
click at [804, 494] on li "Group" at bounding box center [813, 495] width 95 height 24
drag, startPoint x: 601, startPoint y: 604, endPoint x: 593, endPoint y: 599, distance: 8.8
click at [593, 599] on div "Accessibility label" at bounding box center [593, 605] width 12 height 12
click at [546, 604] on div "Back" at bounding box center [660, 336] width 807 height 585
type textarea "x"
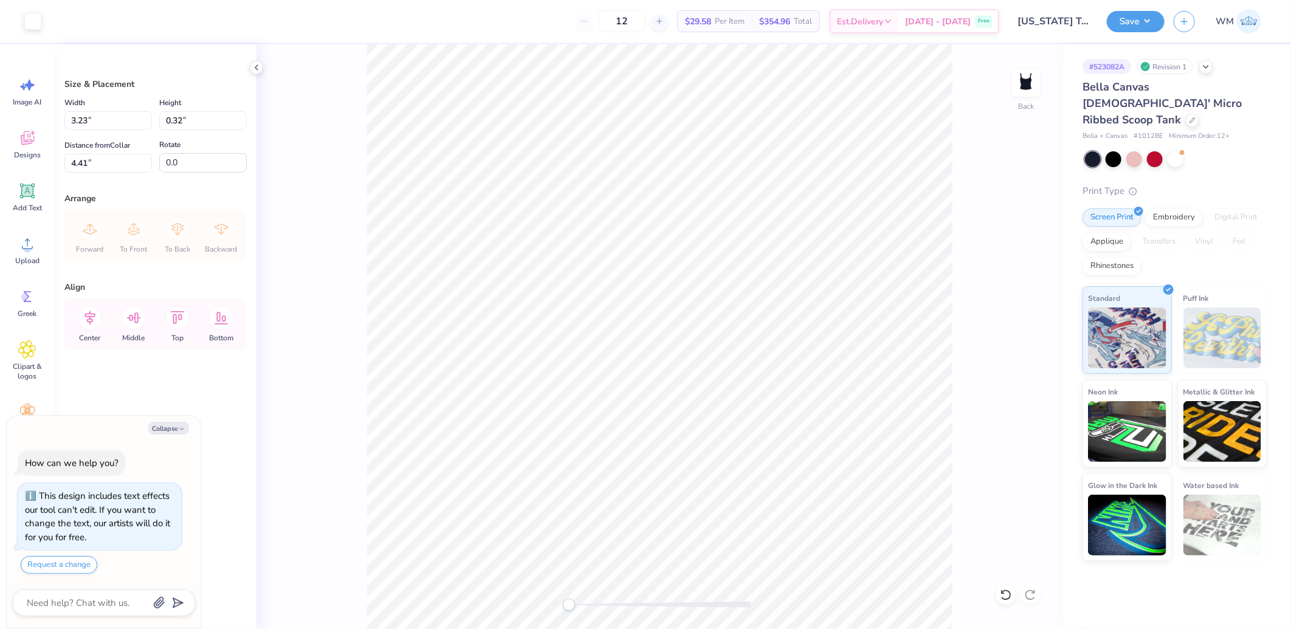
type input "3.24"
type input "0.76"
type input "3.97"
click at [28, 244] on circle at bounding box center [27, 248] width 9 height 9
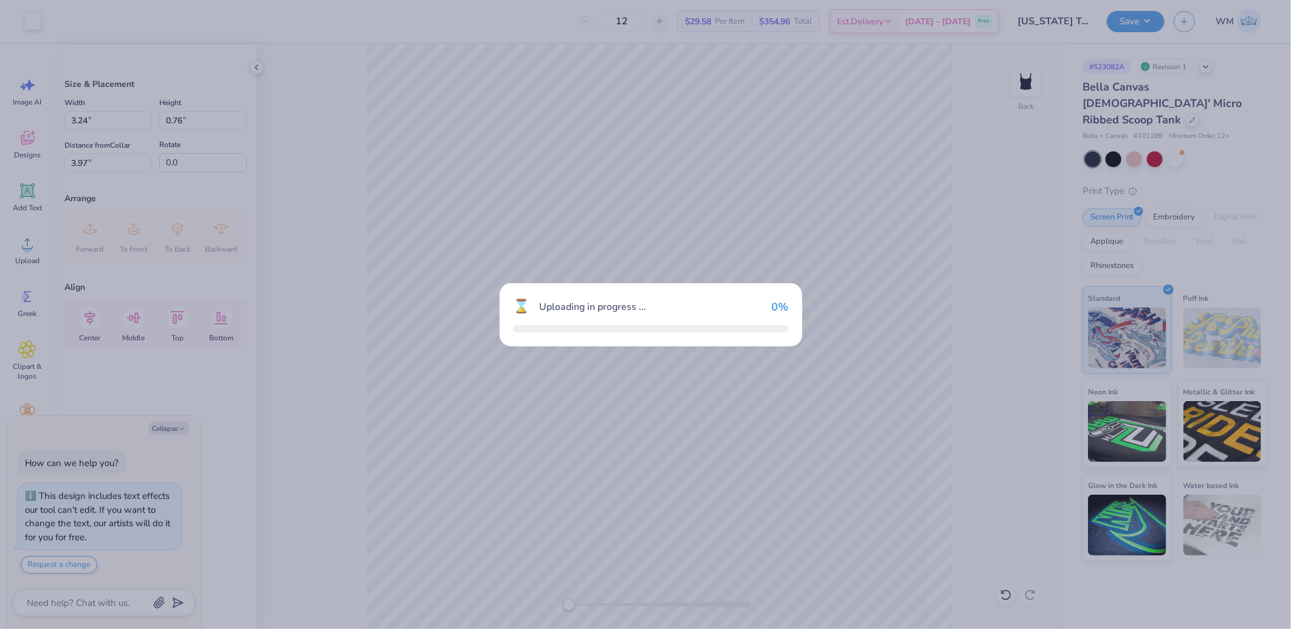
type textarea "x"
type input "8.96"
type input "5.10"
type input "2.95"
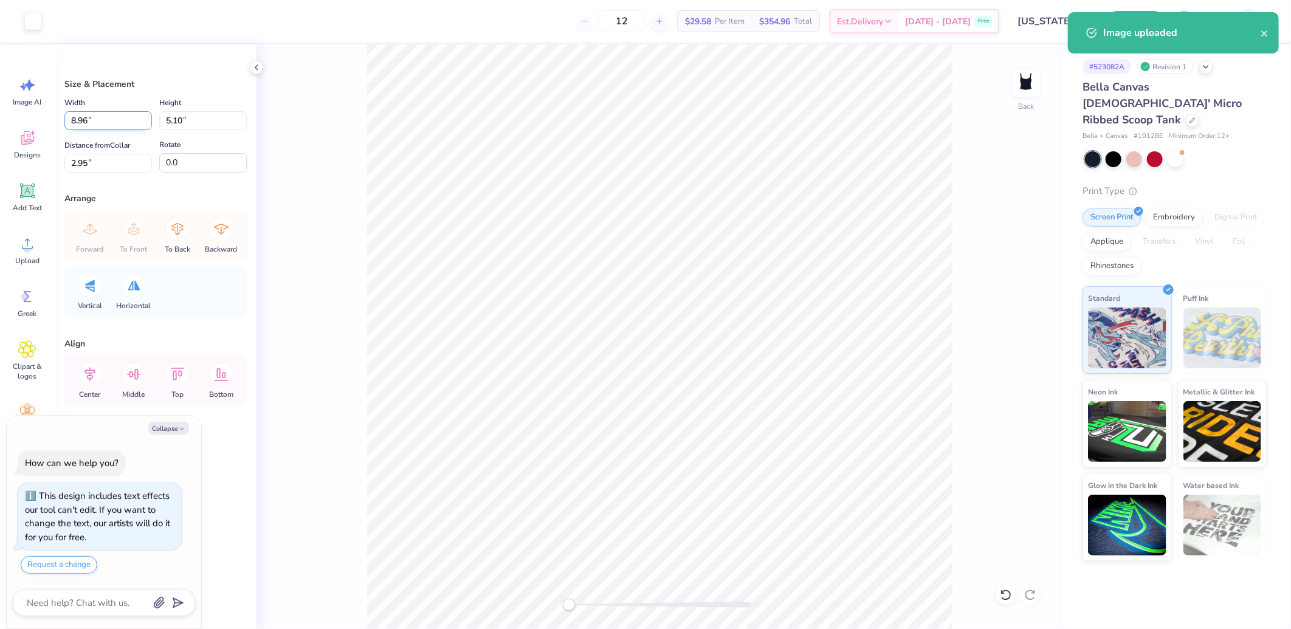
drag, startPoint x: 118, startPoint y: 124, endPoint x: 112, endPoint y: 128, distance: 6.9
click at [118, 124] on input "8.96" at bounding box center [108, 120] width 88 height 19
type input "5"
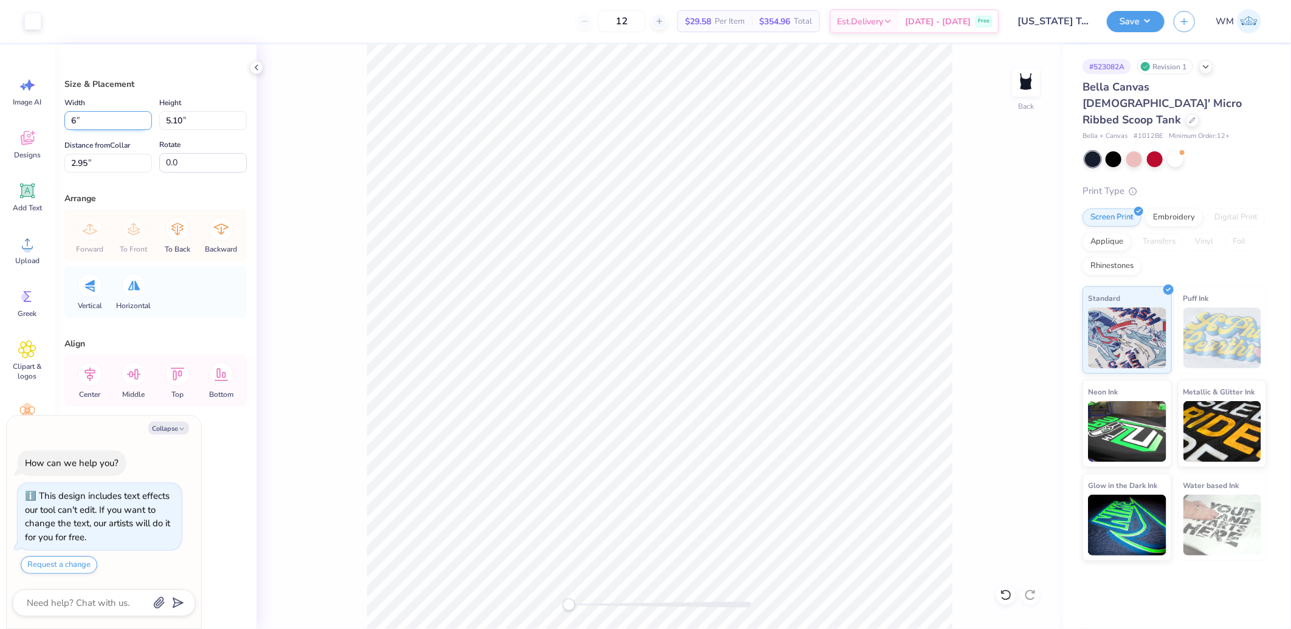
type input "6"
type textarea "x"
type input "6.00"
type input "3.42"
click at [111, 159] on input "3.79" at bounding box center [108, 163] width 88 height 19
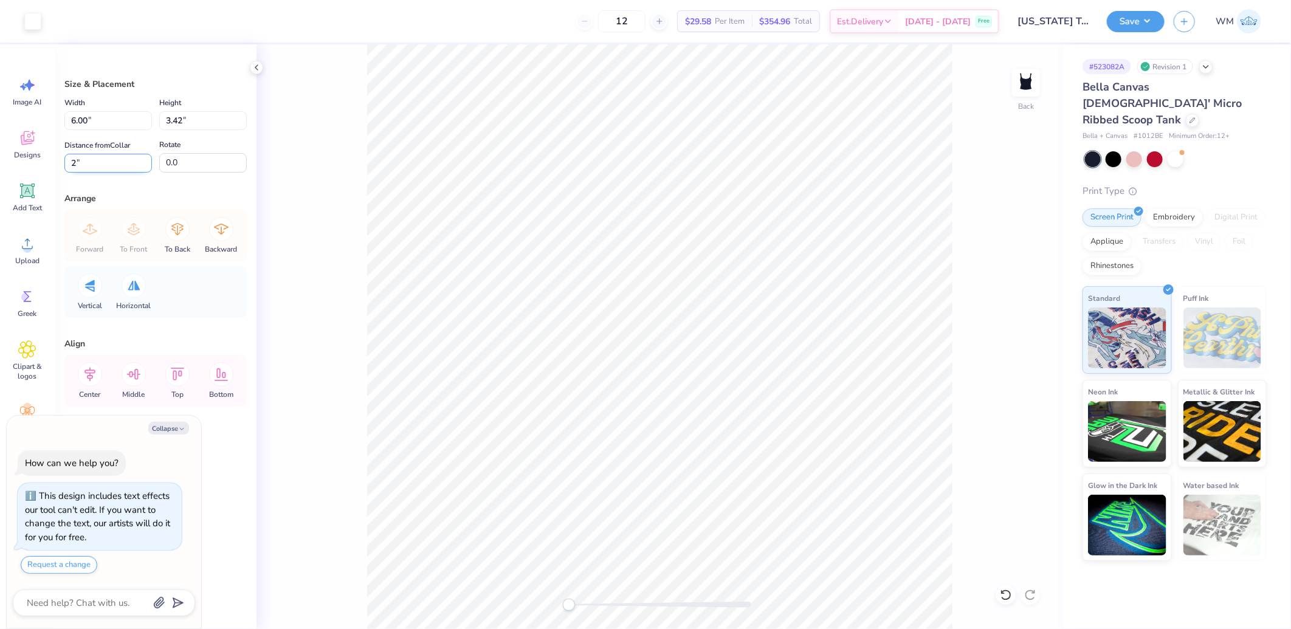
type input "2"
type textarea "x"
click at [118, 161] on input "2" at bounding box center [108, 163] width 88 height 19
type input "1.5"
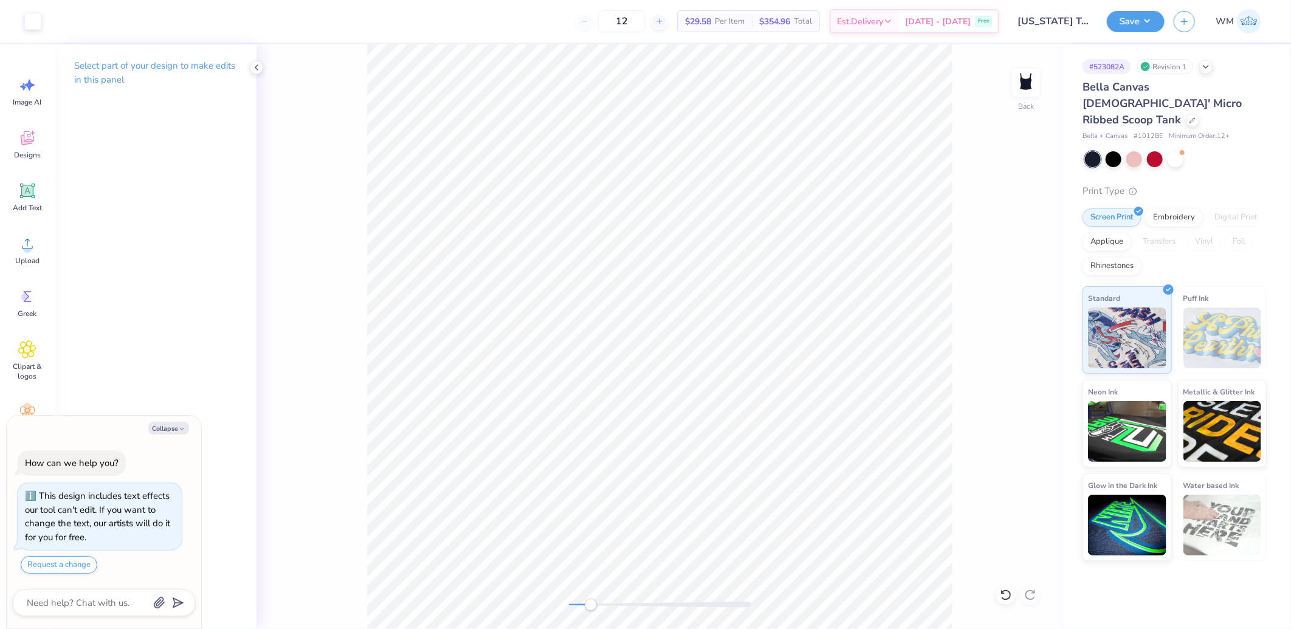
drag, startPoint x: 572, startPoint y: 608, endPoint x: 591, endPoint y: 608, distance: 18.9
click at [591, 608] on div "Accessibility label" at bounding box center [591, 605] width 12 height 12
type textarea "x"
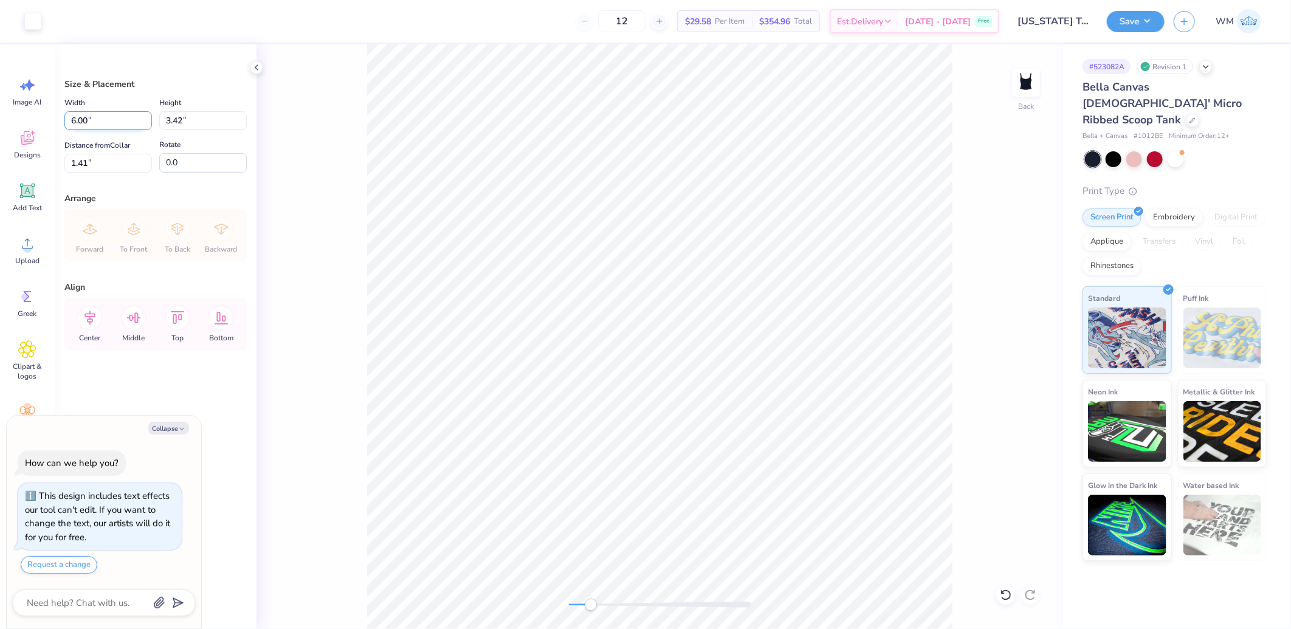
click at [93, 117] on input "6.00" at bounding box center [108, 120] width 88 height 19
click at [102, 161] on input "1.41" at bounding box center [108, 163] width 88 height 19
type input "1.5"
type textarea "x"
type input "1.50"
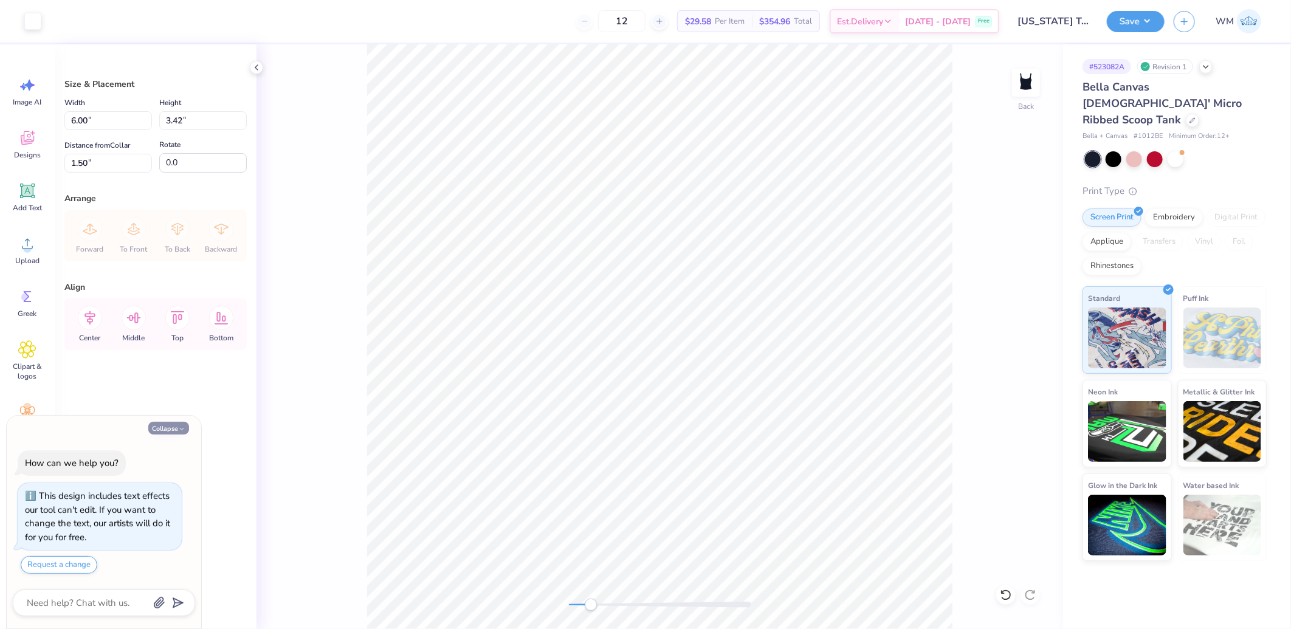
click at [171, 428] on button "Collapse" at bounding box center [168, 428] width 41 height 13
type textarea "x"
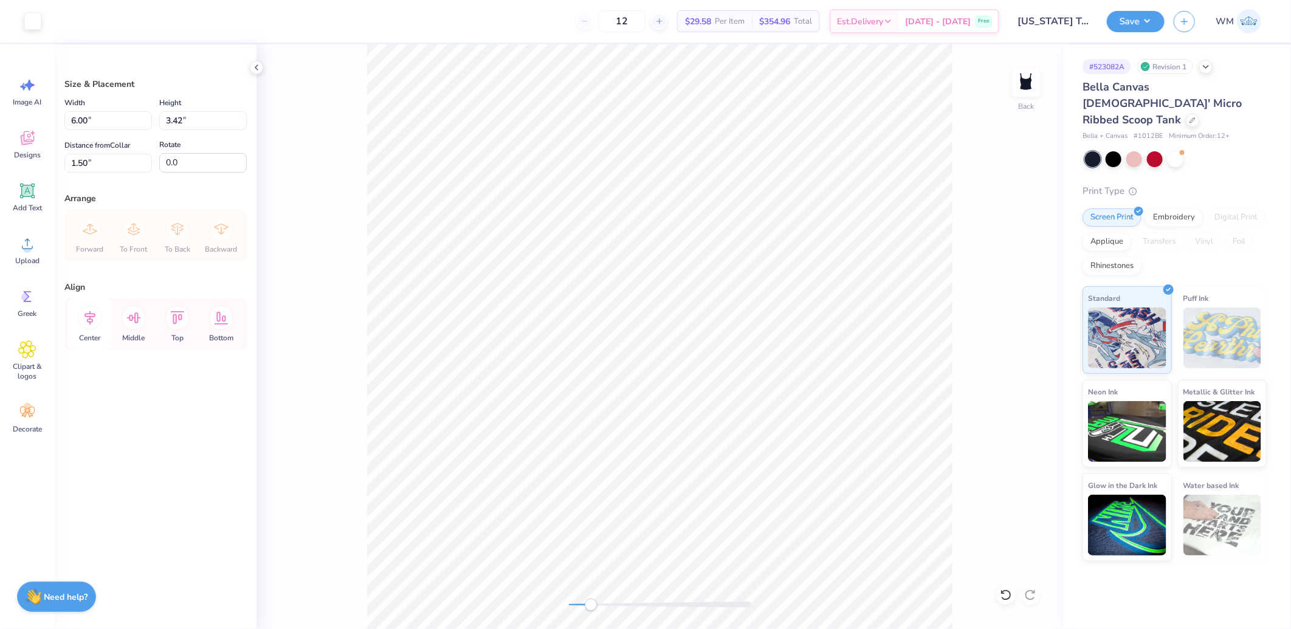
click at [89, 320] on icon at bounding box center [90, 318] width 24 height 24
click at [549, 600] on div "Back" at bounding box center [660, 336] width 807 height 585
click at [100, 162] on input "1.50" at bounding box center [108, 163] width 88 height 19
type input "1.00"
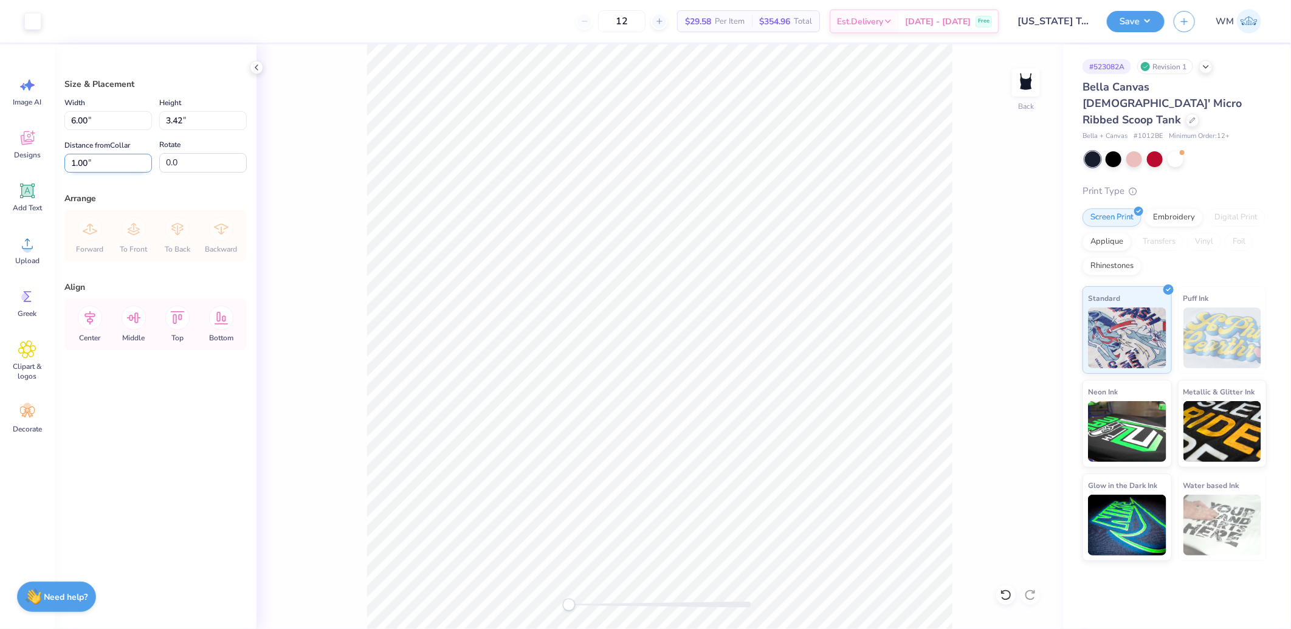
click at [97, 161] on input "1.00" at bounding box center [108, 163] width 88 height 19
type input "1.50"
click at [106, 159] on input "1.50" at bounding box center [108, 163] width 88 height 19
type input "1.00"
drag, startPoint x: 1143, startPoint y: 18, endPoint x: 1156, endPoint y: 32, distance: 19.3
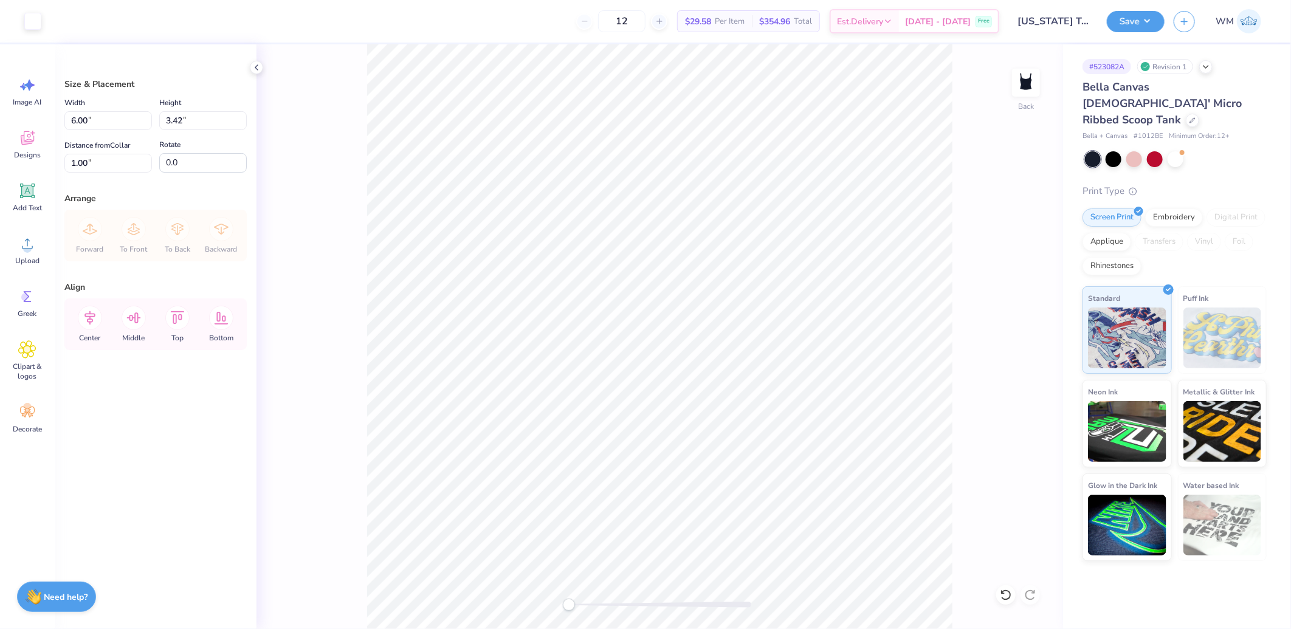
click at [1143, 18] on button "Save" at bounding box center [1136, 21] width 58 height 21
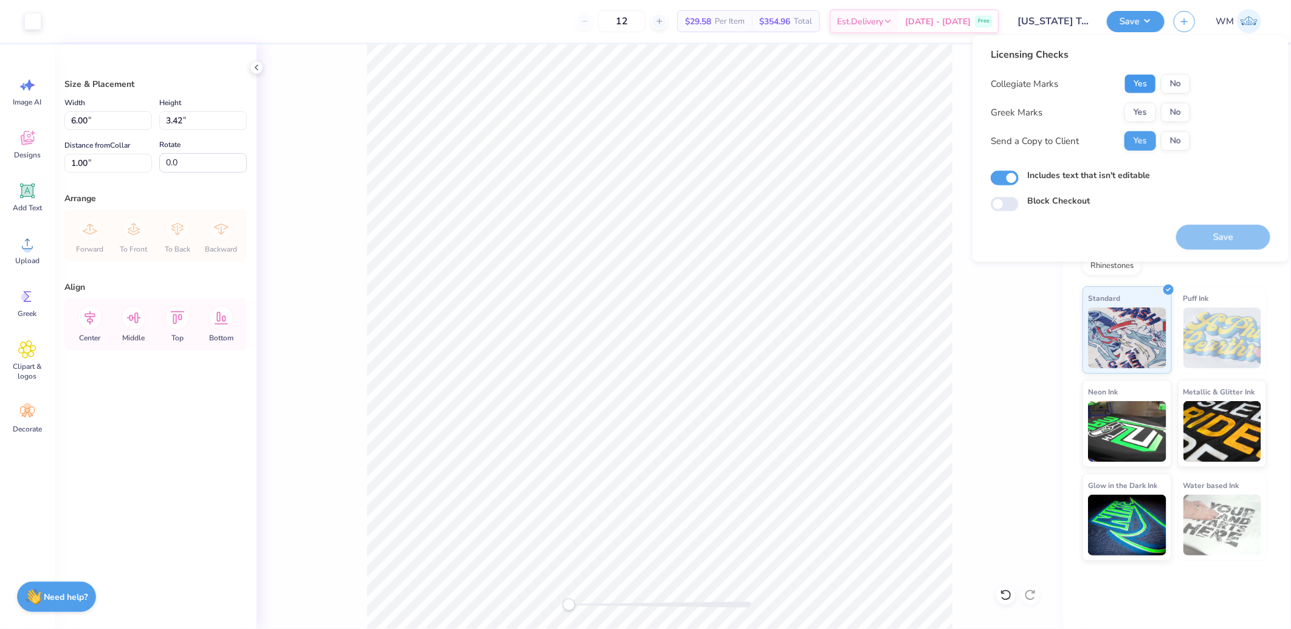
click at [1141, 82] on button "Yes" at bounding box center [1141, 83] width 32 height 19
click at [1177, 108] on button "No" at bounding box center [1175, 112] width 29 height 19
click at [1247, 242] on button "Save" at bounding box center [1223, 237] width 94 height 25
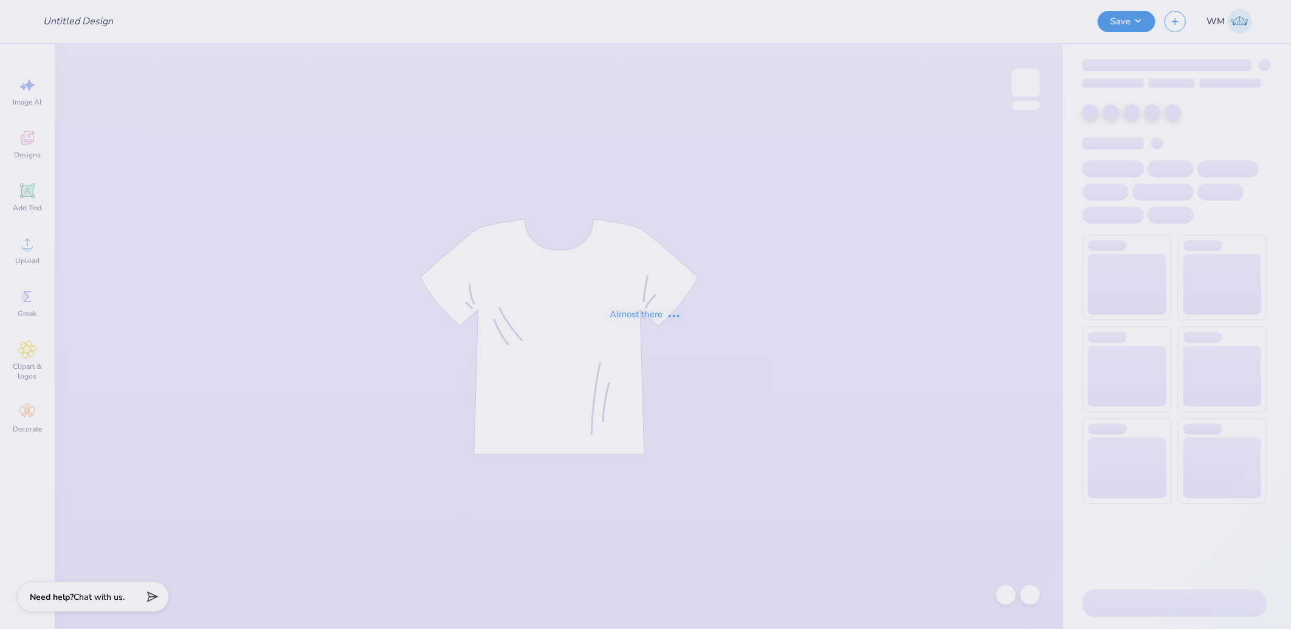
type input "UNC Alpha Phifa Merch 2025"
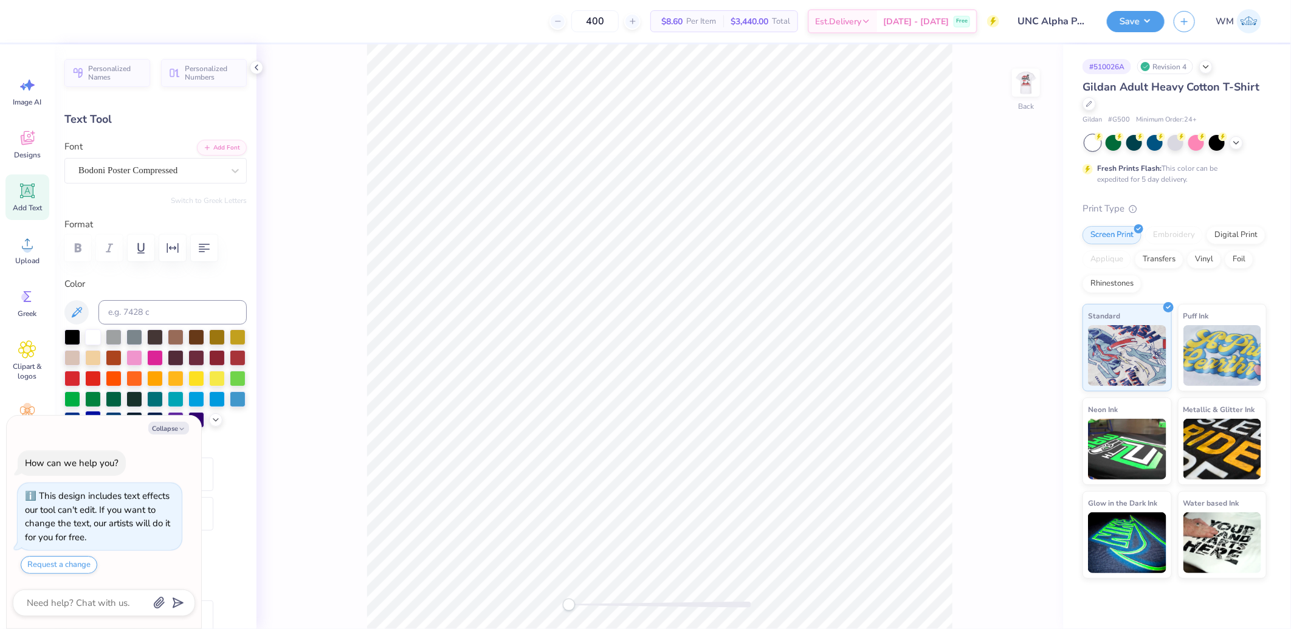
drag, startPoint x: 163, startPoint y: 430, endPoint x: 177, endPoint y: 414, distance: 21.1
click at [163, 430] on button "Collapse" at bounding box center [168, 428] width 41 height 13
type textarea "x"
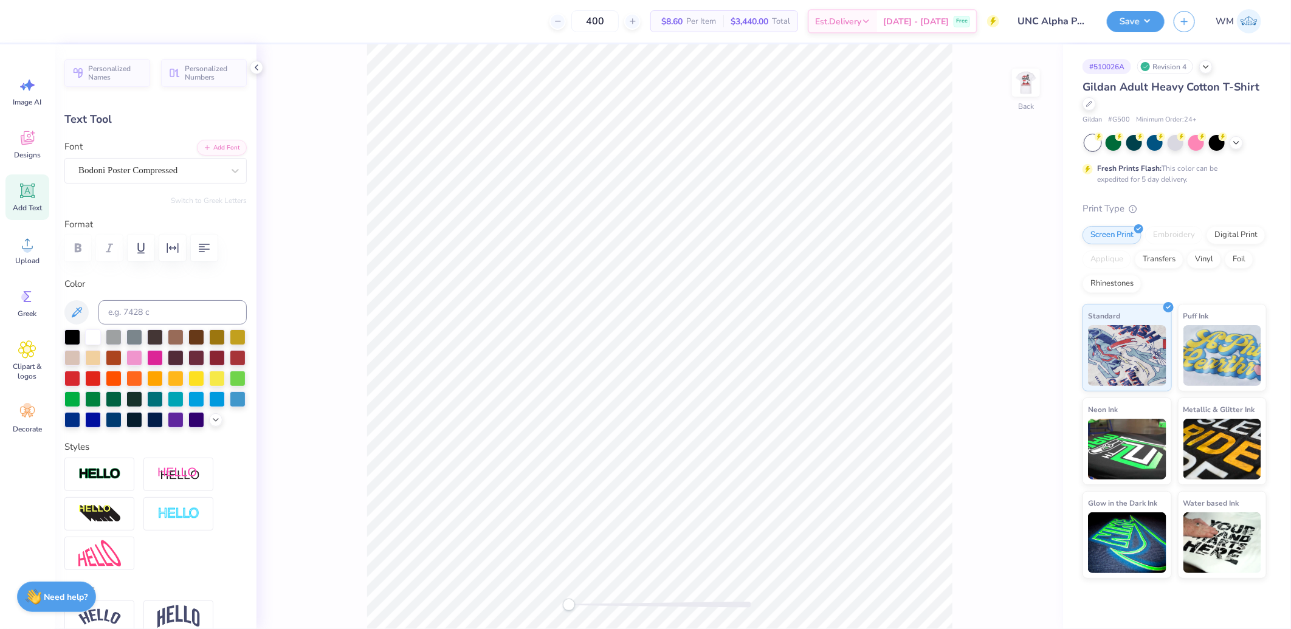
scroll to position [395, 0]
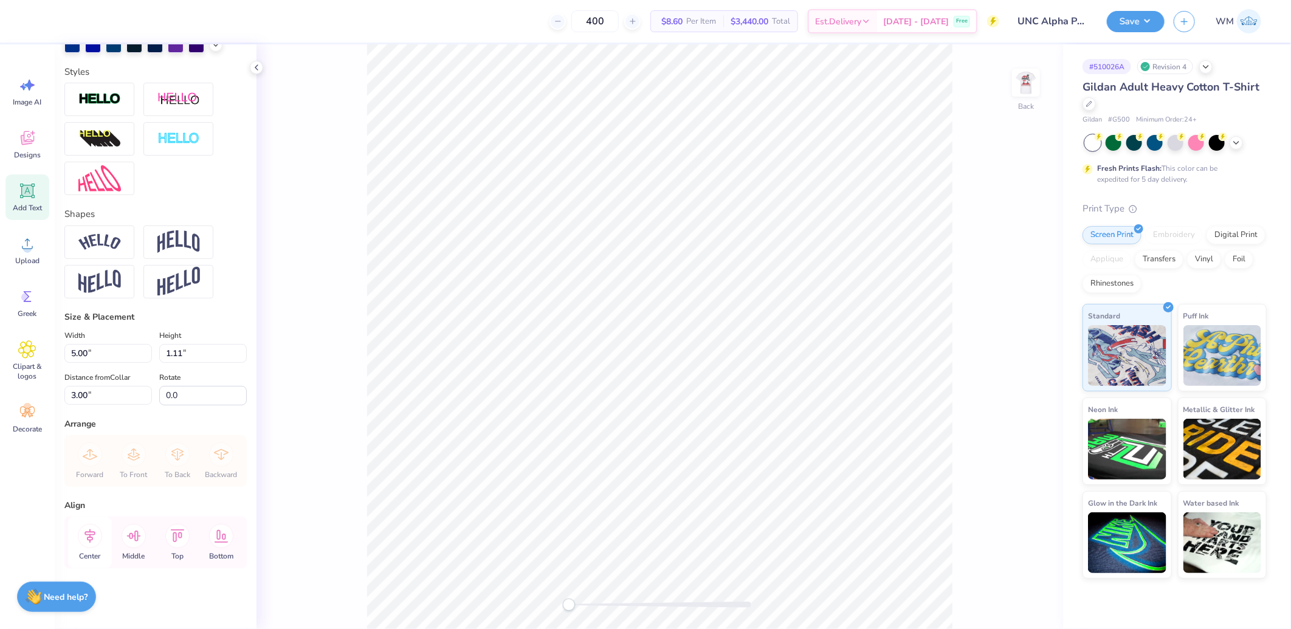
drag, startPoint x: 86, startPoint y: 541, endPoint x: 92, endPoint y: 537, distance: 7.4
click at [86, 541] on icon at bounding box center [90, 536] width 24 height 24
click at [1023, 86] on img at bounding box center [1026, 82] width 49 height 49
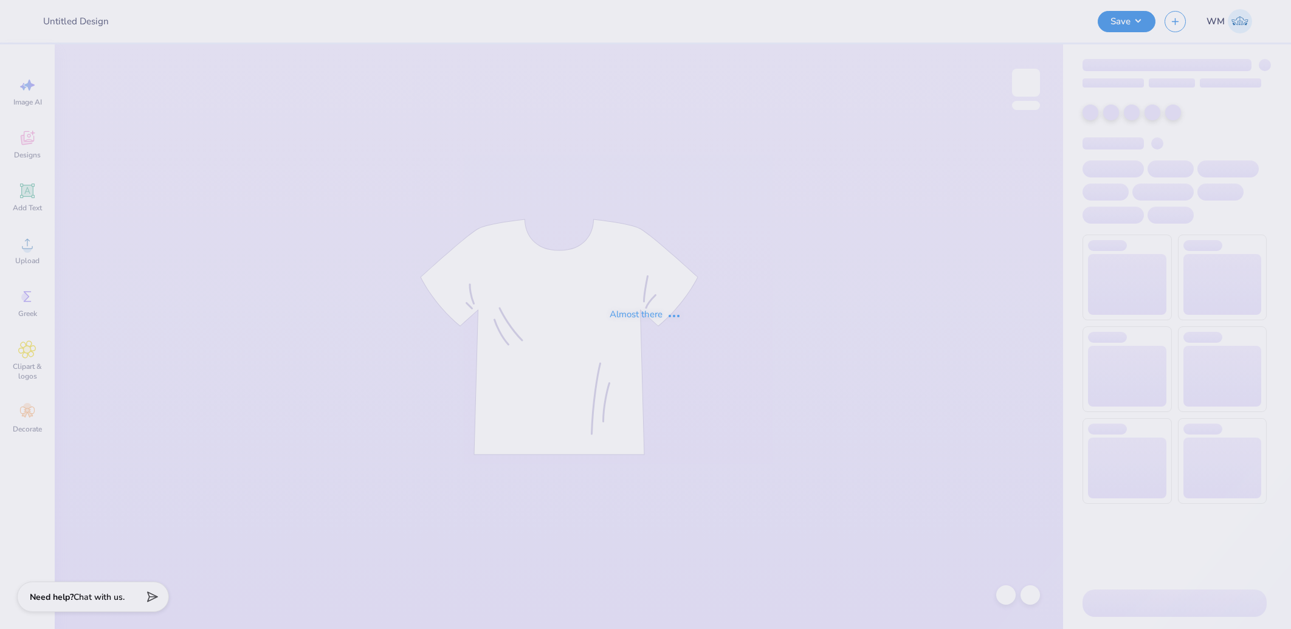
type input "UNC Alpha Phifa Merch 2025"
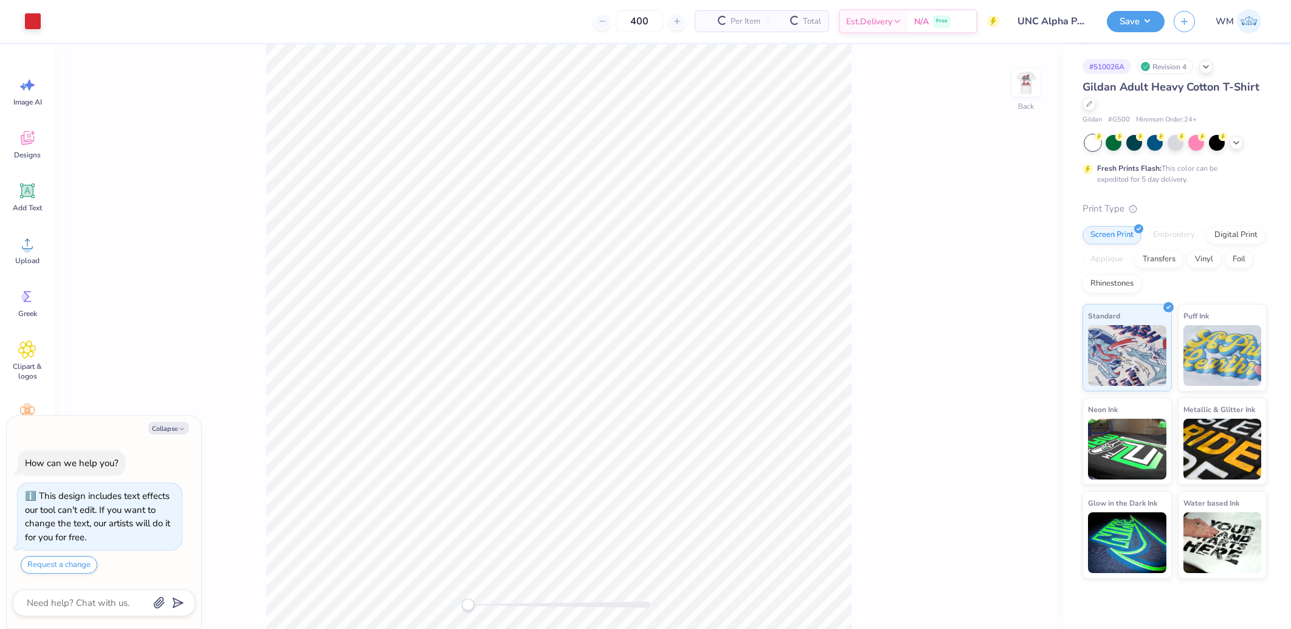
type textarea "x"
